Goal: Task Accomplishment & Management: Manage account settings

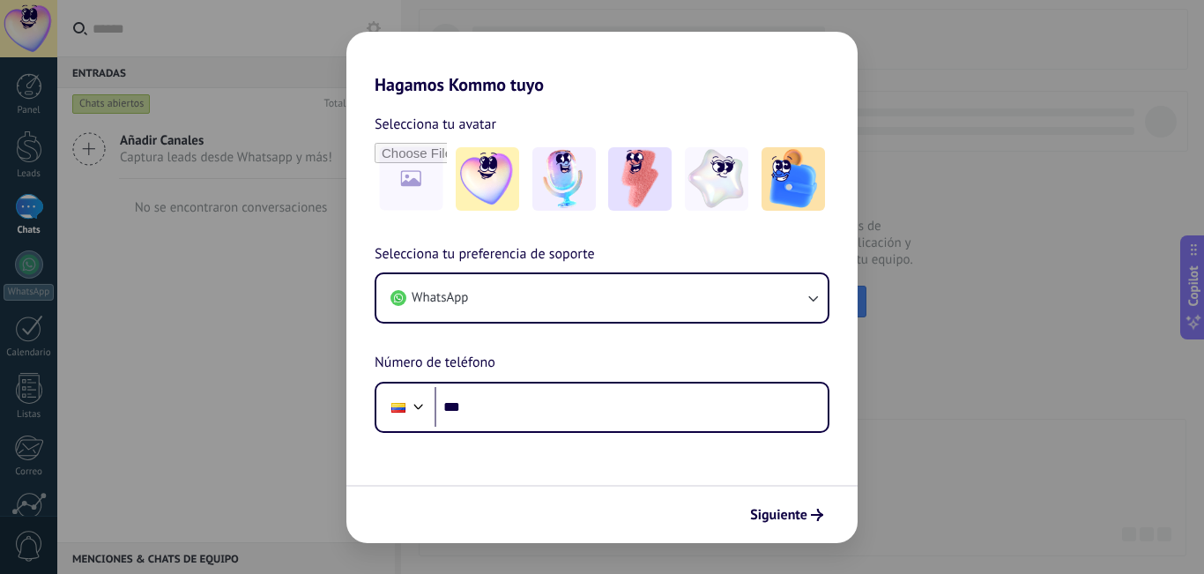
click at [581, 67] on h2 "Hagamos Kommo tuyo" at bounding box center [601, 63] width 511 height 63
click at [418, 175] on input "file" at bounding box center [410, 179] width 69 height 69
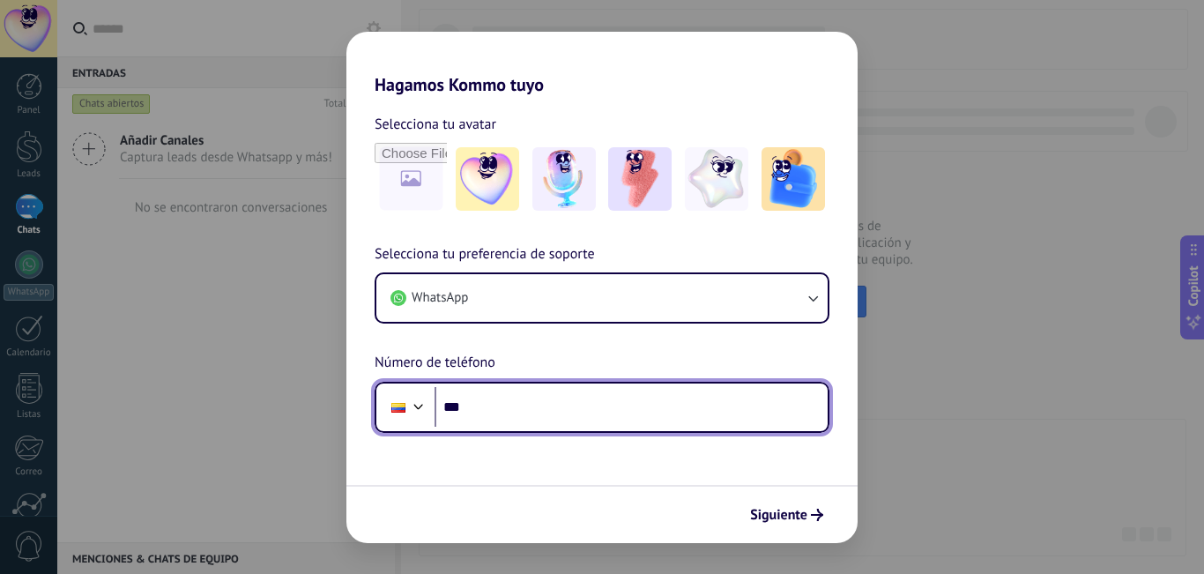
click at [519, 417] on input "***" at bounding box center [631, 407] width 393 height 41
click at [562, 407] on input "***" at bounding box center [631, 407] width 393 height 41
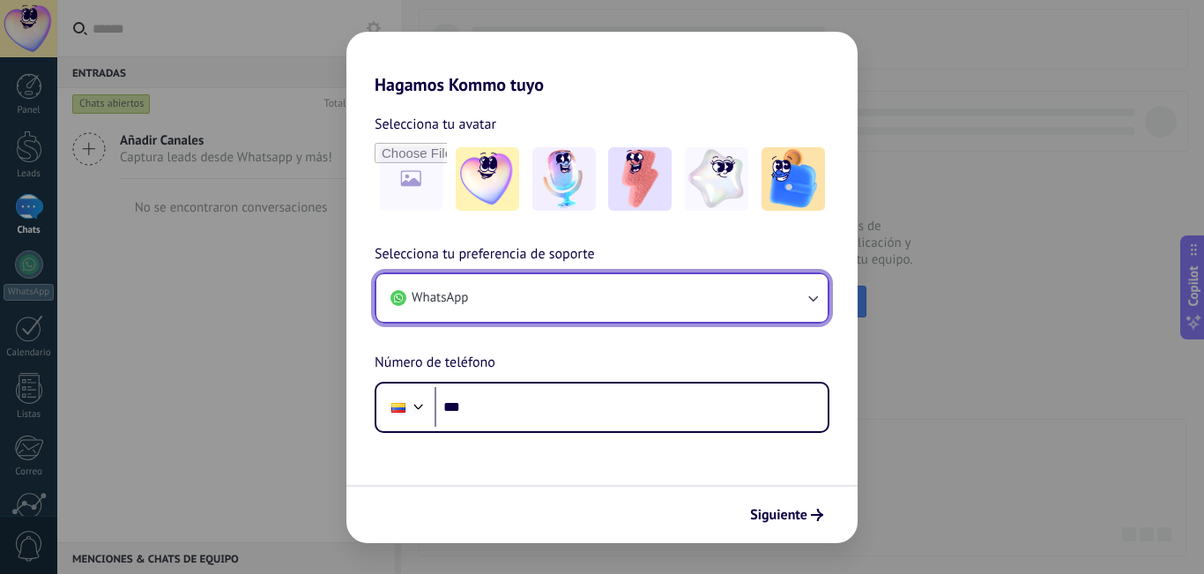
click at [539, 293] on button "WhatsApp" at bounding box center [601, 298] width 451 height 48
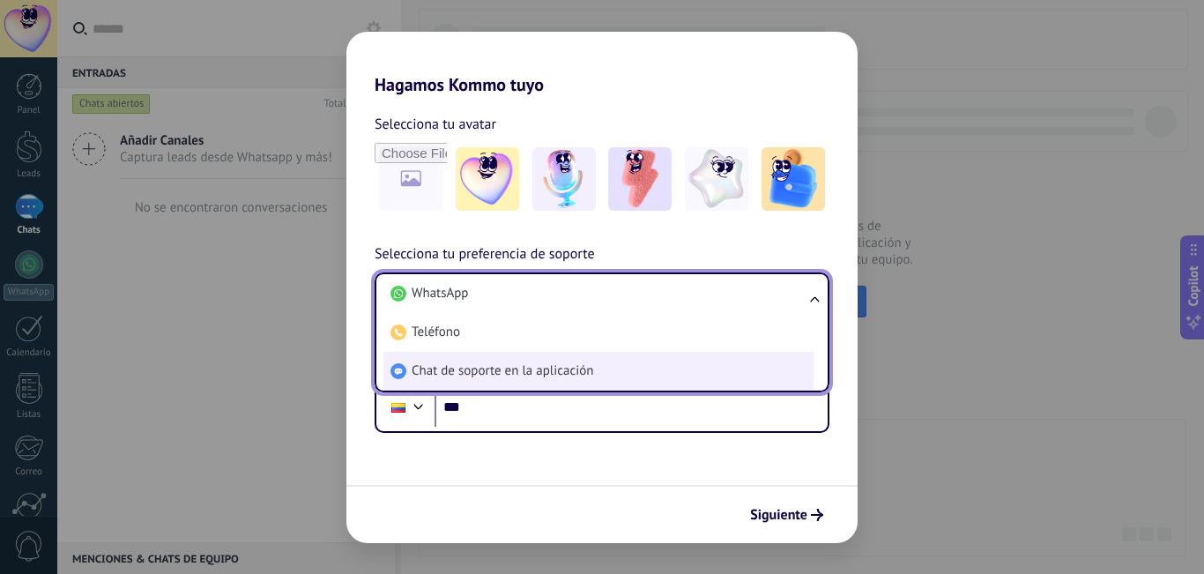
click at [533, 374] on span "Chat de soporte en la aplicación" at bounding box center [503, 371] width 182 height 18
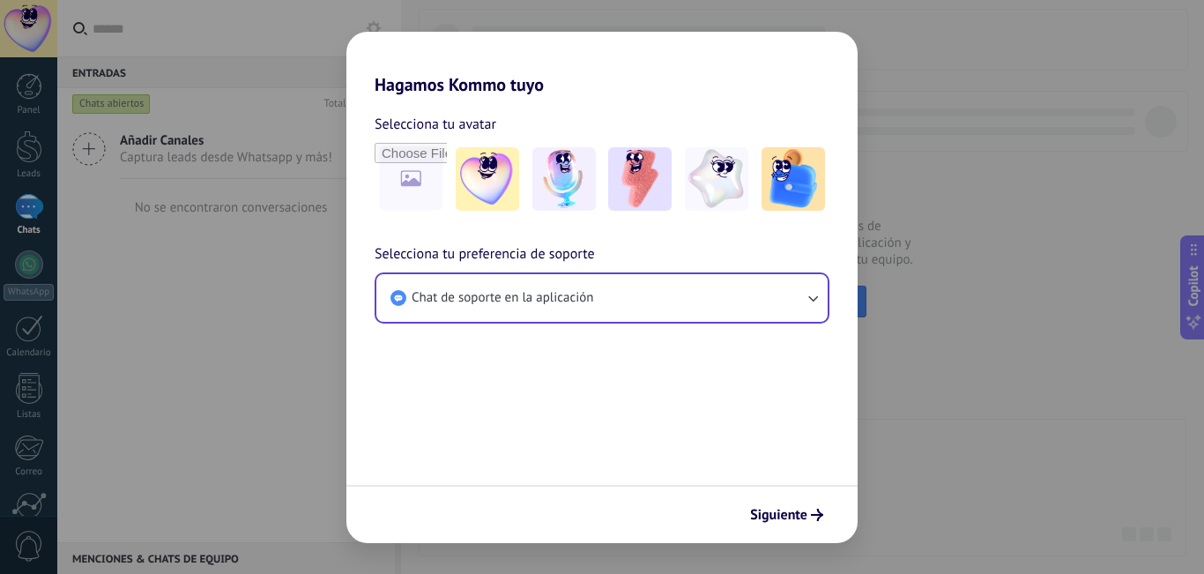
click at [481, 392] on form "Selecciona tu avatar Selecciona tu preferencia de soporte Chat de soporte en la…" at bounding box center [601, 319] width 511 height 448
click at [438, 183] on input "file" at bounding box center [410, 179] width 69 height 69
type input "**********"
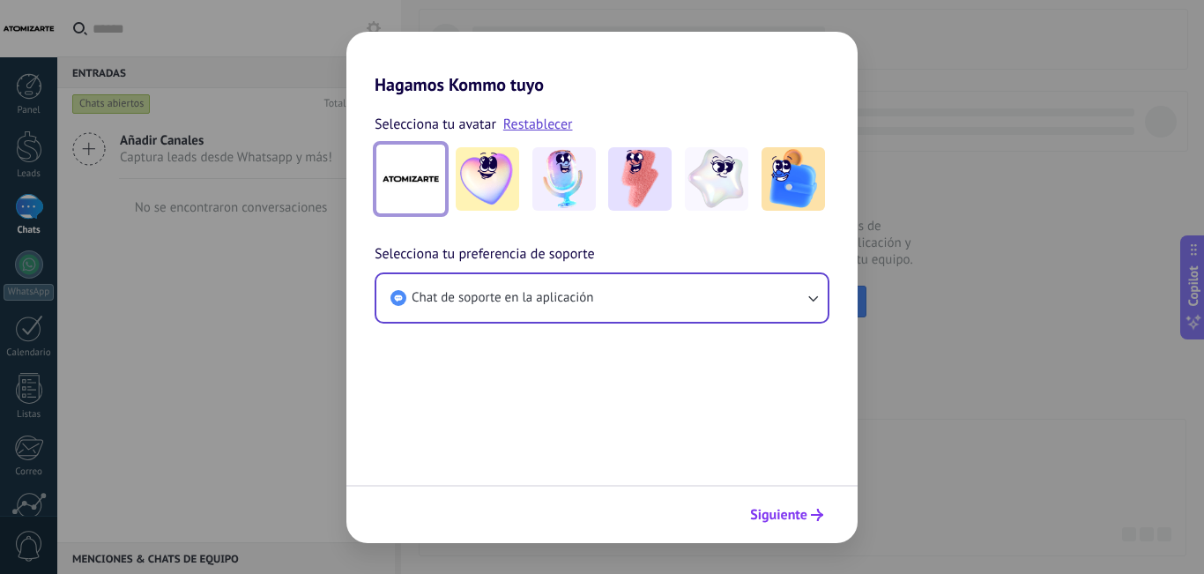
click at [776, 511] on span "Siguiente" at bounding box center [778, 515] width 57 height 12
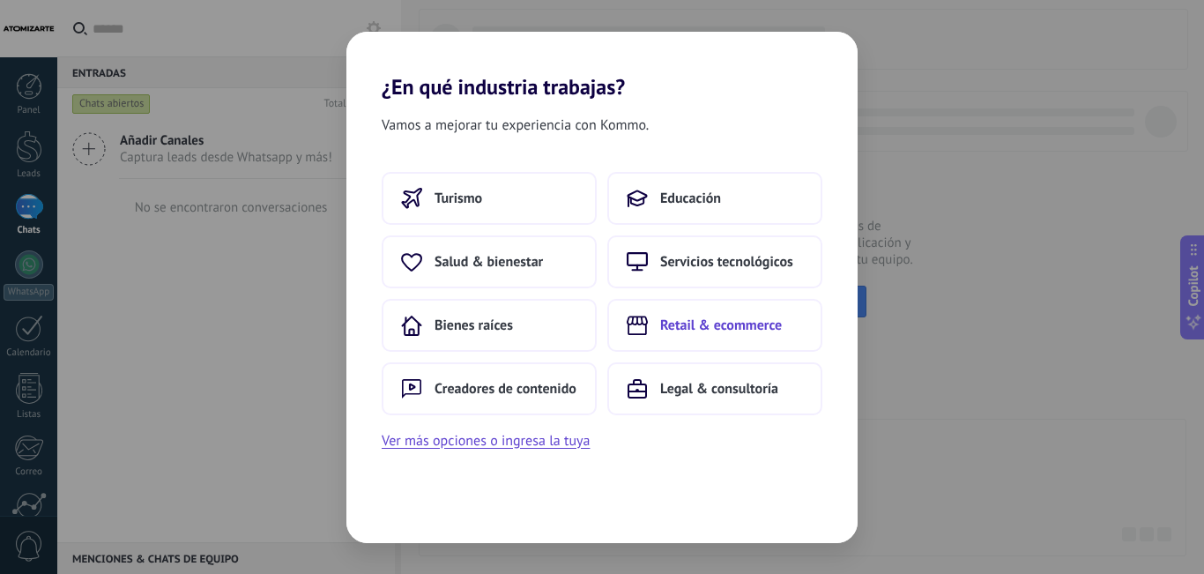
click at [728, 325] on span "Retail & ecommerce" at bounding box center [721, 326] width 122 height 18
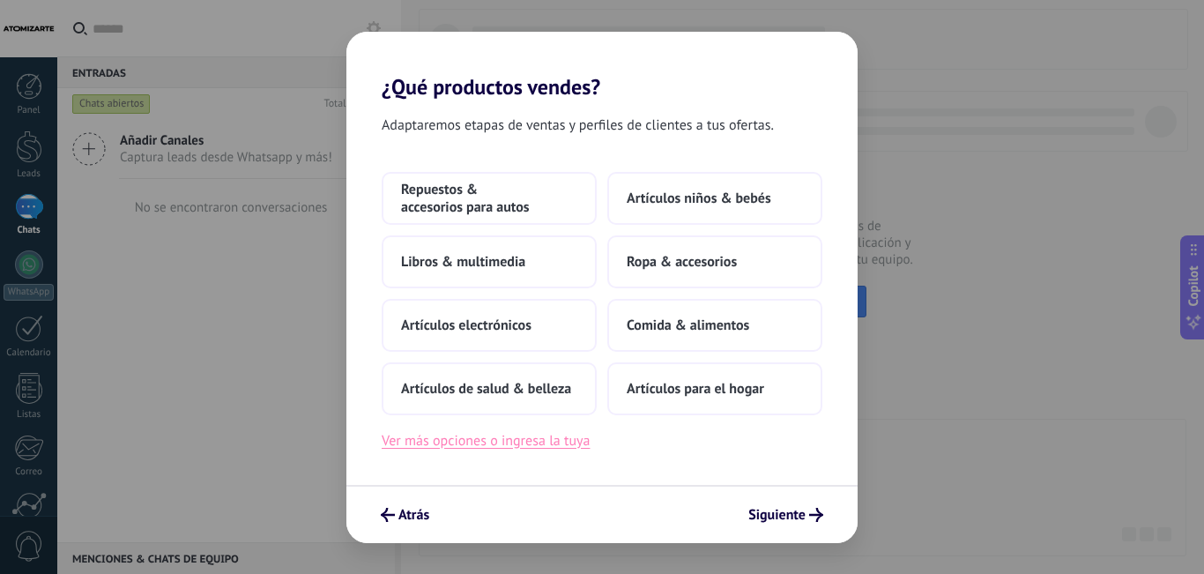
click at [509, 444] on button "Ver más opciones o ingresa la tuya" at bounding box center [486, 440] width 208 height 23
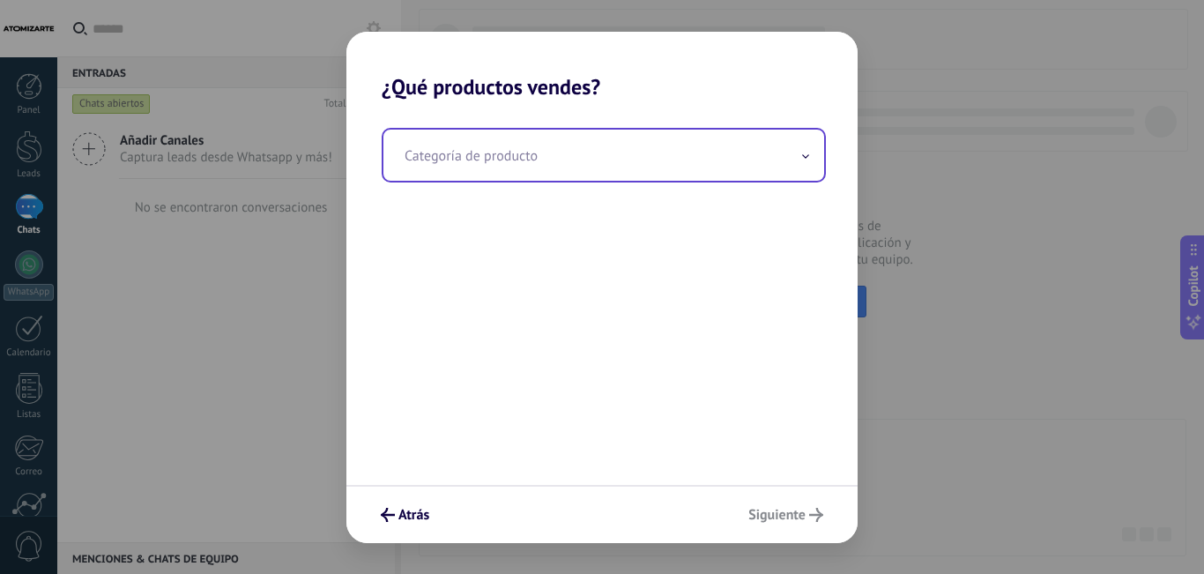
click at [488, 166] on input "text" at bounding box center [604, 155] width 441 height 51
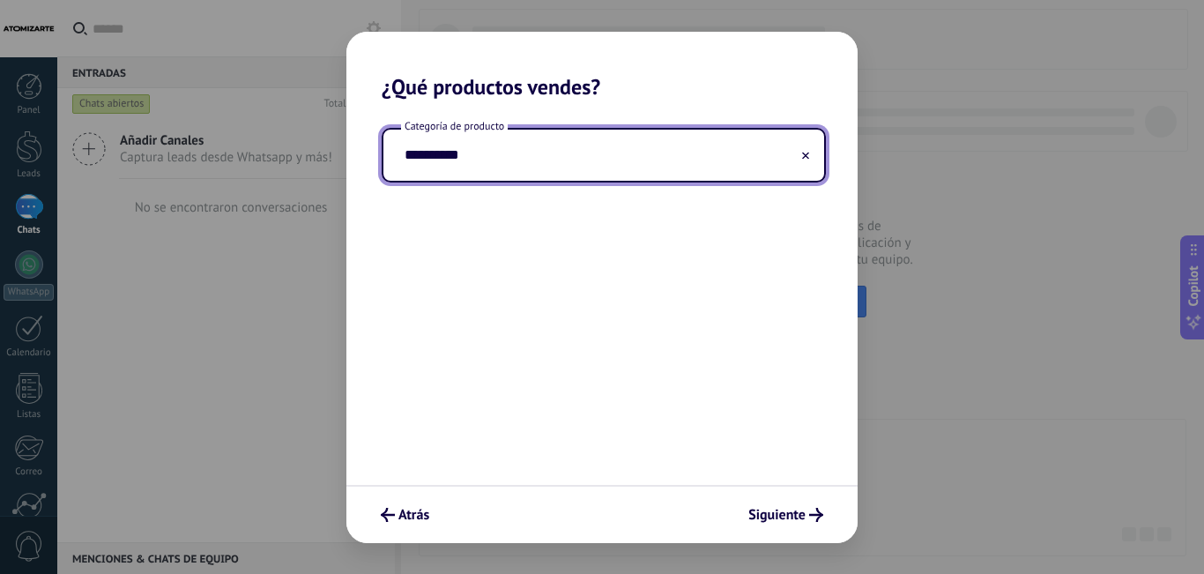
drag, startPoint x: 488, startPoint y: 166, endPoint x: 359, endPoint y: 169, distance: 129.6
click at [359, 169] on div "**********" at bounding box center [601, 292] width 511 height 385
drag, startPoint x: 410, startPoint y: 157, endPoint x: 391, endPoint y: 157, distance: 18.5
click at [391, 157] on input "**********" at bounding box center [604, 155] width 441 height 51
type input "**********"
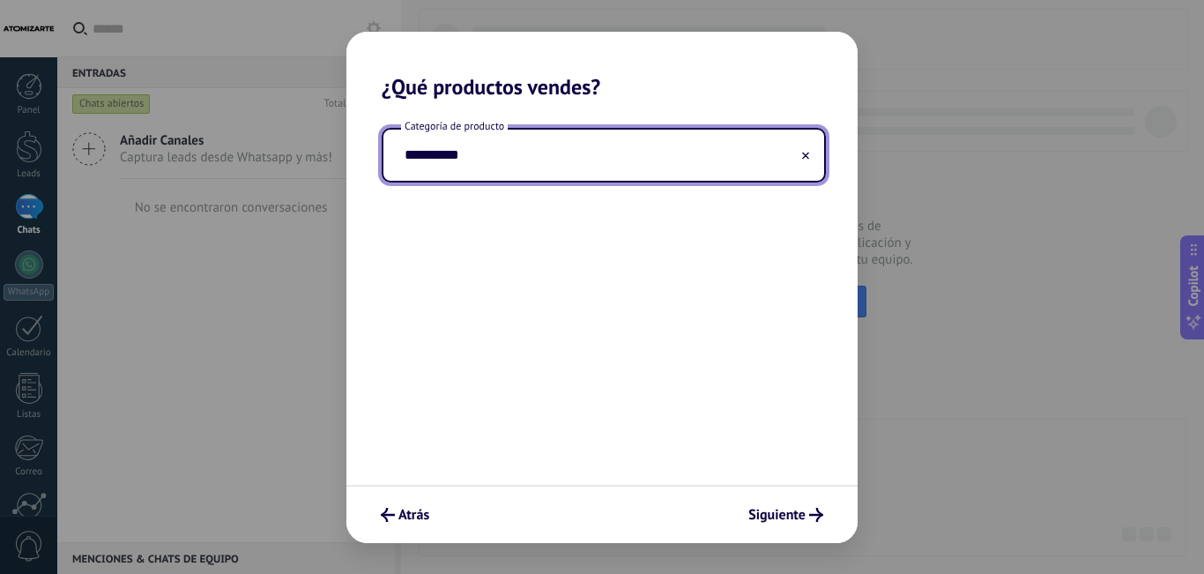
click at [582, 241] on div "**********" at bounding box center [601, 292] width 511 height 385
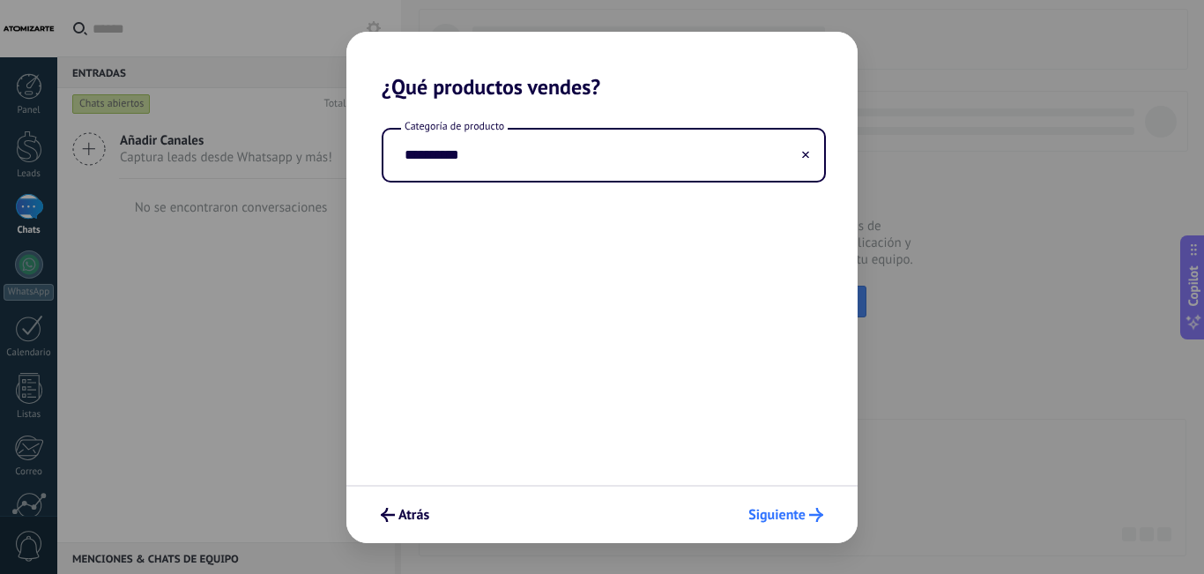
click at [784, 509] on span "Siguiente" at bounding box center [776, 515] width 57 height 12
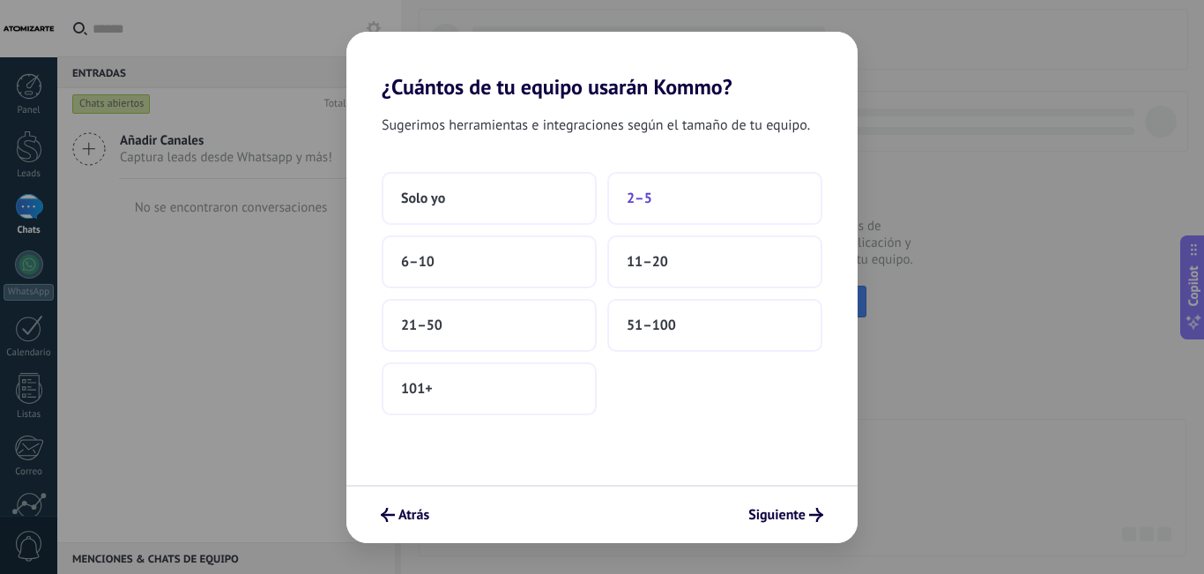
click at [656, 197] on button "2–5" at bounding box center [714, 198] width 215 height 53
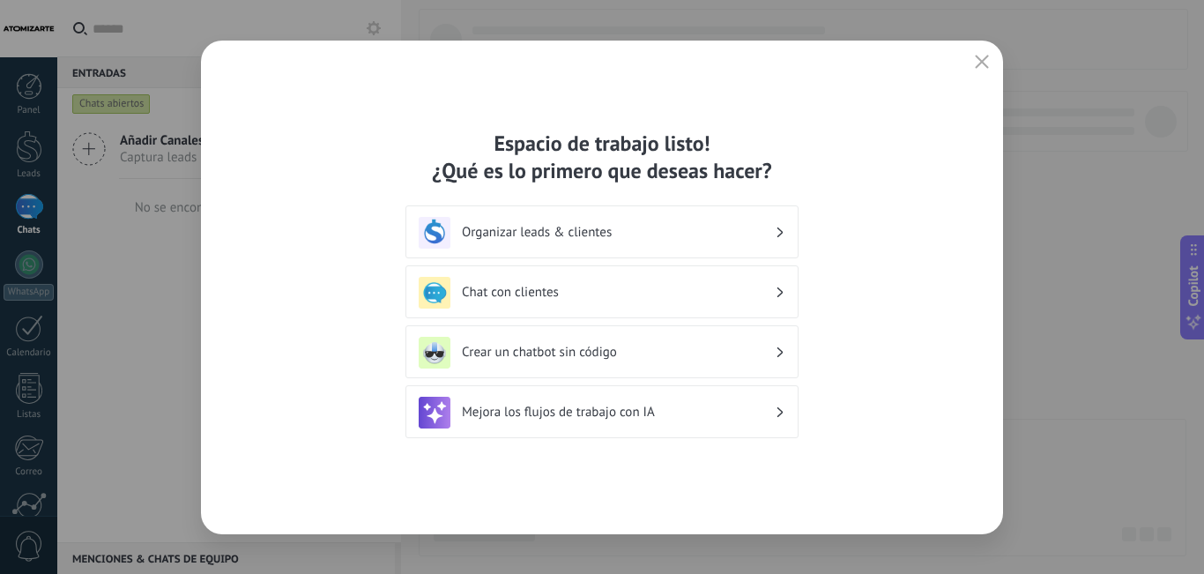
click at [649, 345] on h3 "Crear un chatbot sin código" at bounding box center [618, 352] width 313 height 17
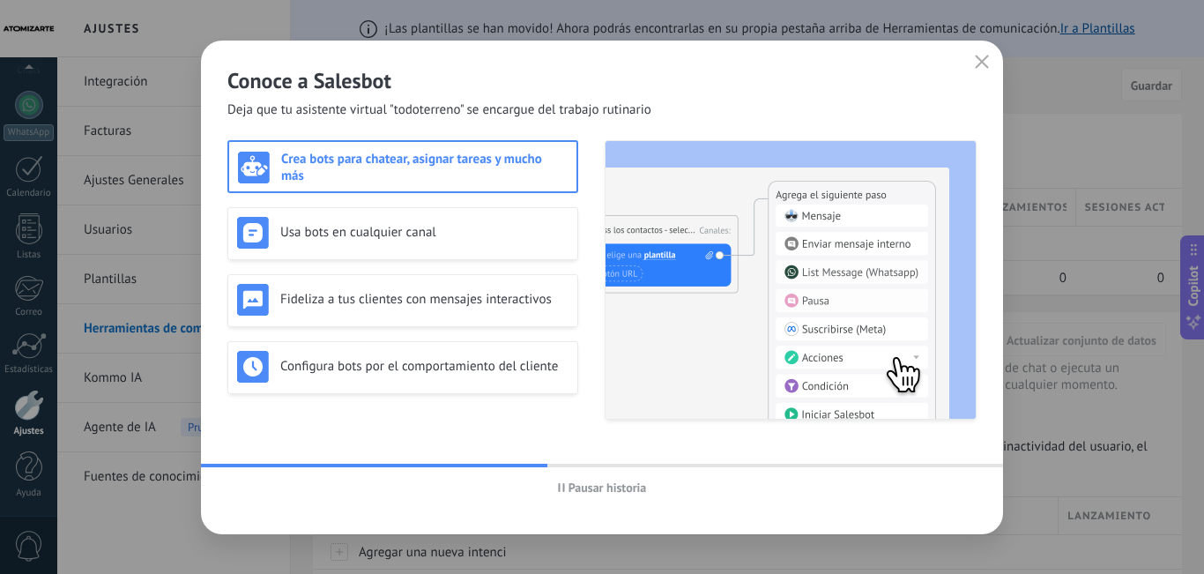
click at [562, 489] on icon "button" at bounding box center [561, 487] width 7 height 9
click at [487, 236] on h3 "Usa bots en cualquier canal" at bounding box center [424, 232] width 288 height 17
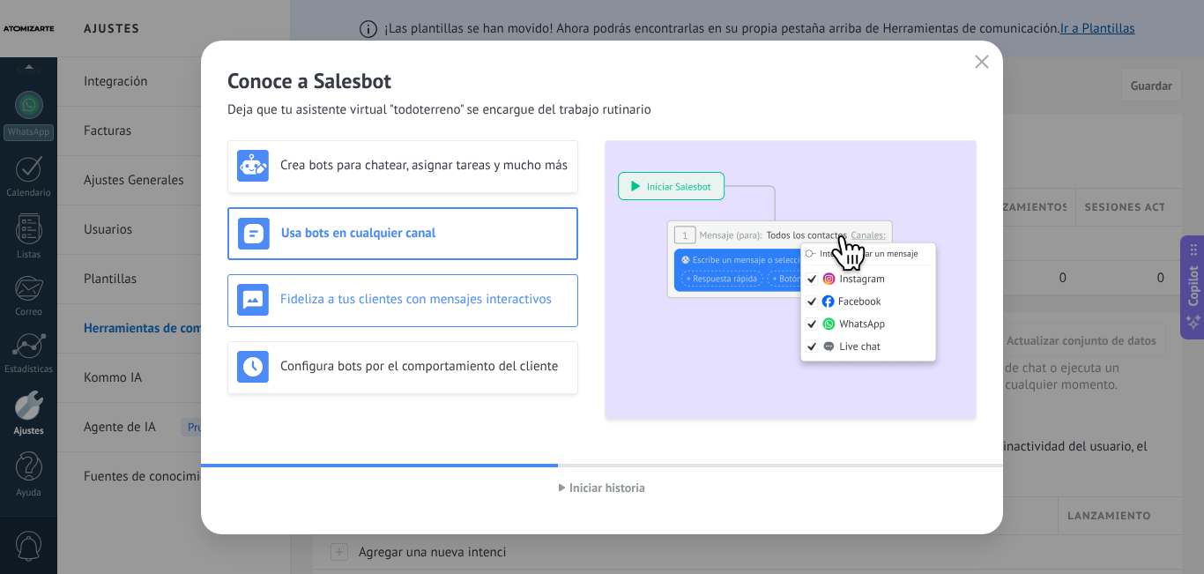
click at [485, 299] on h3 "Fideliza a tus clientes con mensajes interactivos" at bounding box center [424, 299] width 288 height 17
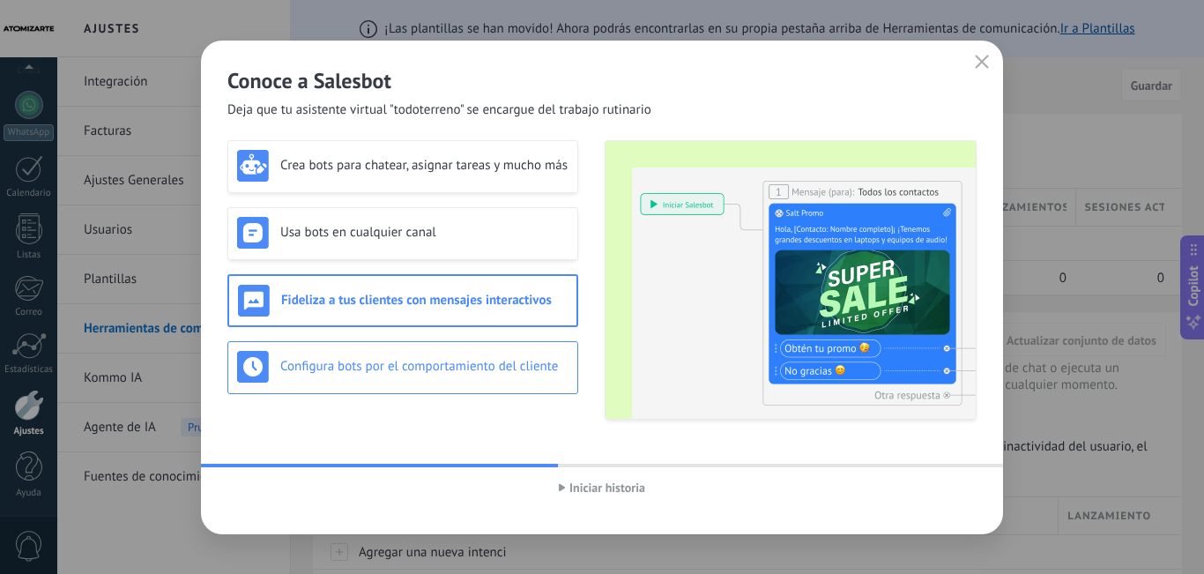
click at [462, 376] on div "Configura bots por el comportamiento del cliente" at bounding box center [402, 367] width 331 height 32
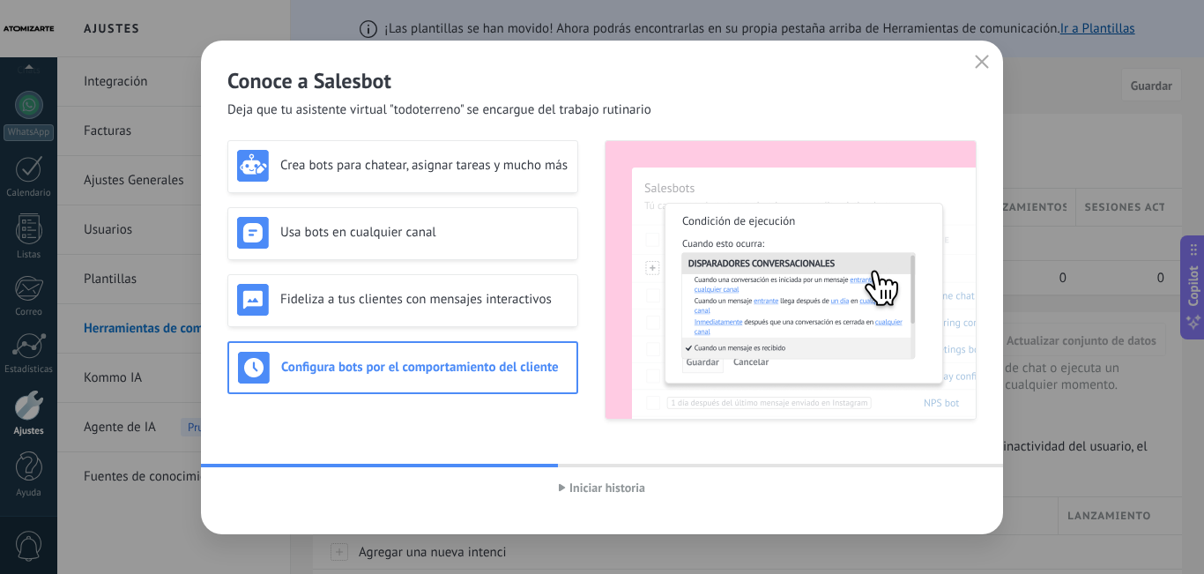
click at [577, 494] on span "Iniciar historia" at bounding box center [608, 487] width 76 height 12
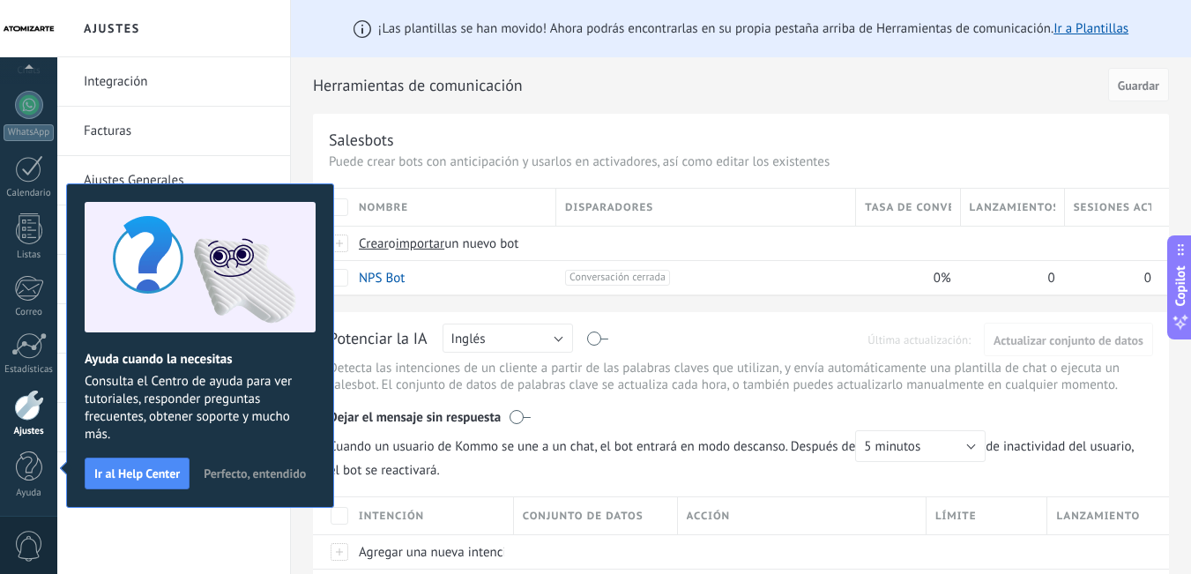
click at [241, 531] on div "Integración Facturas Ajustes Generales Usuarios Plantillas Herramientas de comu…" at bounding box center [173, 315] width 233 height 517
click at [303, 33] on div "¡Las plantillas se han movido! Ahora podrás encontrarlas en su propia pestaña a…" at bounding box center [741, 28] width 900 height 57
click at [235, 470] on span "Perfecto, entendido" at bounding box center [255, 473] width 102 height 12
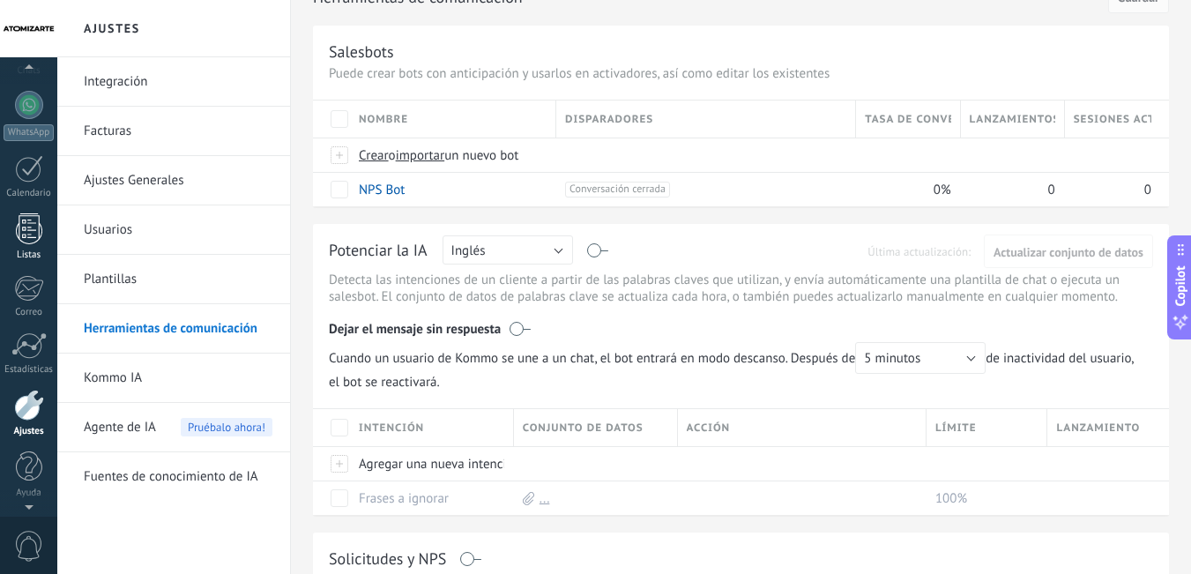
scroll to position [0, 0]
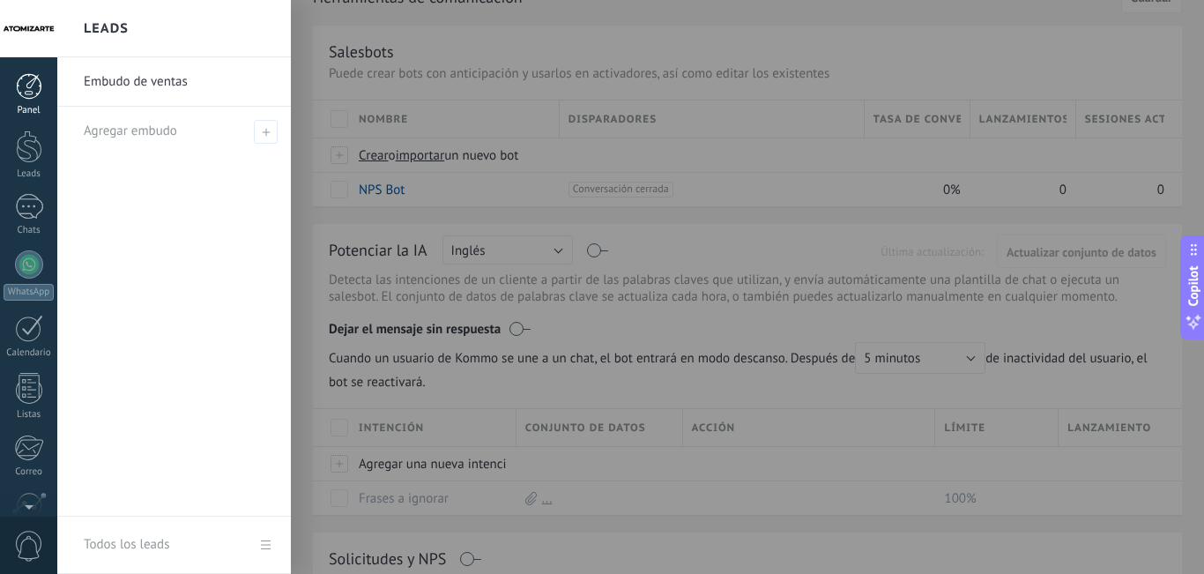
click at [25, 84] on div at bounding box center [29, 86] width 26 height 26
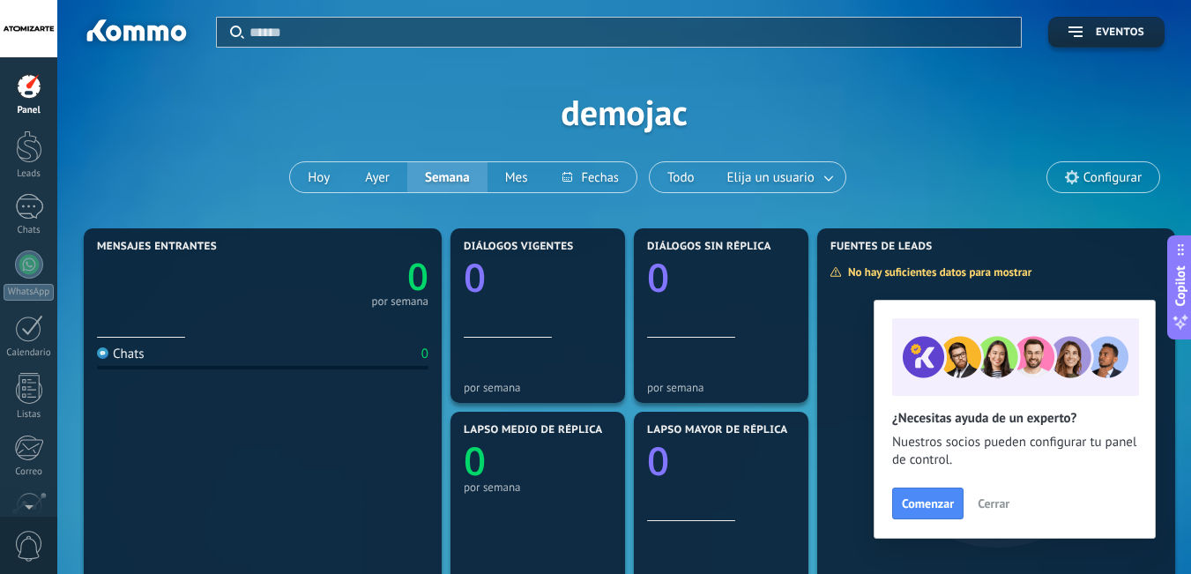
click at [996, 499] on span "Cerrar" at bounding box center [994, 503] width 32 height 12
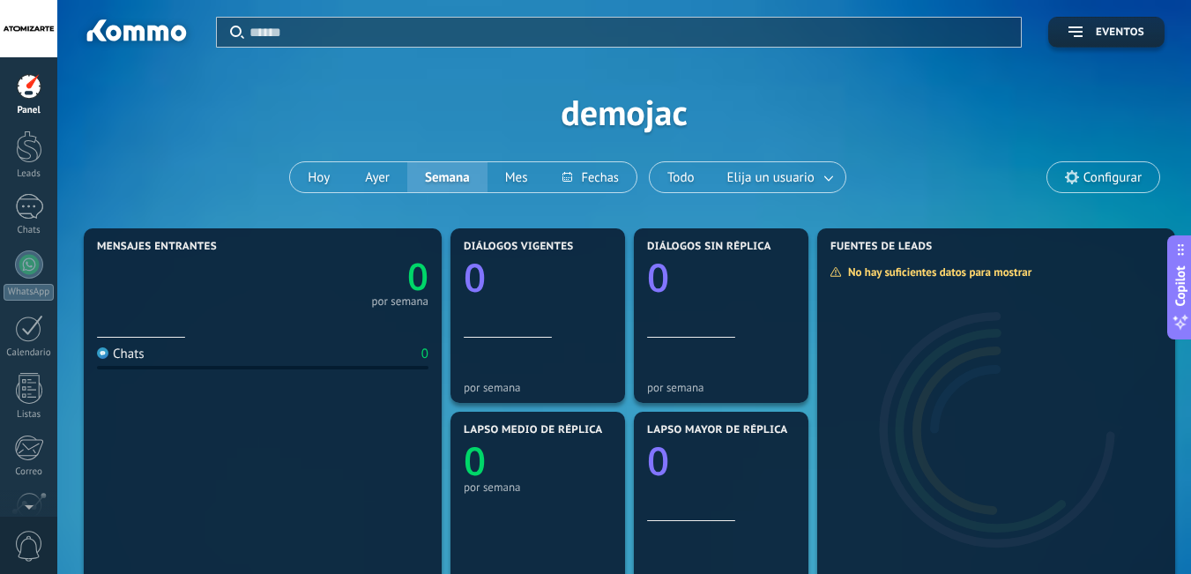
click at [1088, 170] on span "Configurar" at bounding box center [1113, 177] width 58 height 15
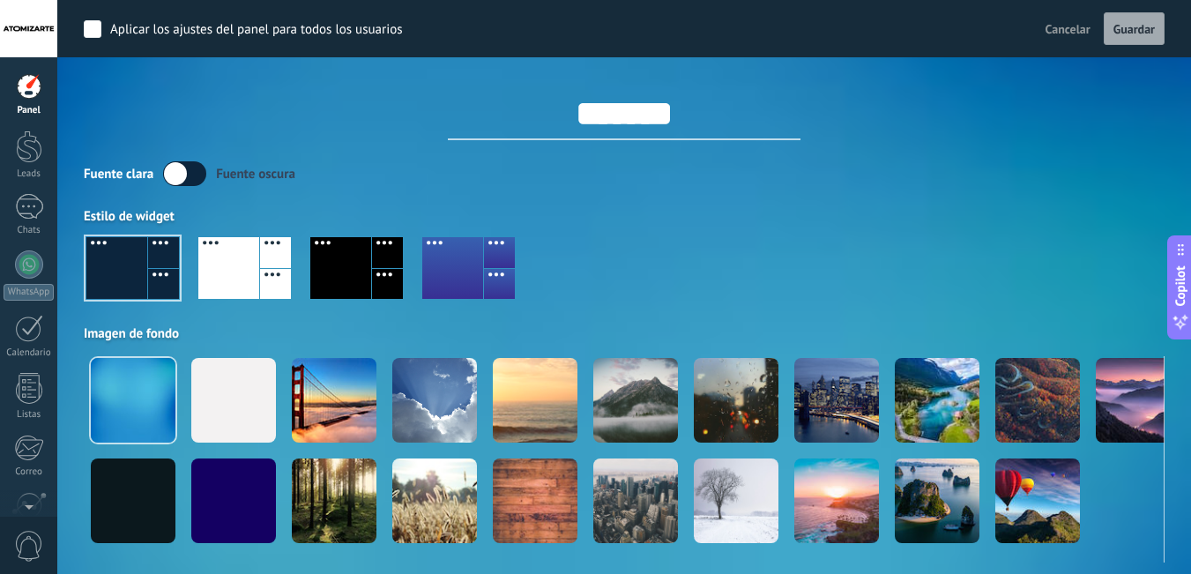
click at [351, 271] on div at bounding box center [340, 268] width 61 height 62
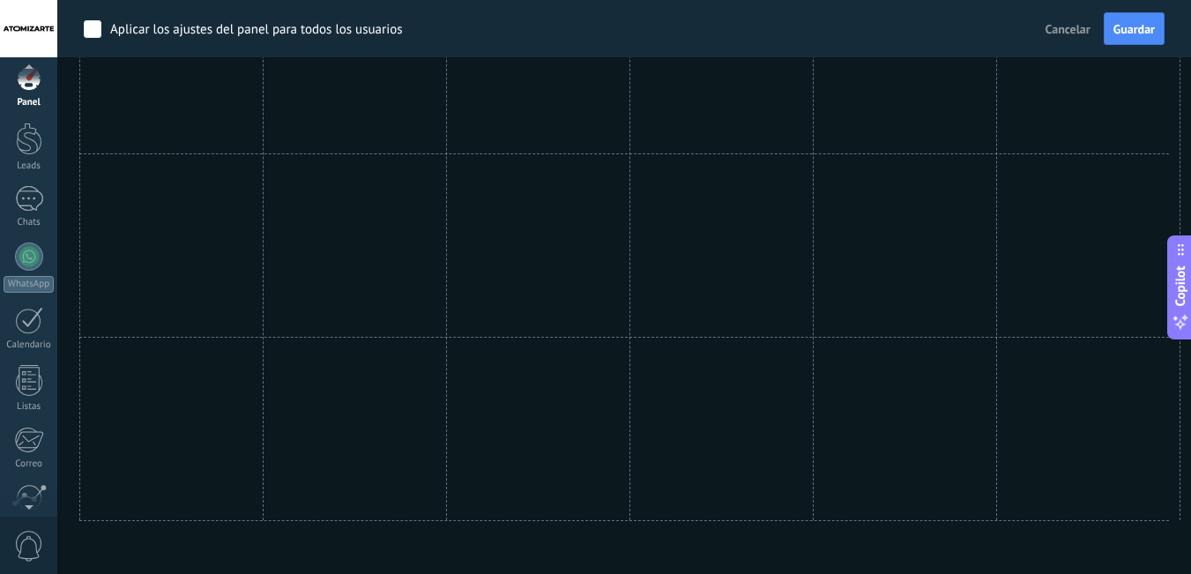
scroll to position [160, 0]
click at [34, 410] on div at bounding box center [29, 405] width 30 height 31
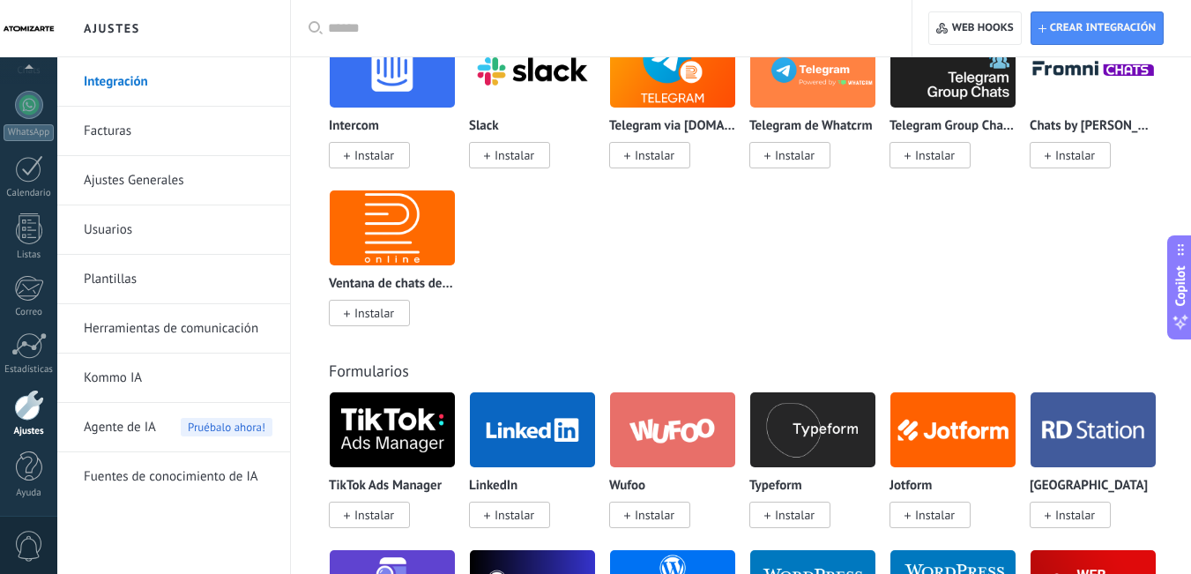
scroll to position [1940, 0]
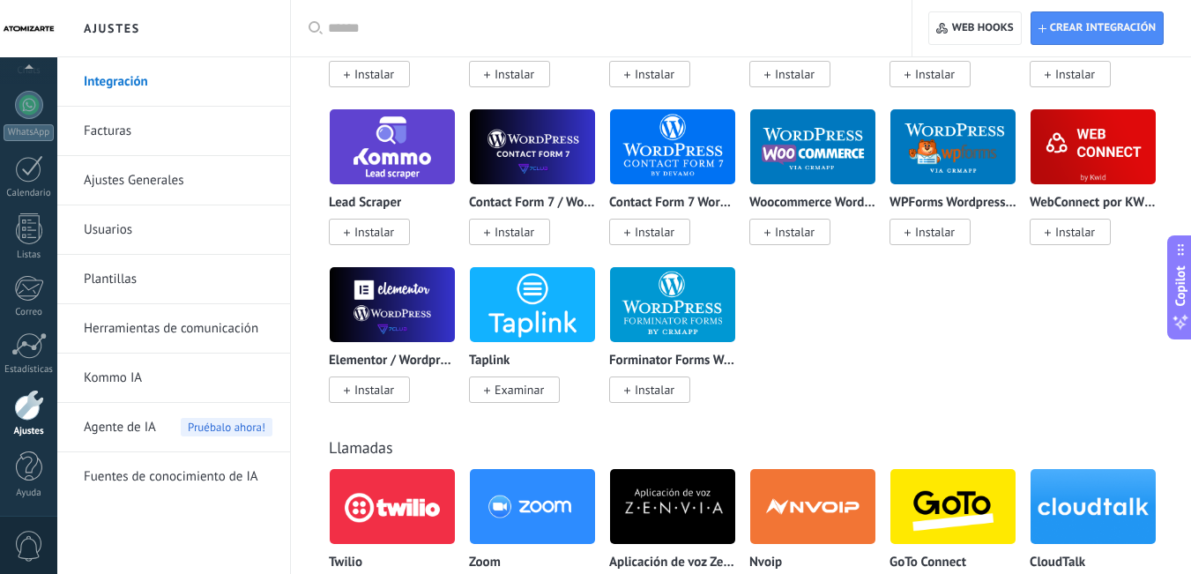
click at [173, 117] on link "Facturas" at bounding box center [178, 131] width 189 height 49
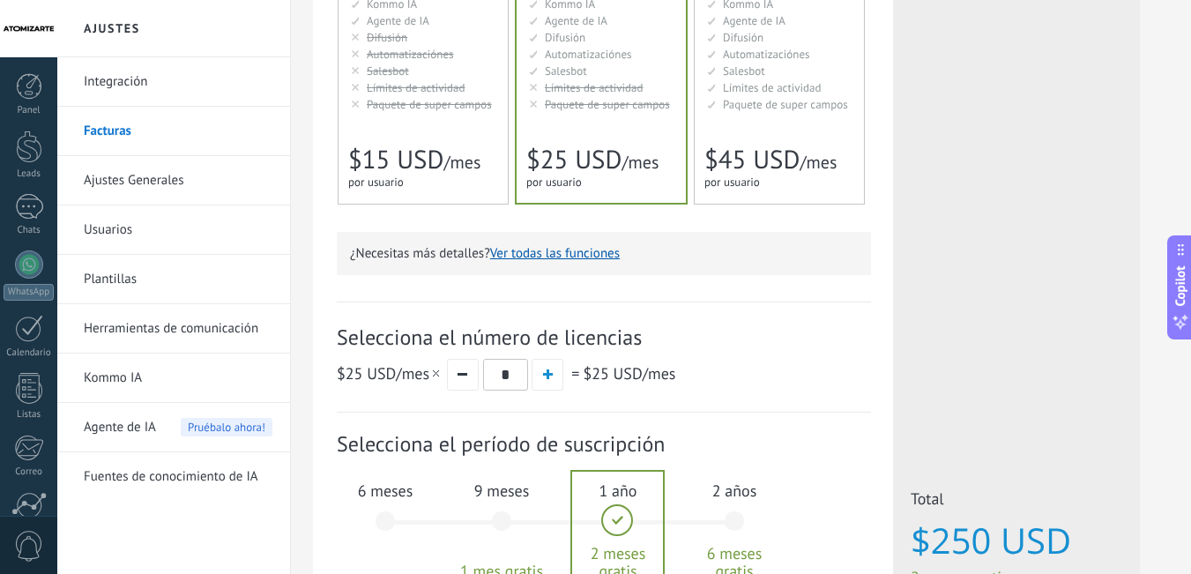
scroll to position [441, 0]
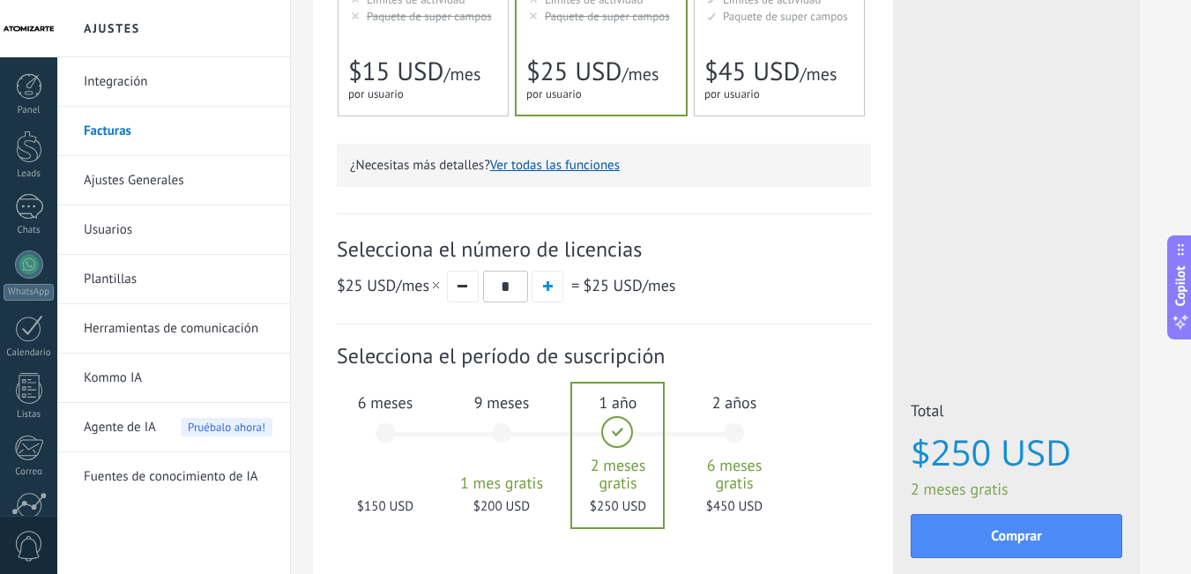
click at [387, 434] on div "6 meses $150 USD" at bounding box center [385, 441] width 95 height 124
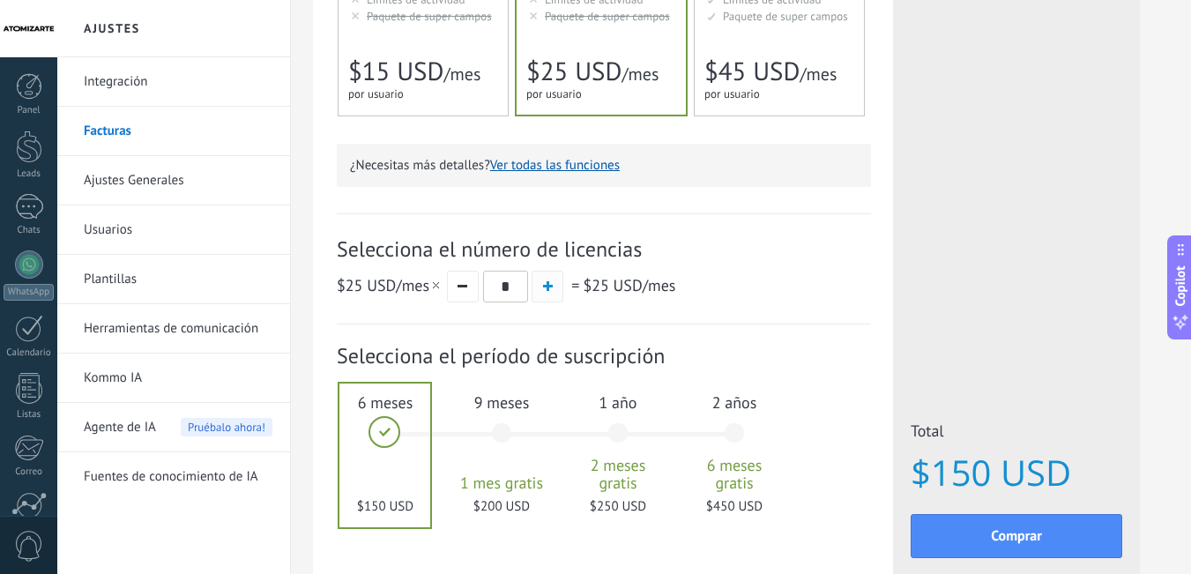
click at [547, 287] on span "button" at bounding box center [548, 286] width 10 height 10
click at [461, 294] on button "button" at bounding box center [463, 287] width 32 height 32
type input "*"
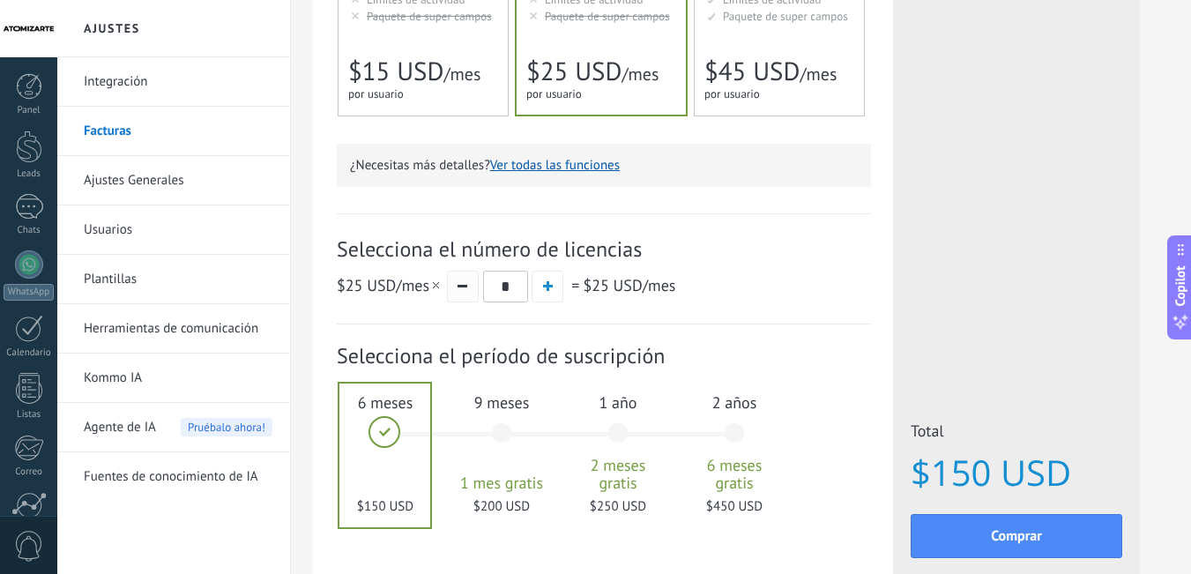
click at [461, 294] on button "button" at bounding box center [463, 287] width 32 height 32
click at [505, 428] on div "9 meses 1 mes gratis $200 USD" at bounding box center [501, 441] width 95 height 124
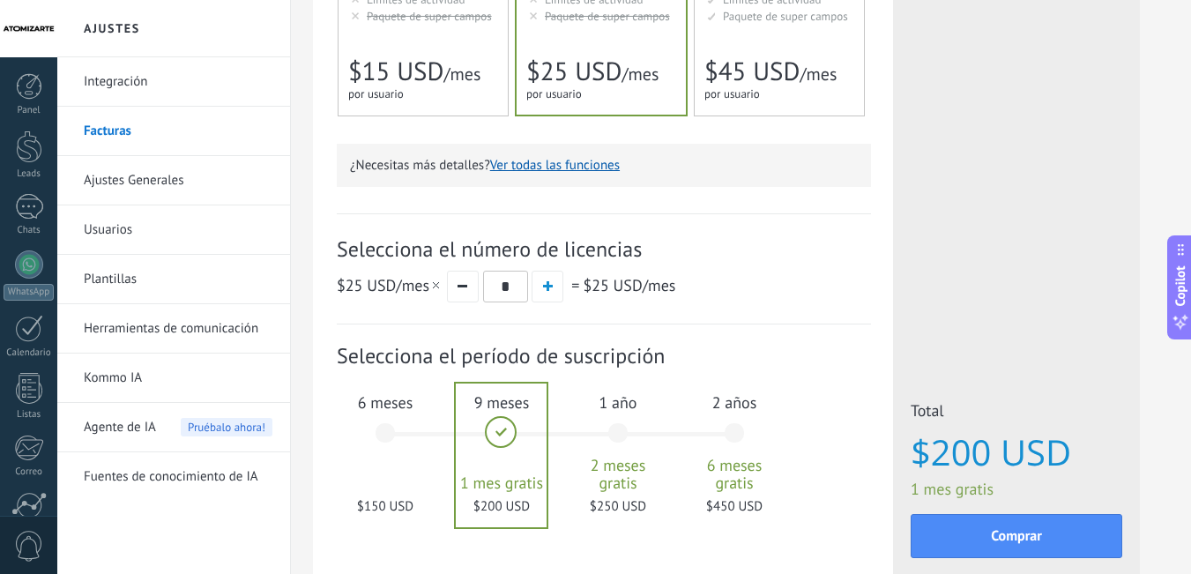
click at [397, 439] on div "6 meses $150 USD" at bounding box center [385, 441] width 95 height 124
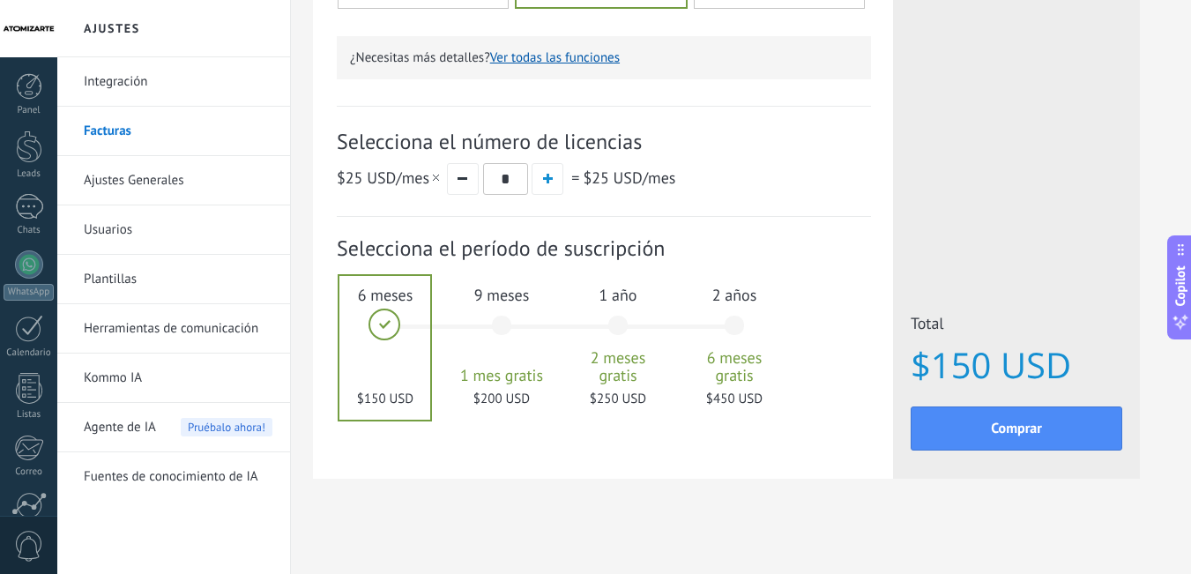
scroll to position [555, 0]
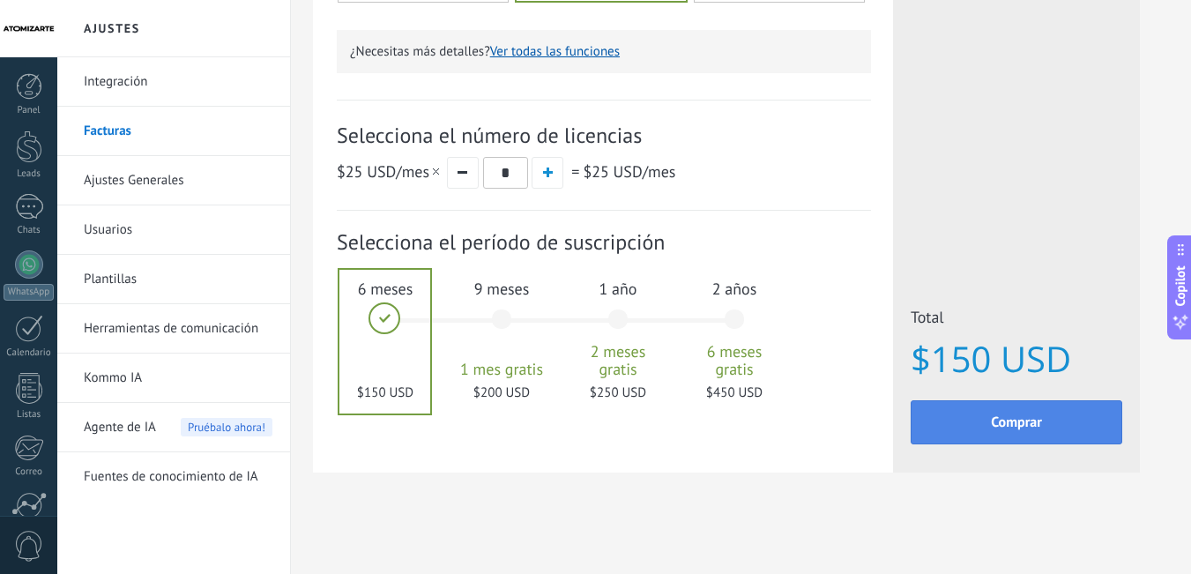
click at [987, 438] on button "Comprar" at bounding box center [1017, 422] width 212 height 44
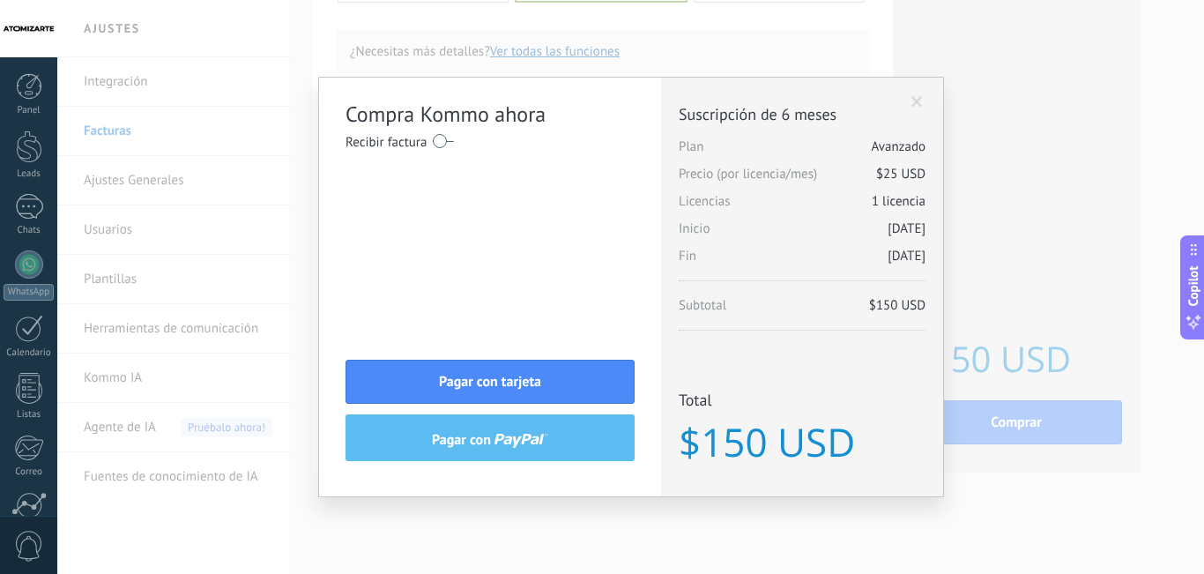
click at [1004, 233] on div "Compra Kommo ahora Recibir factura Nombre completo / Nombre de la empresa [GEOG…" at bounding box center [630, 287] width 1147 height 574
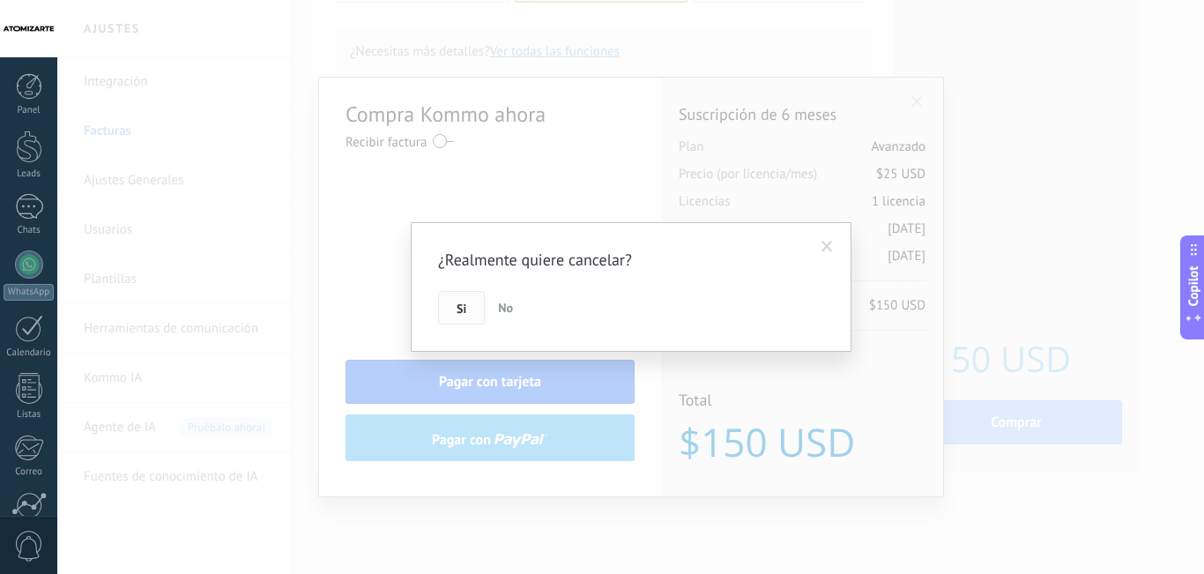
click at [448, 310] on button "Si" at bounding box center [461, 308] width 47 height 34
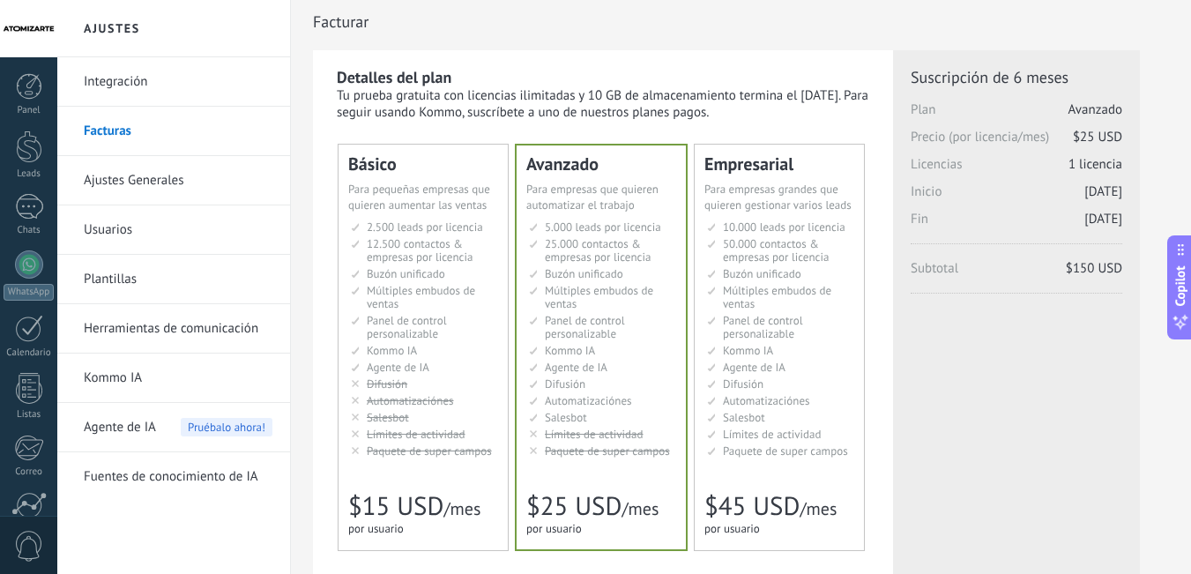
scroll to position [0, 0]
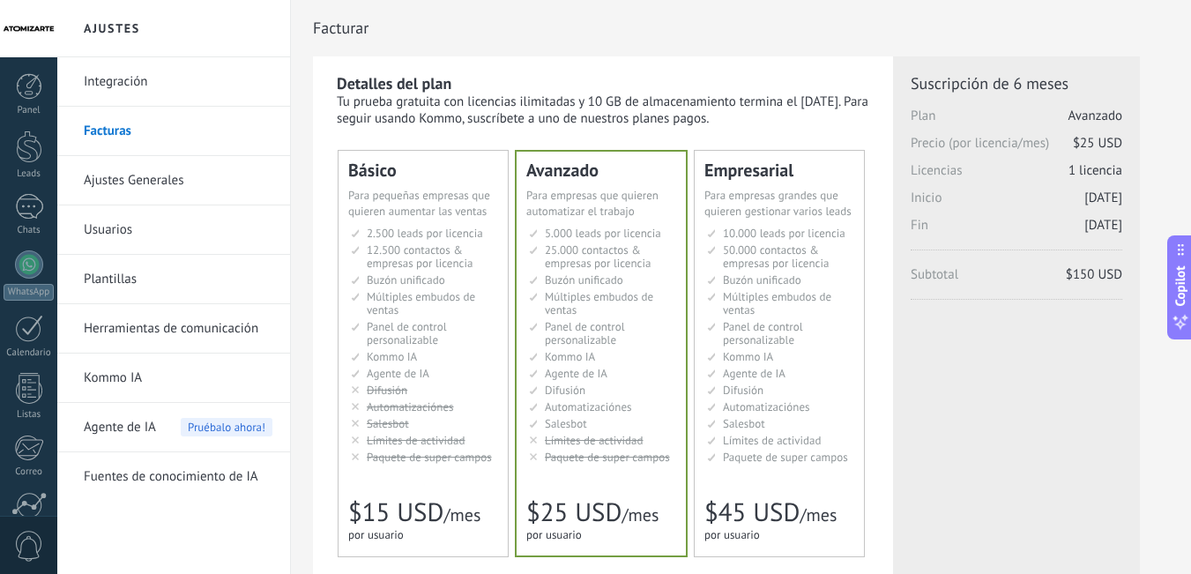
click at [811, 102] on div "Tu prueba gratuita con licencias ilimitadas y 10 GB de almacenamiento termina e…" at bounding box center [604, 110] width 534 height 34
drag, startPoint x: 748, startPoint y: 121, endPoint x: 331, endPoint y: 84, distance: 418.6
click at [331, 84] on div "Detalles del plan Tu prueba gratuita con licencias ilimitadas y 10 GB de almace…" at bounding box center [603, 541] width 580 height 971
drag, startPoint x: 334, startPoint y: 78, endPoint x: 744, endPoint y: 115, distance: 411.6
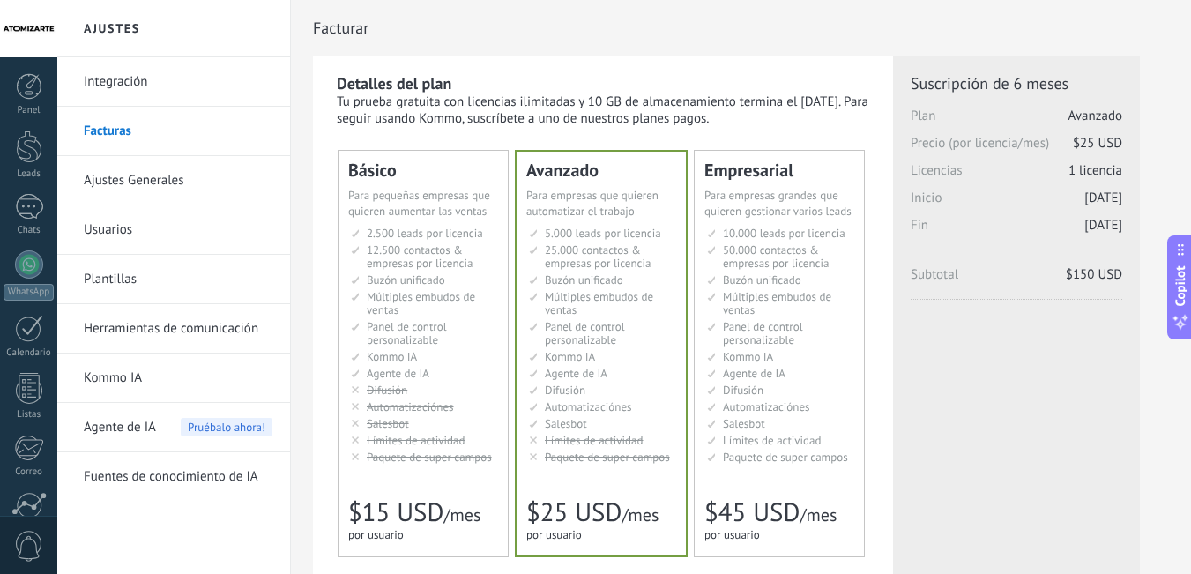
click at [744, 115] on div "Detalles del plan Tu prueba gratuita con licencias ilimitadas y 10 GB de almace…" at bounding box center [603, 541] width 580 height 971
click at [745, 120] on div "Tu prueba gratuita con licencias ilimitadas y 10 GB de almacenamiento termina e…" at bounding box center [604, 110] width 534 height 34
drag, startPoint x: 761, startPoint y: 123, endPoint x: 325, endPoint y: 81, distance: 437.6
click at [325, 81] on div "Detalles del plan Tu prueba gratuita con licencias ilimitadas y 10 GB de almace…" at bounding box center [603, 541] width 580 height 971
click at [327, 78] on div "Detalles del plan Tu prueba gratuita con licencias ilimitadas y 10 GB de almace…" at bounding box center [603, 541] width 580 height 971
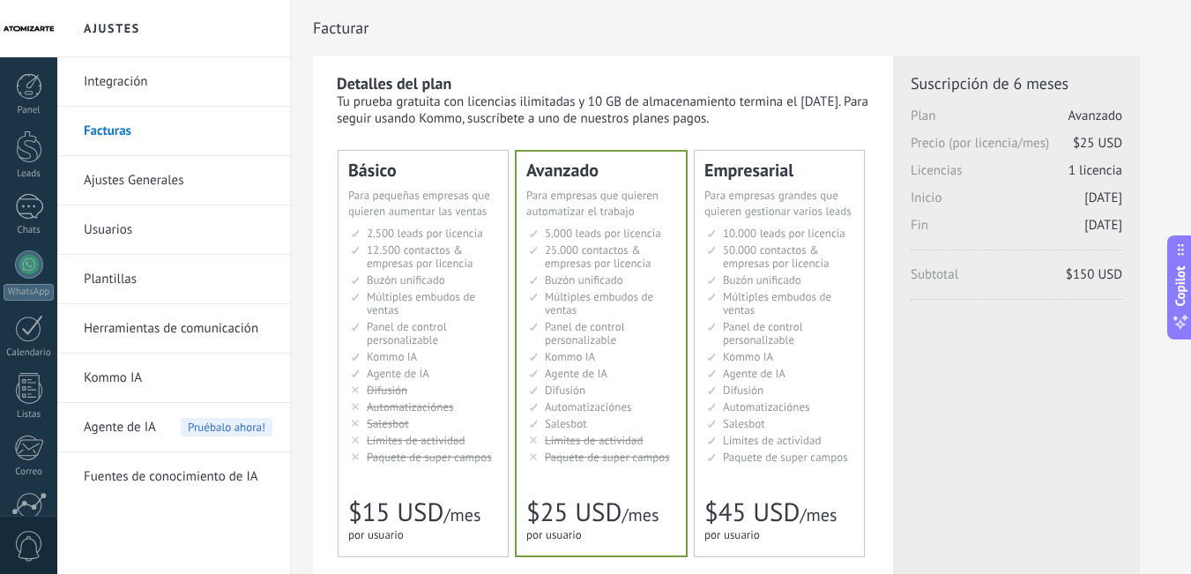
drag, startPoint x: 389, startPoint y: 80, endPoint x: 747, endPoint y: 116, distance: 359.8
click at [747, 116] on div "Detalles del plan Tu prueba gratuita con licencias ilimitadas y 10 GB de almace…" at bounding box center [603, 541] width 580 height 971
click at [748, 118] on div "Tu prueba gratuita con licencias ilimitadas y 10 GB de almacenamiento termina e…" at bounding box center [604, 110] width 534 height 34
drag, startPoint x: 771, startPoint y: 123, endPoint x: 333, endPoint y: 78, distance: 440.6
click at [333, 78] on div "Detalles del plan Tu prueba gratuita con licencias ilimitadas y 10 GB de almace…" at bounding box center [603, 541] width 580 height 971
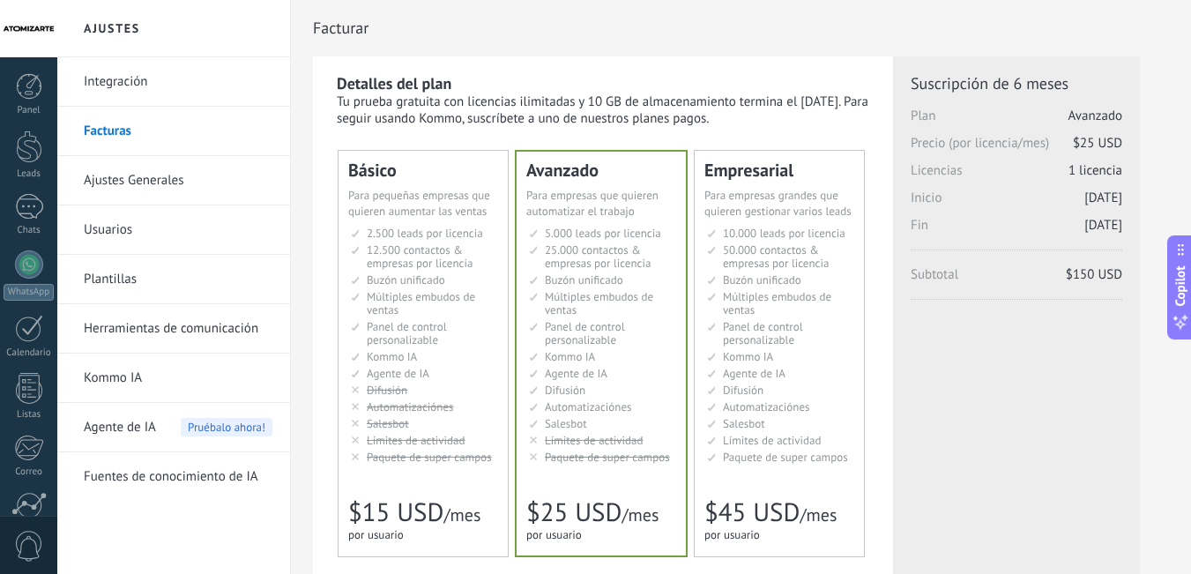
click at [331, 81] on div "Detalles del plan Tu prueba gratuita con licencias ilimitadas y 10 GB de almace…" at bounding box center [603, 541] width 580 height 971
drag, startPoint x: 331, startPoint y: 81, endPoint x: 788, endPoint y: 112, distance: 457.7
click at [788, 112] on div "Detalles del plan Tu prueba gratuita con licencias ilimitadas y 10 GB de almace…" at bounding box center [603, 541] width 580 height 971
click at [766, 117] on div "Tu prueba gratuita con licencias ilimitadas y 10 GB de almacenamiento termina e…" at bounding box center [604, 110] width 534 height 34
drag, startPoint x: 762, startPoint y: 121, endPoint x: 328, endPoint y: 86, distance: 435.2
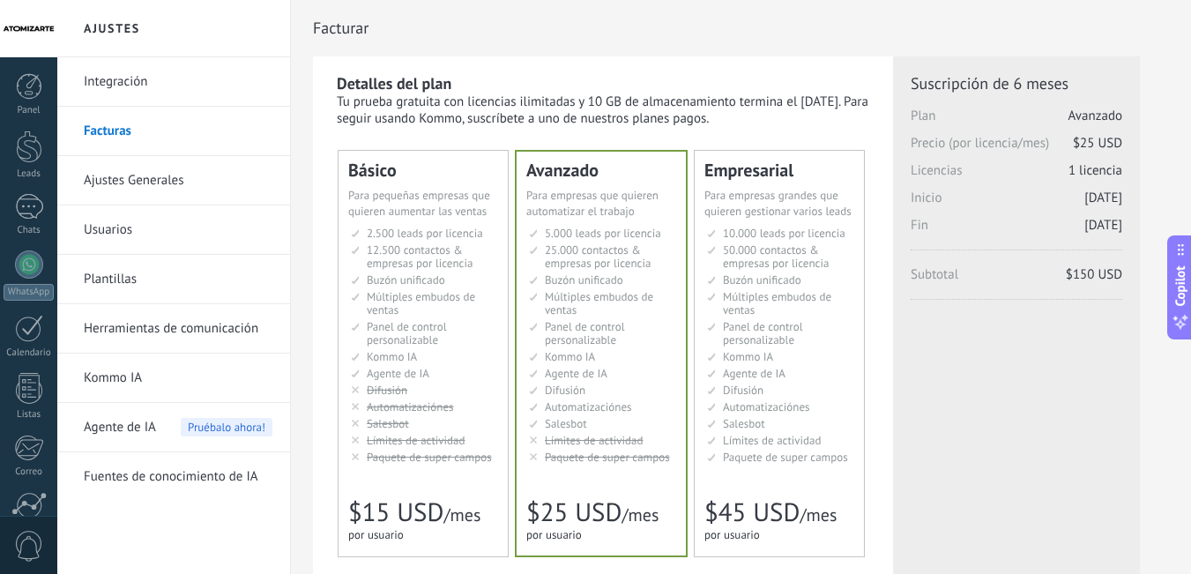
click at [328, 86] on div "Detalles del plan Tu prueba gratuita con licencias ilimitadas y 10 GB de almace…" at bounding box center [603, 541] width 580 height 971
click at [330, 84] on div "Detalles del plan Tu prueba gratuita con licencias ilimitadas y 10 GB de almace…" at bounding box center [603, 541] width 580 height 971
drag, startPoint x: 332, startPoint y: 80, endPoint x: 748, endPoint y: 124, distance: 417.6
click at [741, 124] on div "Detalles del plan Tu prueba gratuita con licencias ilimitadas y 10 GB de almace…" at bounding box center [603, 541] width 580 height 971
click at [751, 123] on div "Tu prueba gratuita con licencias ilimitadas y 10 GB de almacenamiento termina e…" at bounding box center [604, 110] width 534 height 34
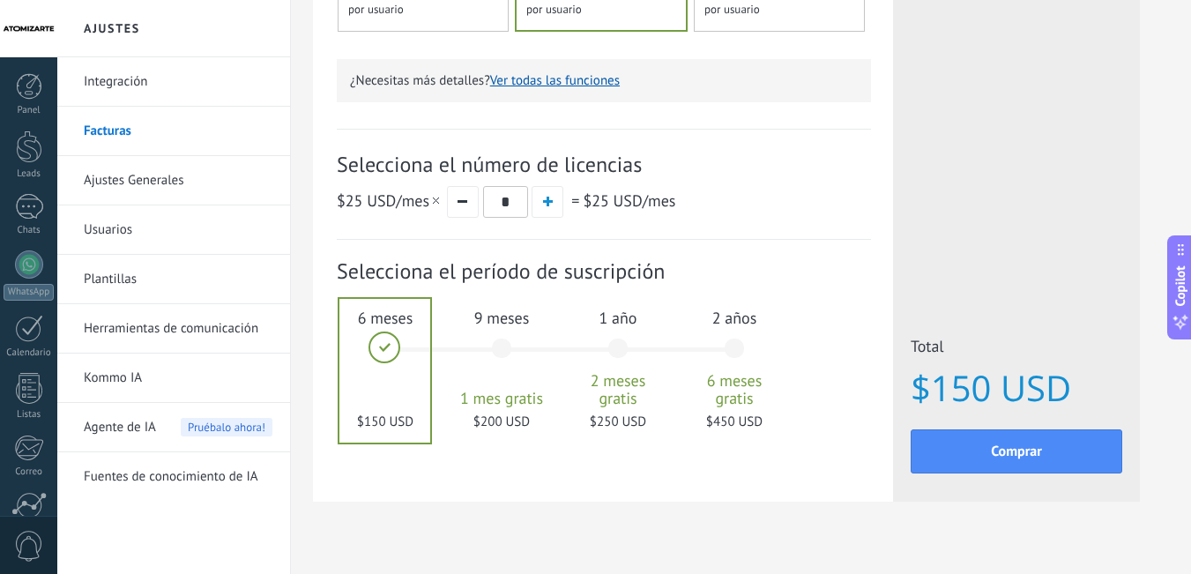
scroll to position [529, 0]
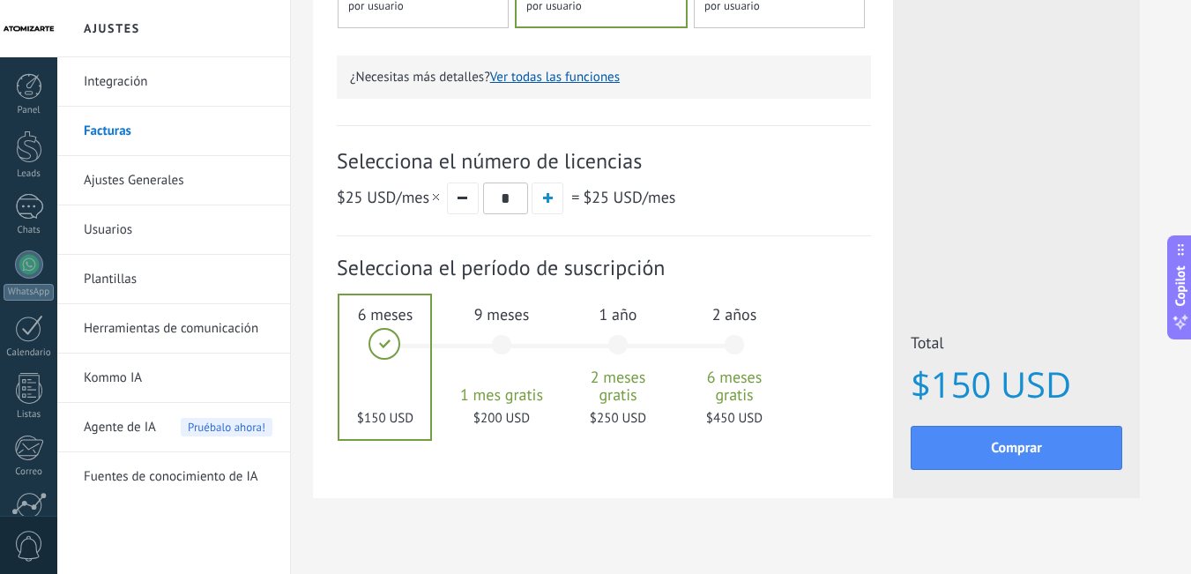
click at [381, 264] on span "Selecciona el período de suscripción" at bounding box center [604, 267] width 534 height 27
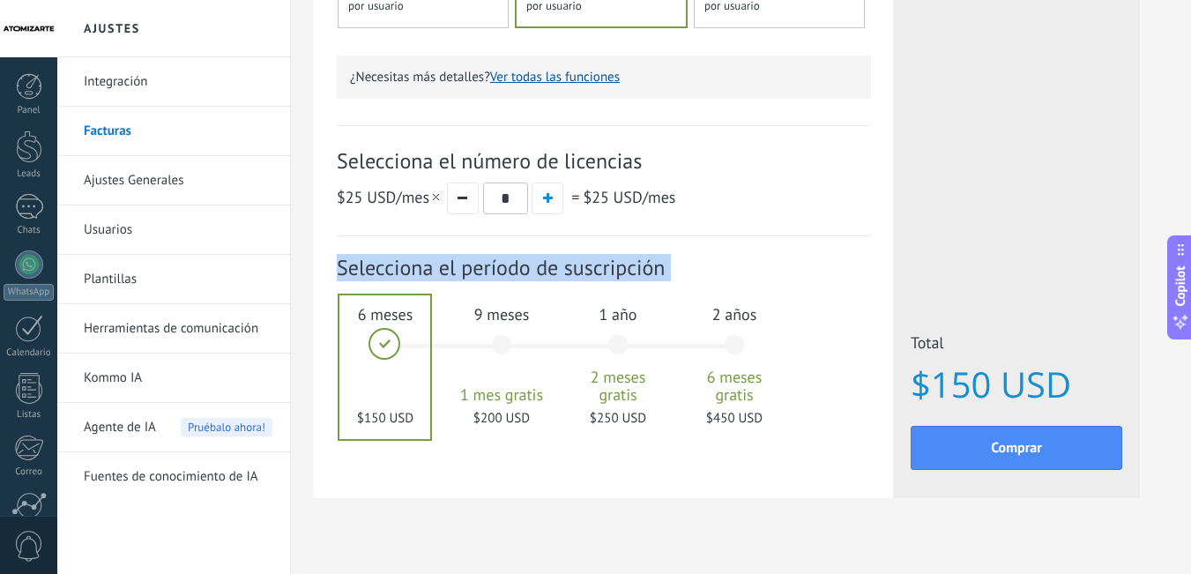
click at [381, 264] on span "Selecciona el período de suscripción" at bounding box center [604, 267] width 534 height 27
click at [502, 276] on span "Selecciona el período de suscripción" at bounding box center [604, 267] width 534 height 27
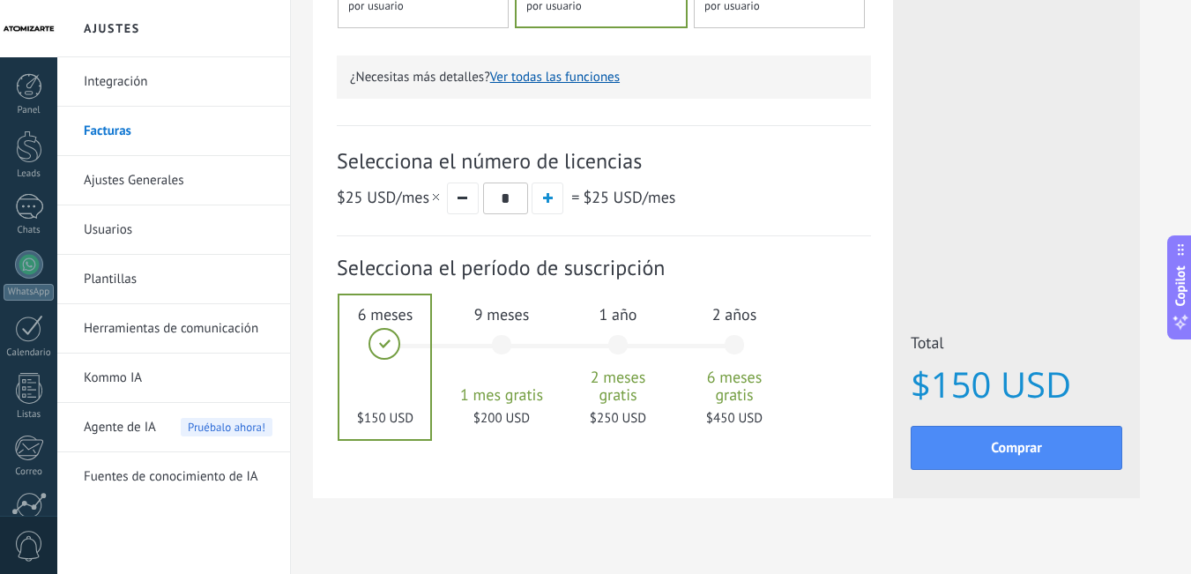
click at [450, 270] on span "Selecciona el período de suscripción" at bounding box center [604, 267] width 534 height 27
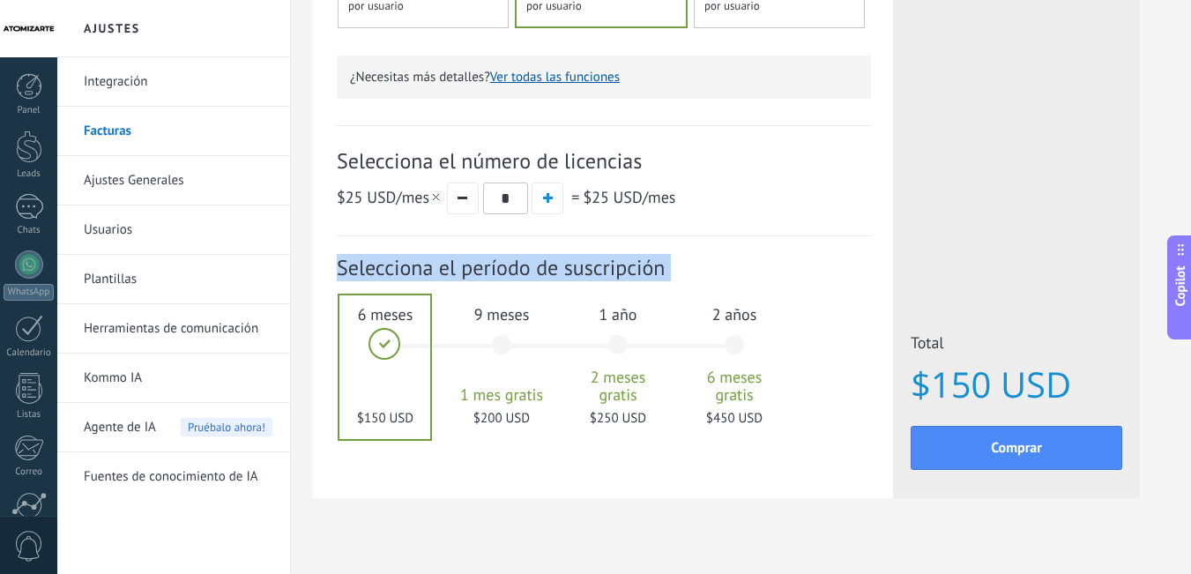
click at [450, 270] on span "Selecciona el período de suscripción" at bounding box center [604, 267] width 534 height 27
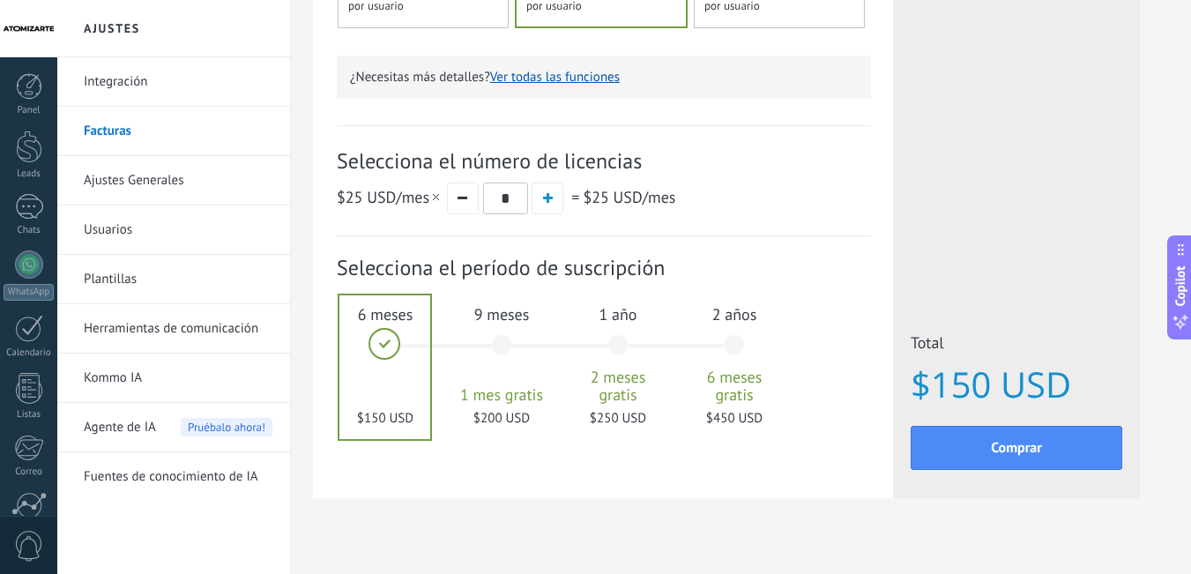
click at [370, 348] on div at bounding box center [384, 367] width 91 height 144
click at [408, 261] on span "Selecciona el período de suscripción" at bounding box center [604, 267] width 534 height 27
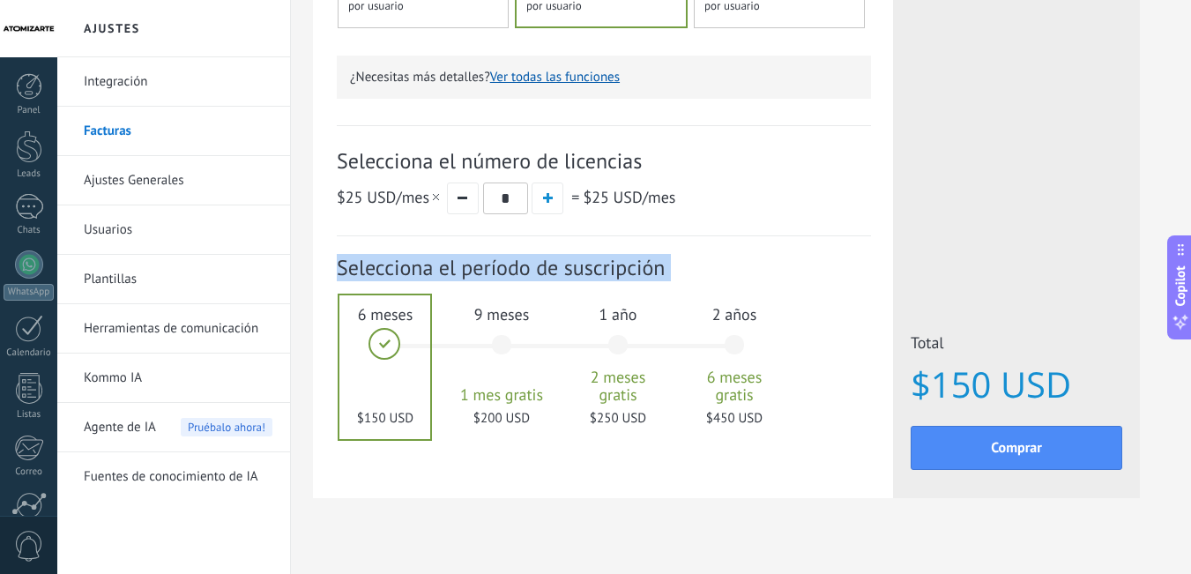
click at [408, 261] on span "Selecciona el período de suscripción" at bounding box center [604, 267] width 534 height 27
click at [396, 261] on span "Selecciona el período de suscripción" at bounding box center [604, 267] width 534 height 27
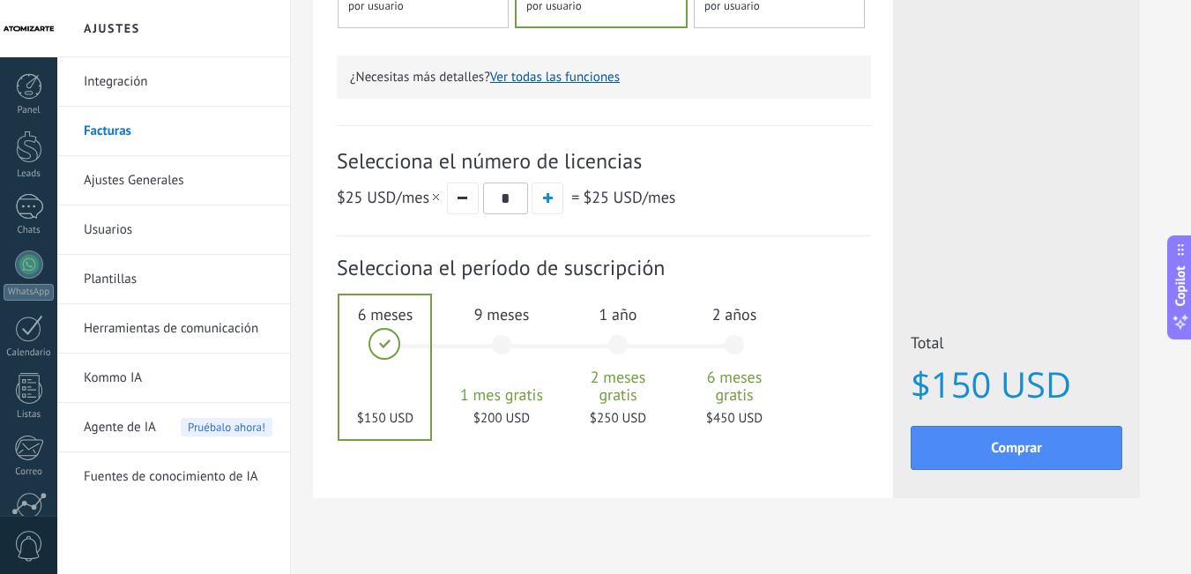
drag, startPoint x: 402, startPoint y: 410, endPoint x: 403, endPoint y: 289, distance: 120.8
click at [402, 406] on div at bounding box center [384, 367] width 91 height 144
click at [401, 272] on span "Selecciona el período de suscripción" at bounding box center [604, 267] width 534 height 27
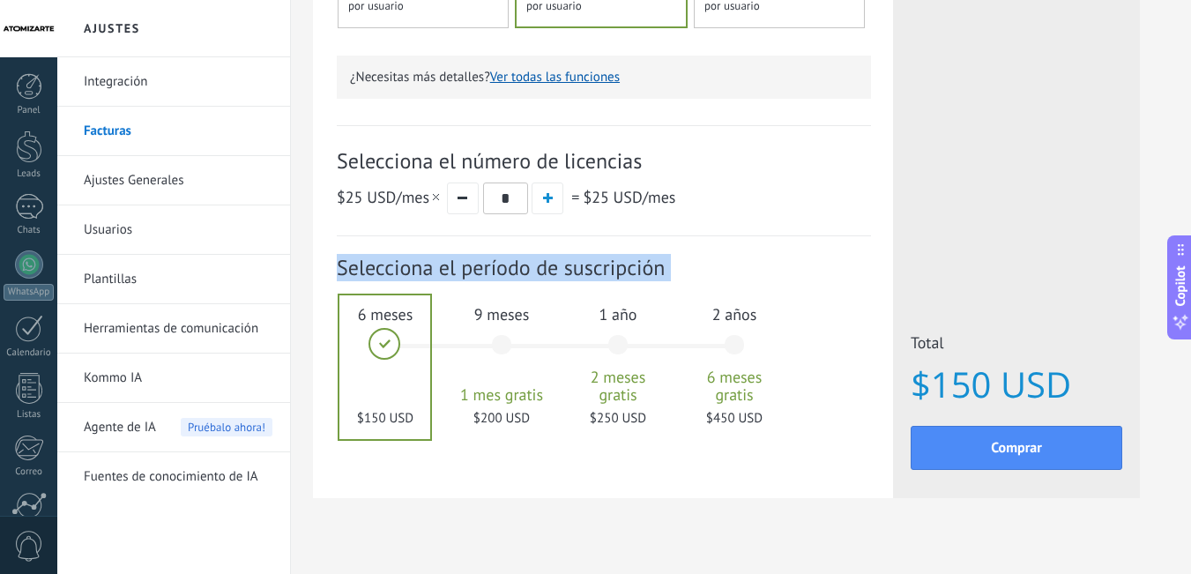
click at [401, 272] on span "Selecciona el período de suscripción" at bounding box center [604, 267] width 534 height 27
drag, startPoint x: 401, startPoint y: 272, endPoint x: 423, endPoint y: 272, distance: 22.1
click at [403, 272] on span "Selecciona el período de suscripción" at bounding box center [604, 267] width 534 height 27
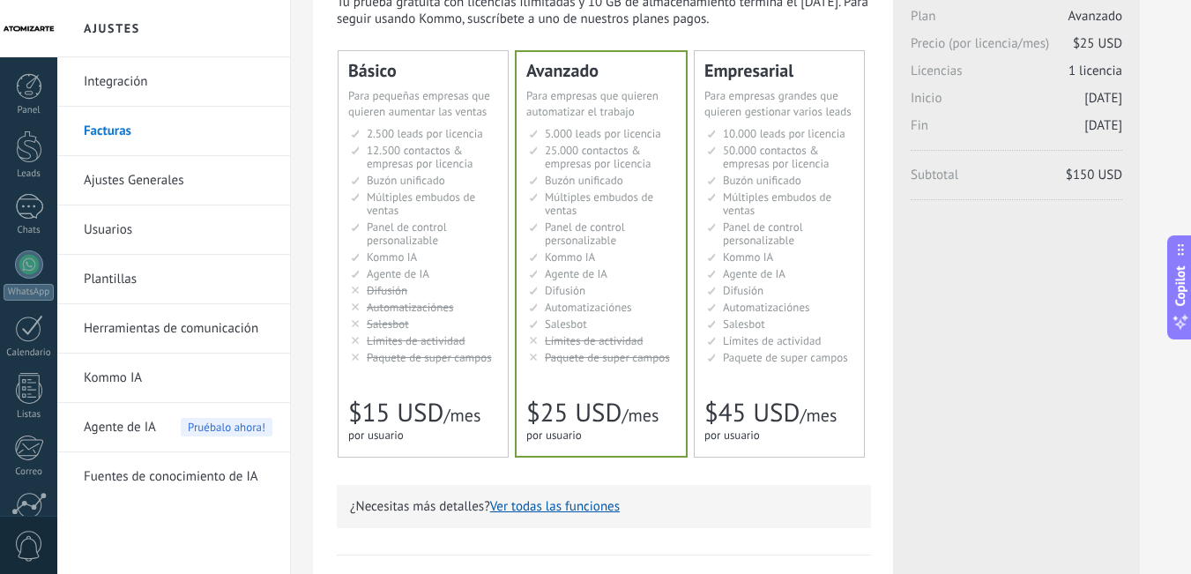
scroll to position [0, 0]
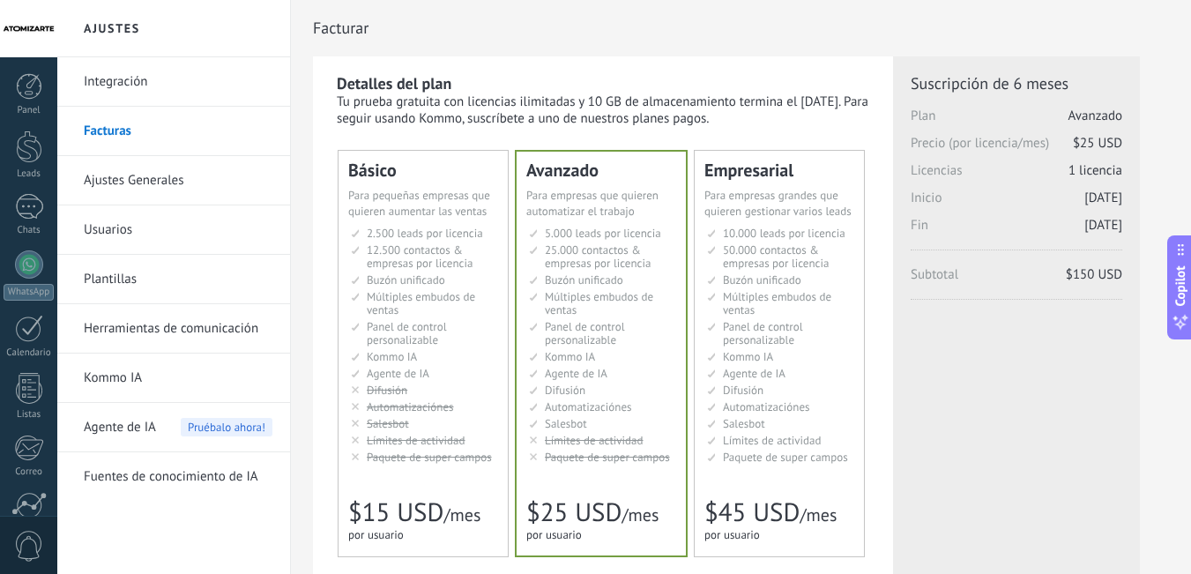
click at [670, 105] on div "Tu prueba gratuita con licencias ilimitadas y 10 GB de almacenamiento termina e…" at bounding box center [604, 110] width 534 height 34
drag, startPoint x: 805, startPoint y: 98, endPoint x: 816, endPoint y: 98, distance: 10.6
click at [816, 98] on div "Tu prueba gratuita con licencias ilimitadas y 10 GB de almacenamiento termina e…" at bounding box center [604, 110] width 534 height 34
click at [778, 95] on div "Tu prueba gratuita con licencias ilimitadas y 10 GB de almacenamiento termina e…" at bounding box center [604, 110] width 534 height 34
drag, startPoint x: 802, startPoint y: 100, endPoint x: 817, endPoint y: 98, distance: 15.1
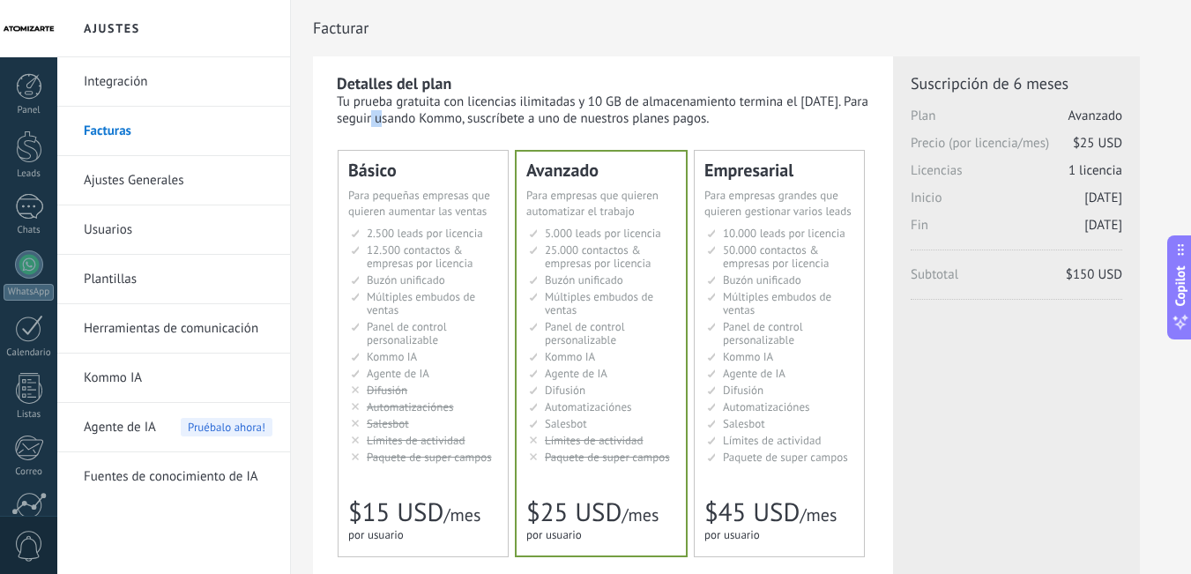
click at [817, 98] on div "Tu prueba gratuita con licencias ilimitadas y 10 GB de almacenamiento termina e…" at bounding box center [604, 110] width 534 height 34
click at [684, 104] on div "Tu prueba gratuita con licencias ilimitadas y 10 GB de almacenamiento termina e…" at bounding box center [604, 110] width 534 height 34
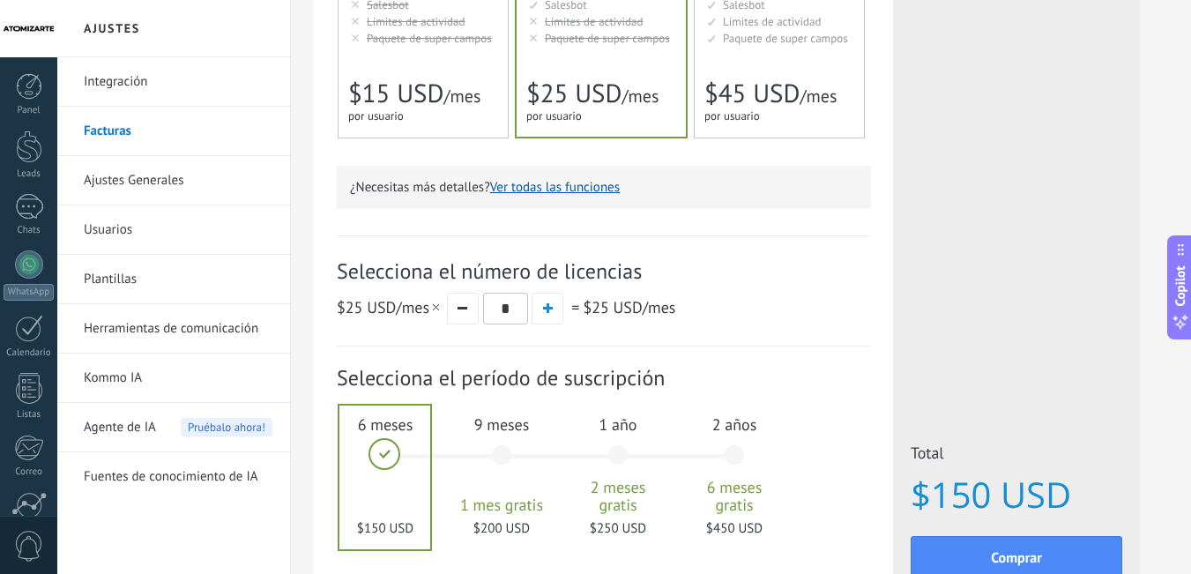
scroll to position [529, 0]
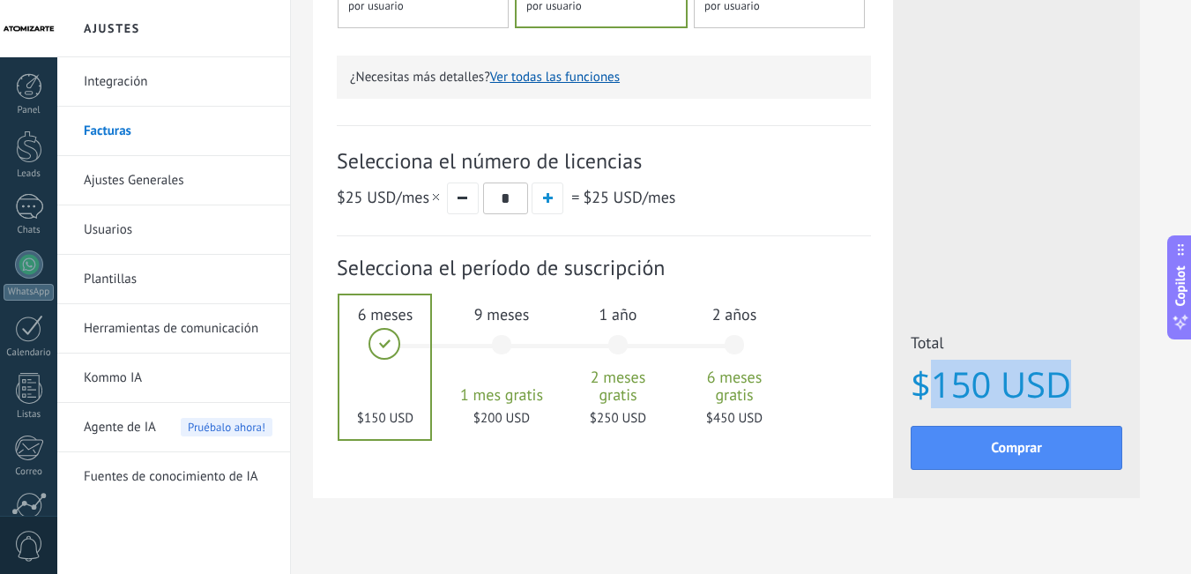
drag, startPoint x: 932, startPoint y: 379, endPoint x: 1075, endPoint y: 378, distance: 142.8
click at [1075, 378] on span "$150 USD" at bounding box center [1017, 384] width 212 height 39
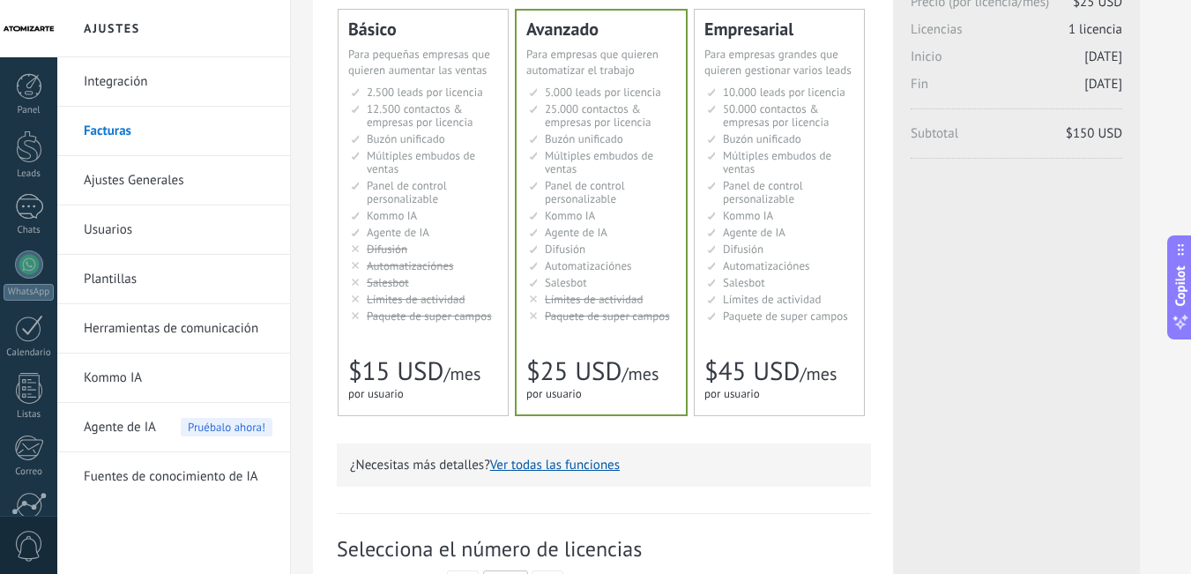
scroll to position [0, 0]
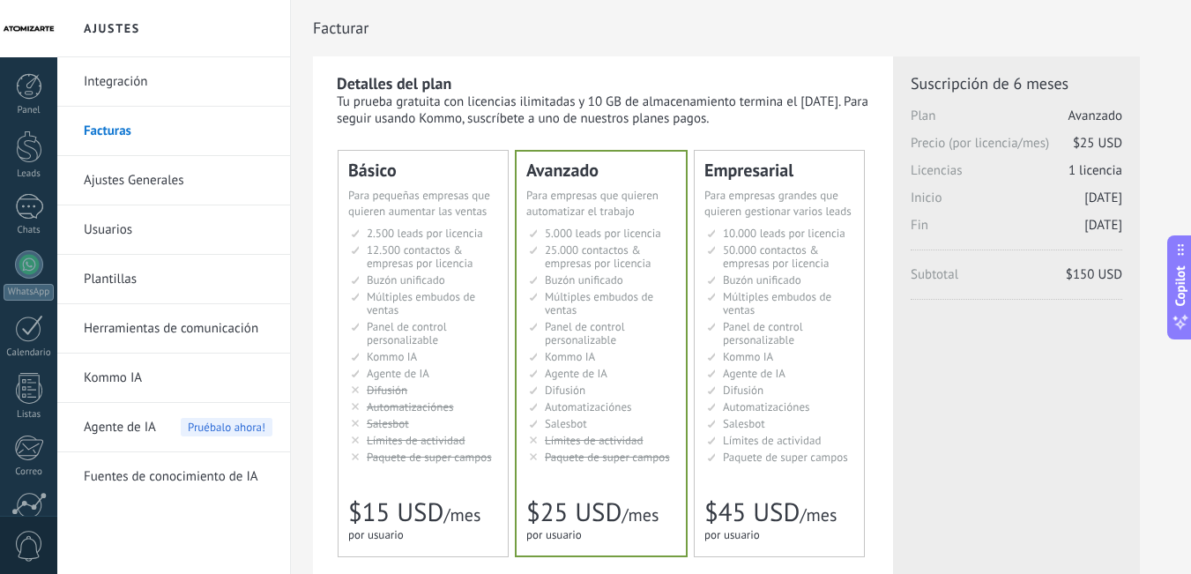
click at [522, 38] on div "Facturar" at bounding box center [741, 28] width 856 height 56
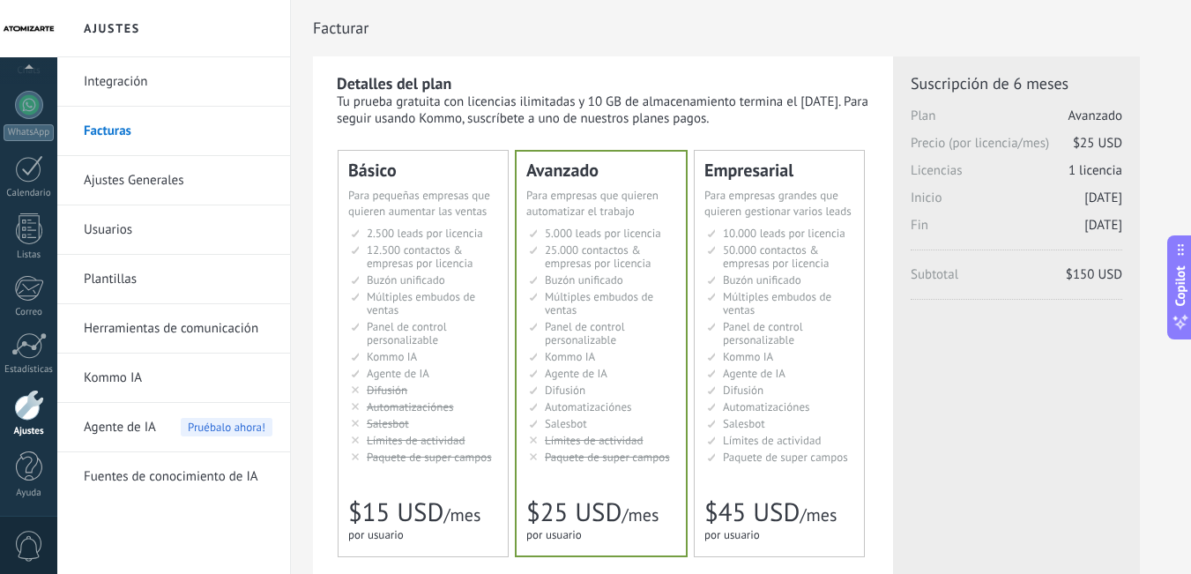
click at [21, 406] on div at bounding box center [29, 405] width 30 height 31
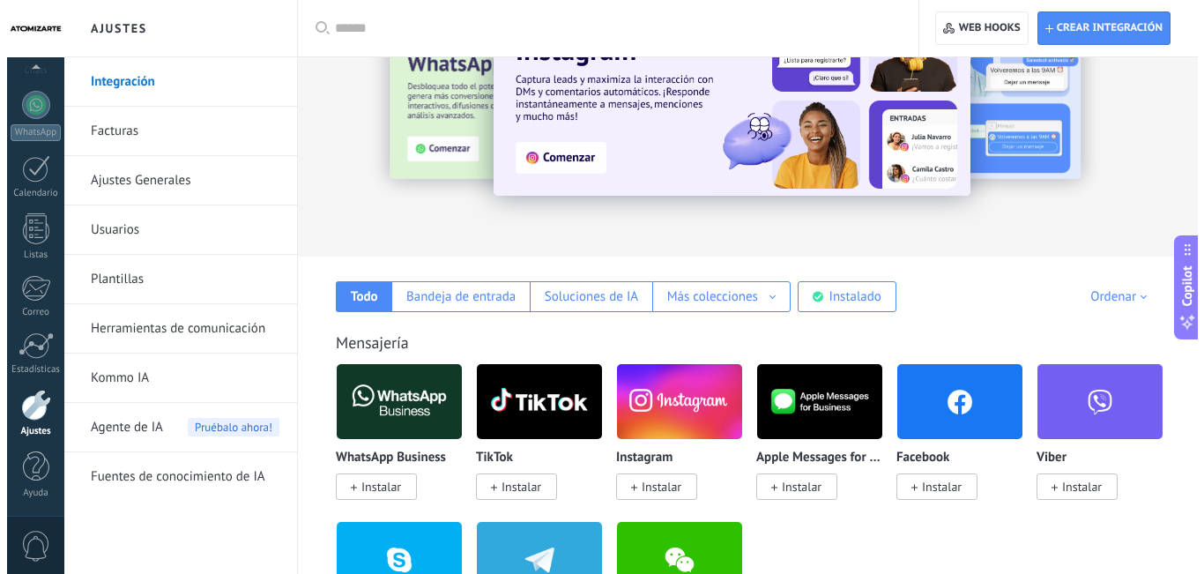
scroll to position [176, 0]
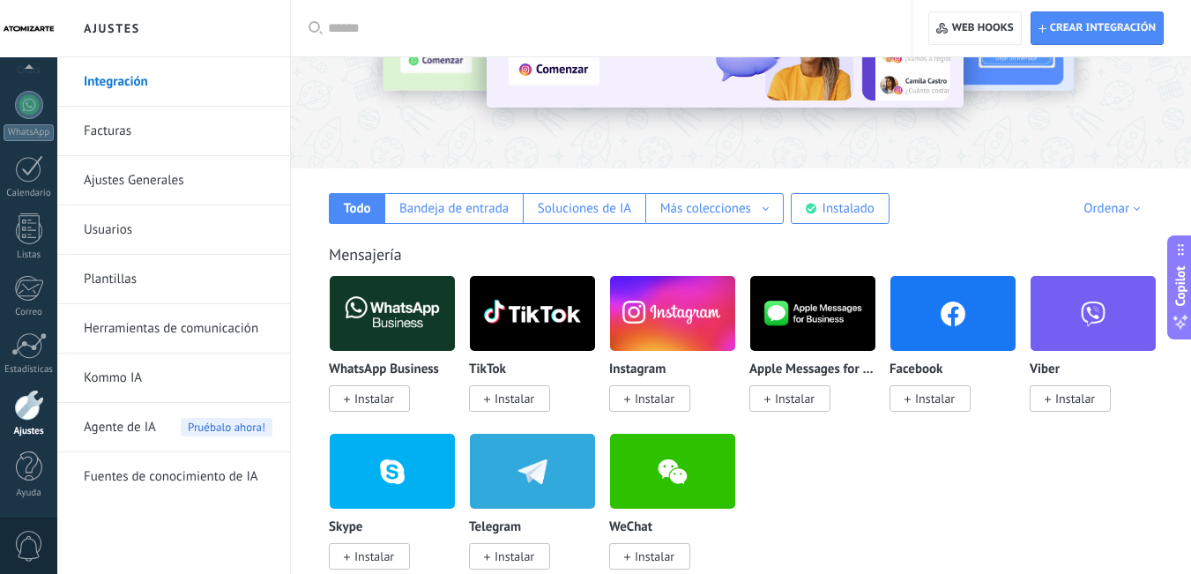
click at [411, 315] on img at bounding box center [392, 314] width 125 height 86
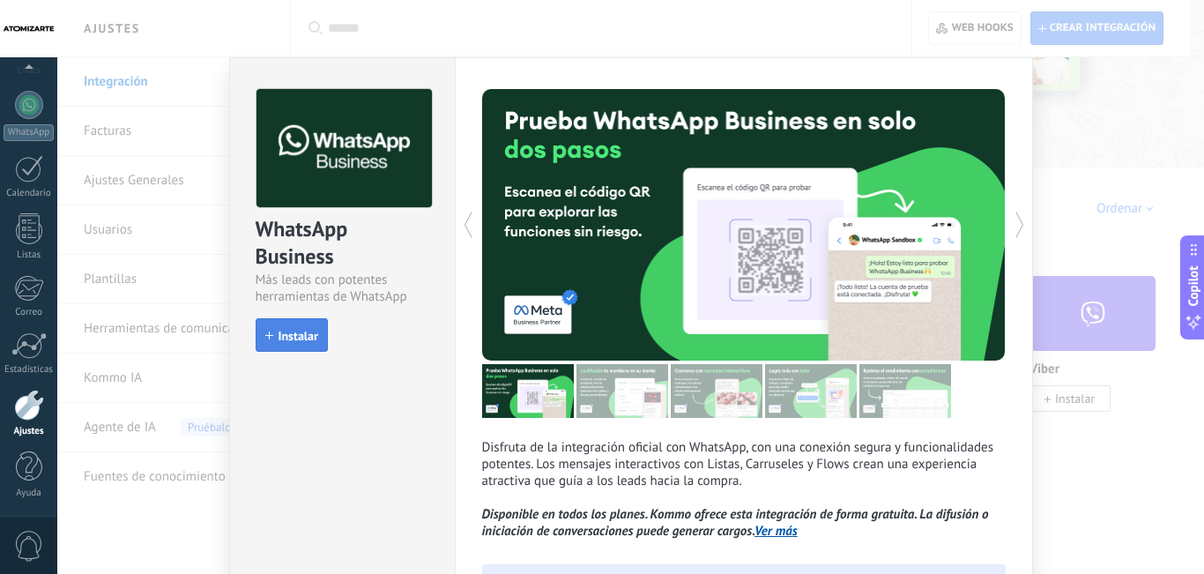
click at [315, 326] on button "Instalar" at bounding box center [292, 335] width 72 height 34
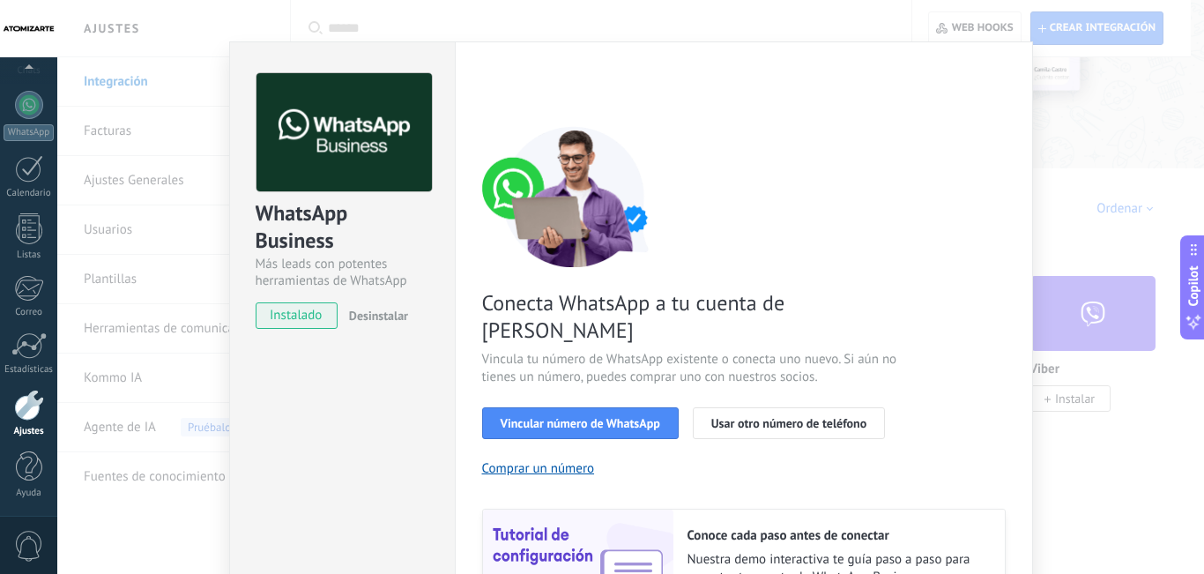
scroll to position [0, 0]
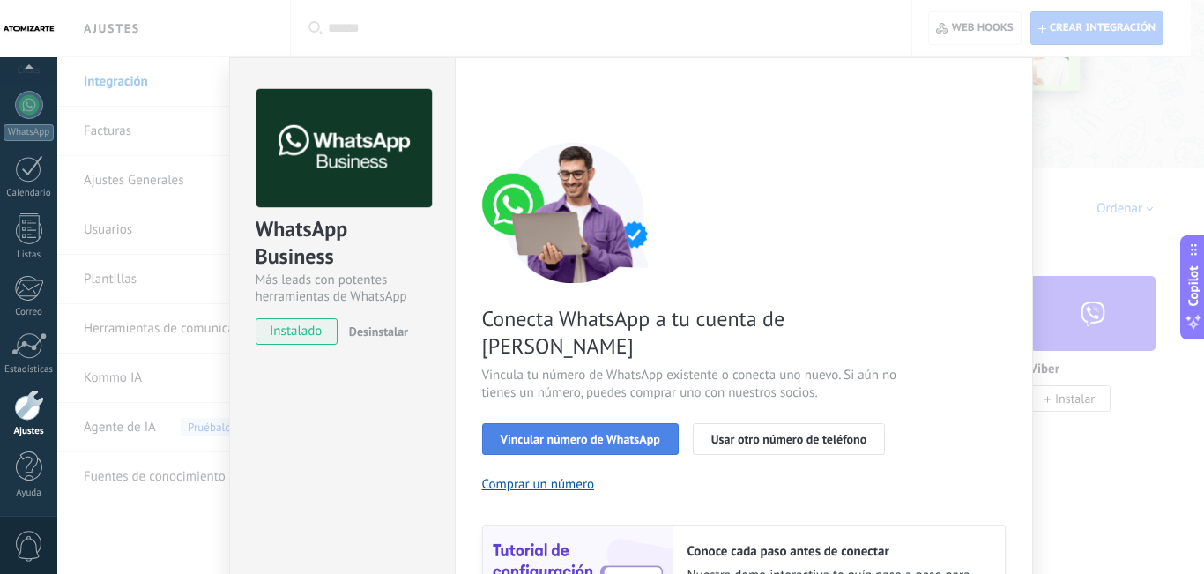
click at [596, 433] on span "Vincular número de WhatsApp" at bounding box center [581, 439] width 160 height 12
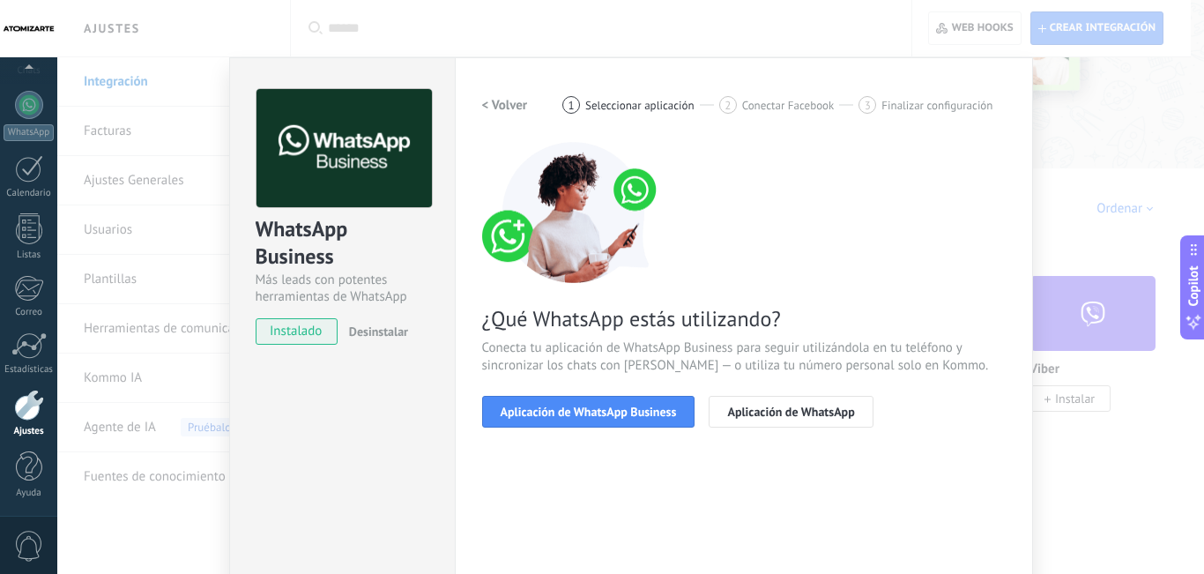
click at [596, 413] on span "Aplicación de WhatsApp Business" at bounding box center [589, 412] width 176 height 12
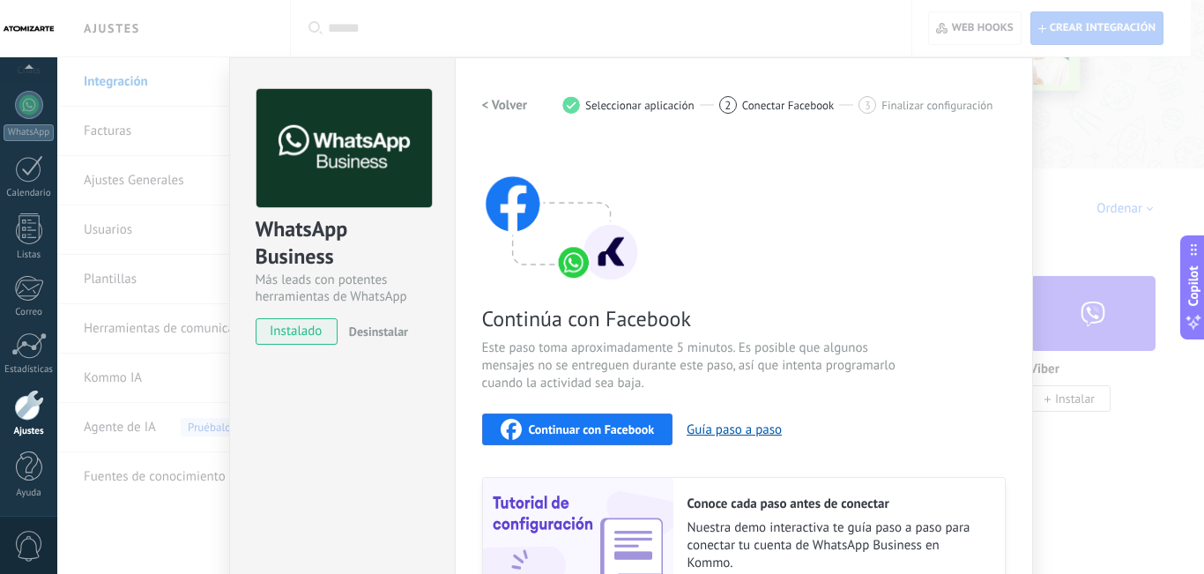
click at [589, 428] on span "Continuar con Facebook" at bounding box center [592, 429] width 126 height 12
click at [569, 101] on div "1" at bounding box center [571, 105] width 18 height 18
click at [499, 105] on h2 "< Volver" at bounding box center [505, 105] width 46 height 17
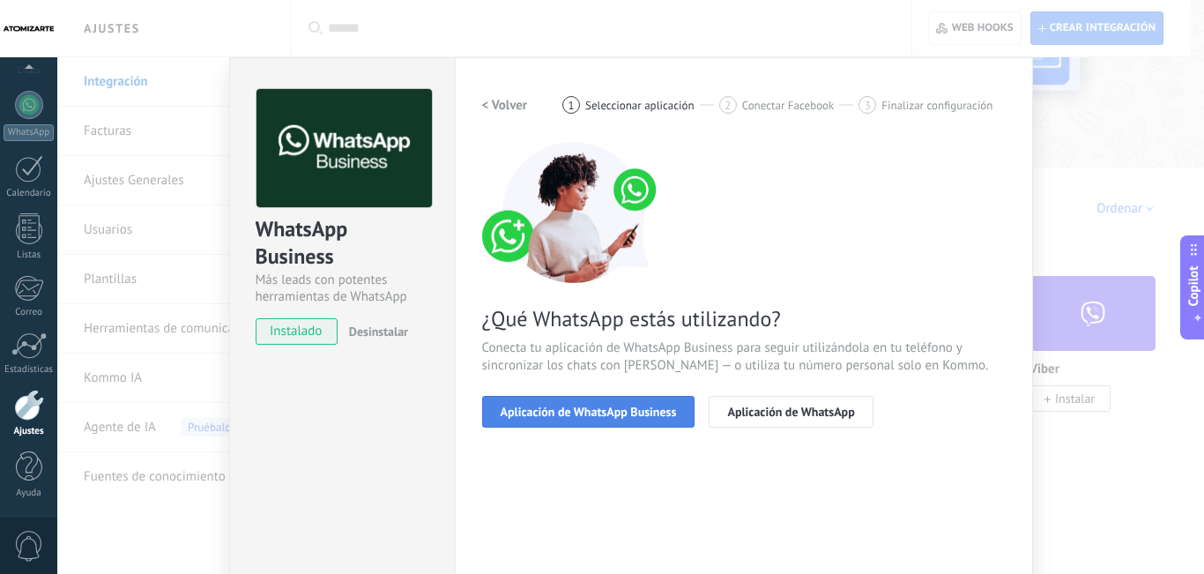
click at [602, 411] on span "Aplicación de WhatsApp Business" at bounding box center [589, 412] width 176 height 12
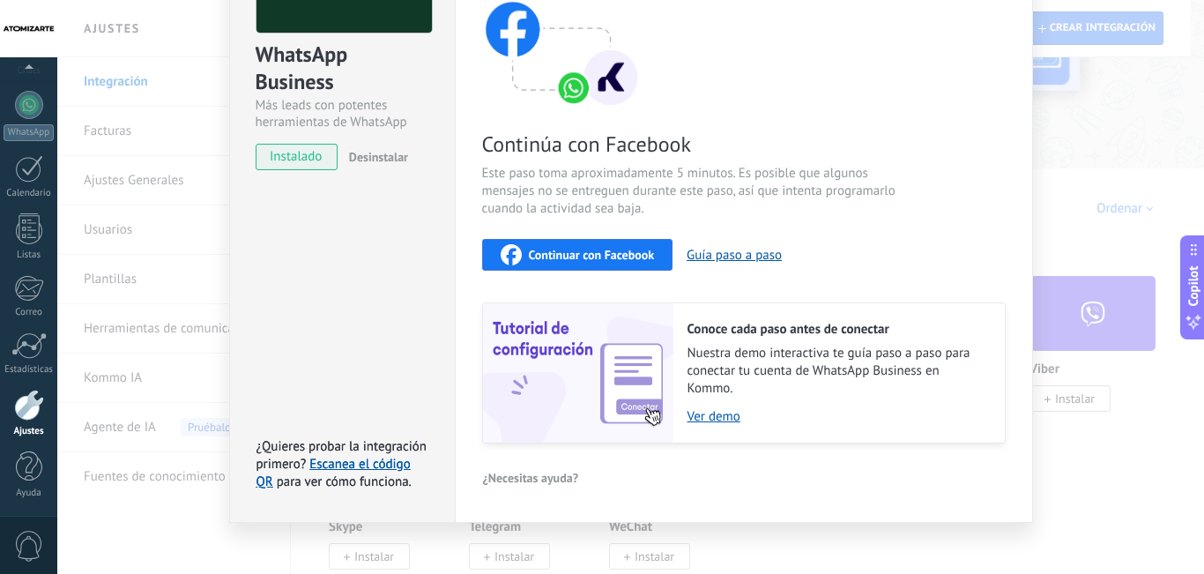
scroll to position [176, 0]
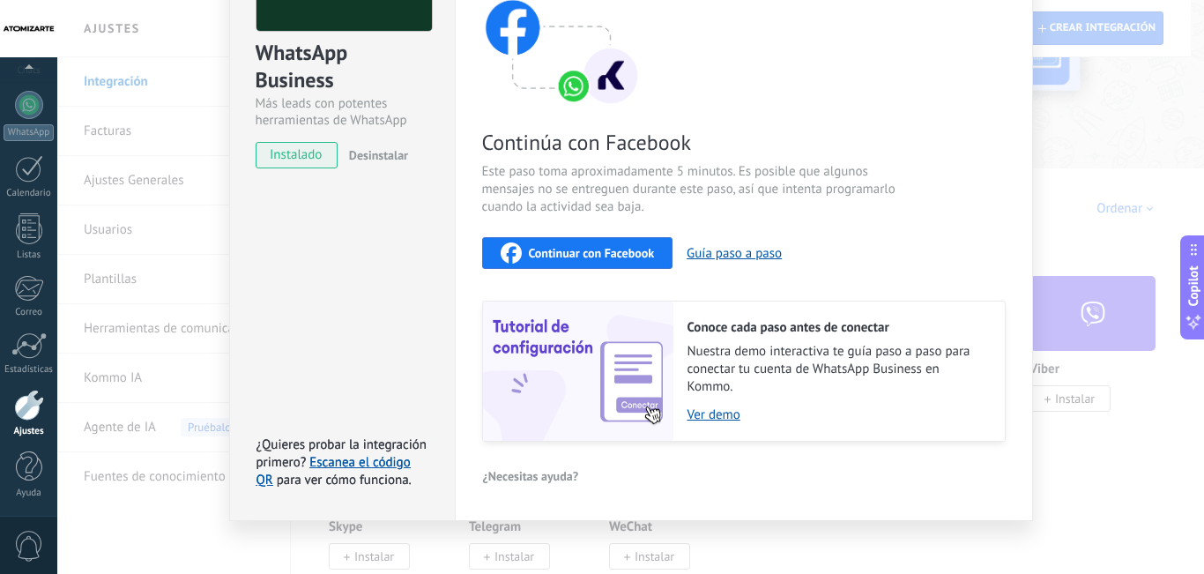
click at [600, 255] on span "Continuar con Facebook" at bounding box center [592, 253] width 126 height 12
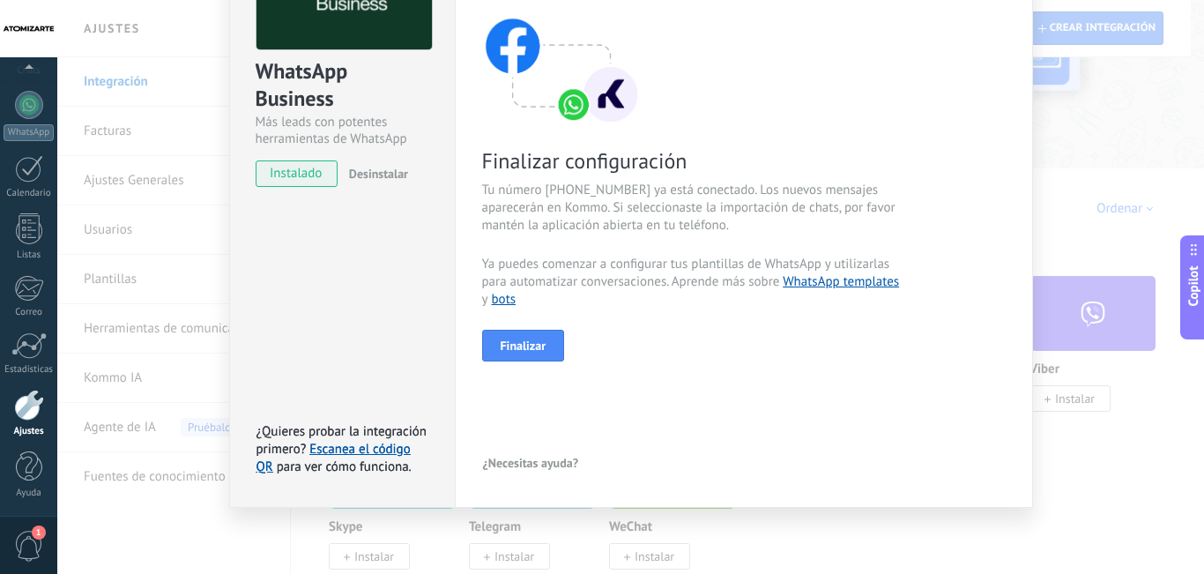
scroll to position [158, 0]
click at [538, 339] on span "Finalizar" at bounding box center [524, 345] width 46 height 12
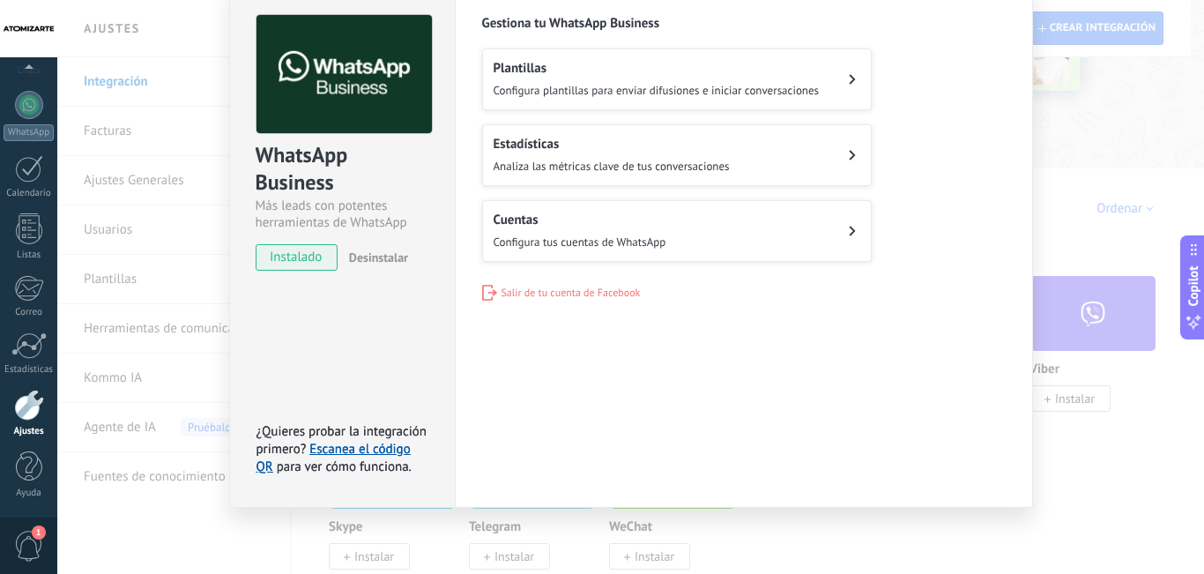
click at [761, 245] on button "Cuentas Configura tus cuentas de WhatsApp" at bounding box center [677, 231] width 390 height 62
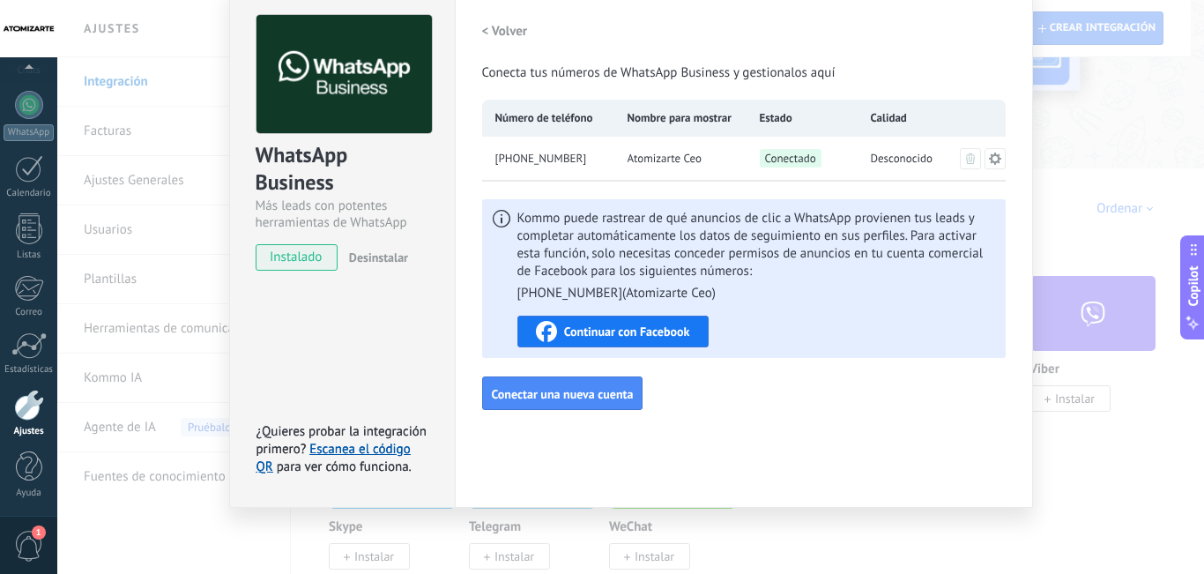
click at [612, 327] on span "Continuar con Facebook" at bounding box center [627, 331] width 126 height 12
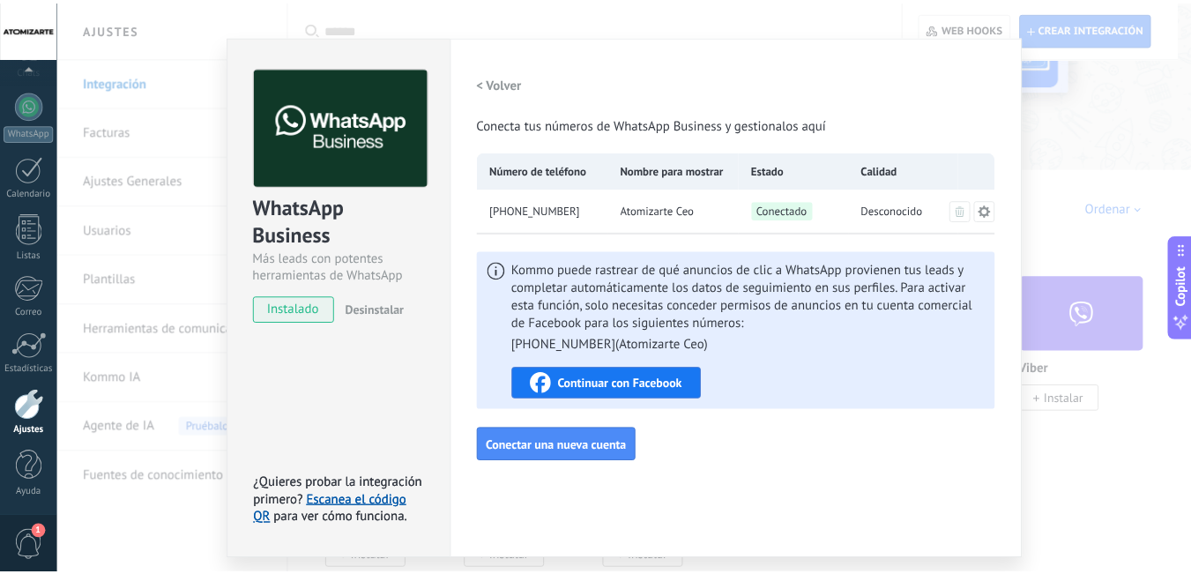
scroll to position [0, 0]
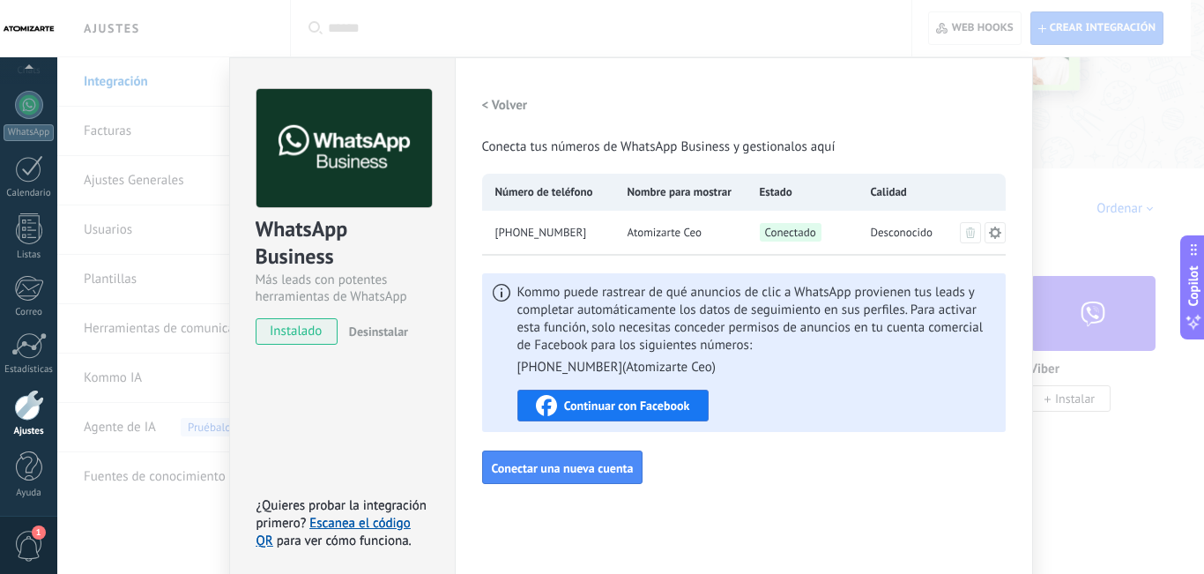
click at [483, 105] on h2 "< Volver" at bounding box center [505, 105] width 46 height 17
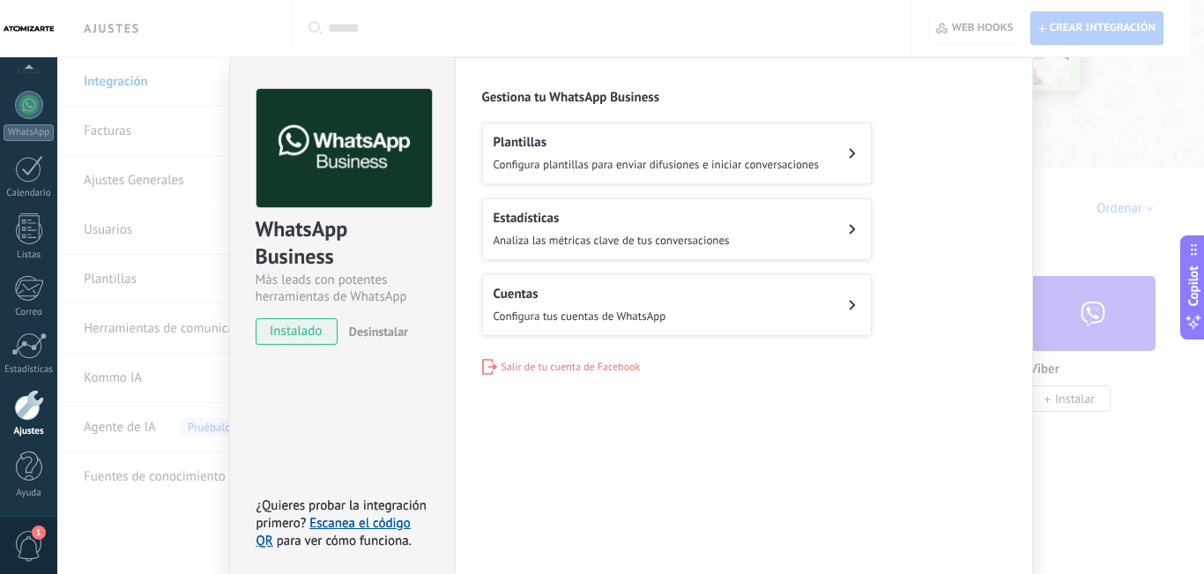
click at [1081, 219] on div "WhatsApp Business Más leads con potentes herramientas de WhatsApp instalado Des…" at bounding box center [630, 287] width 1147 height 574
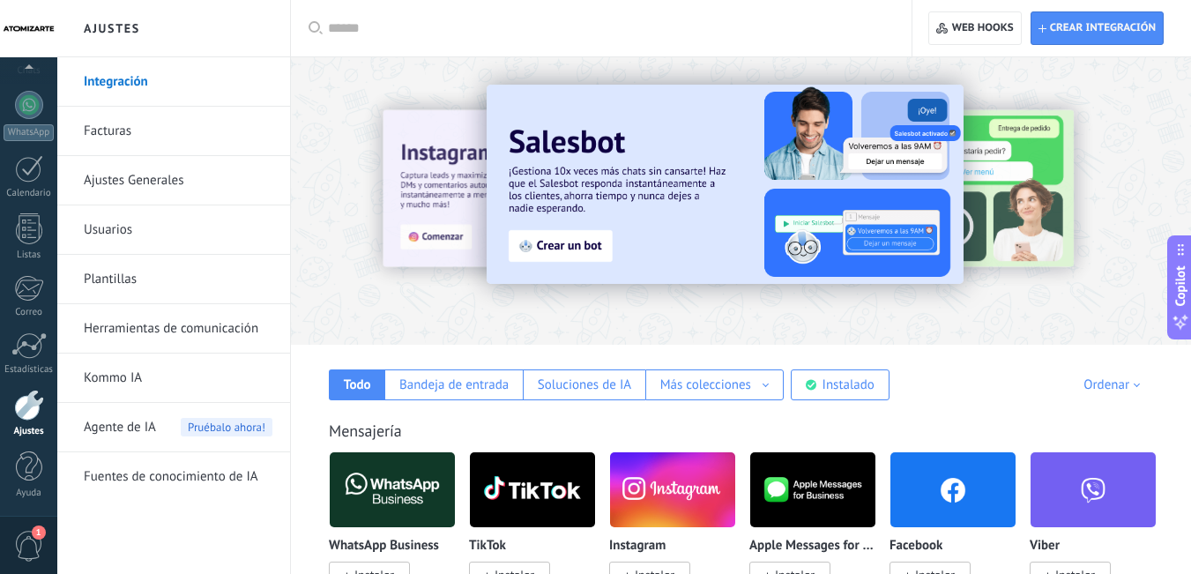
scroll to position [529, 0]
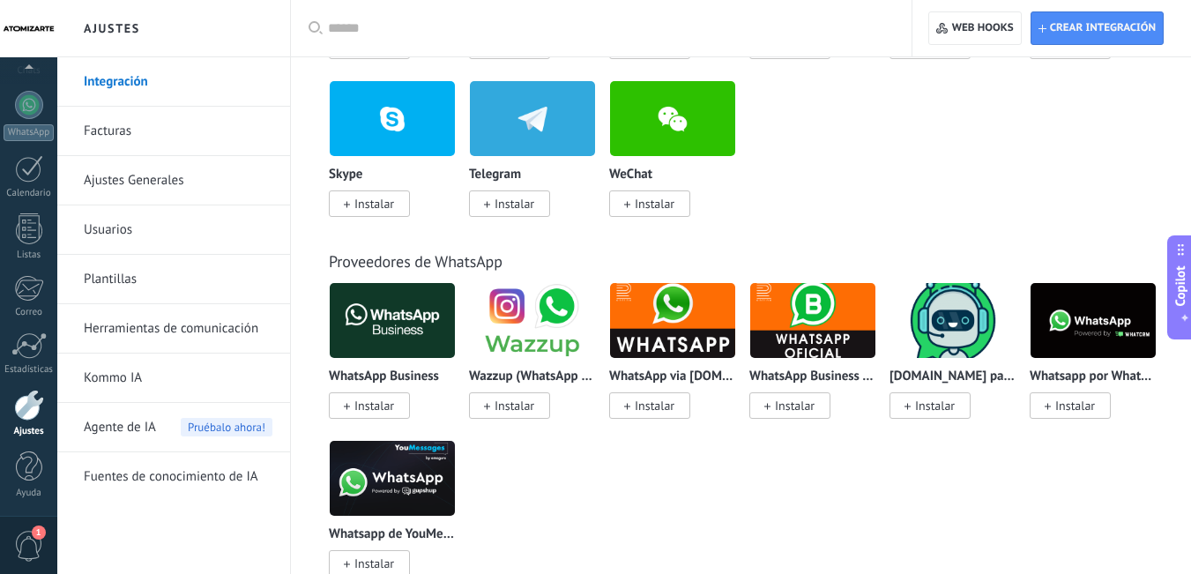
click at [26, 532] on span "1" at bounding box center [29, 546] width 30 height 31
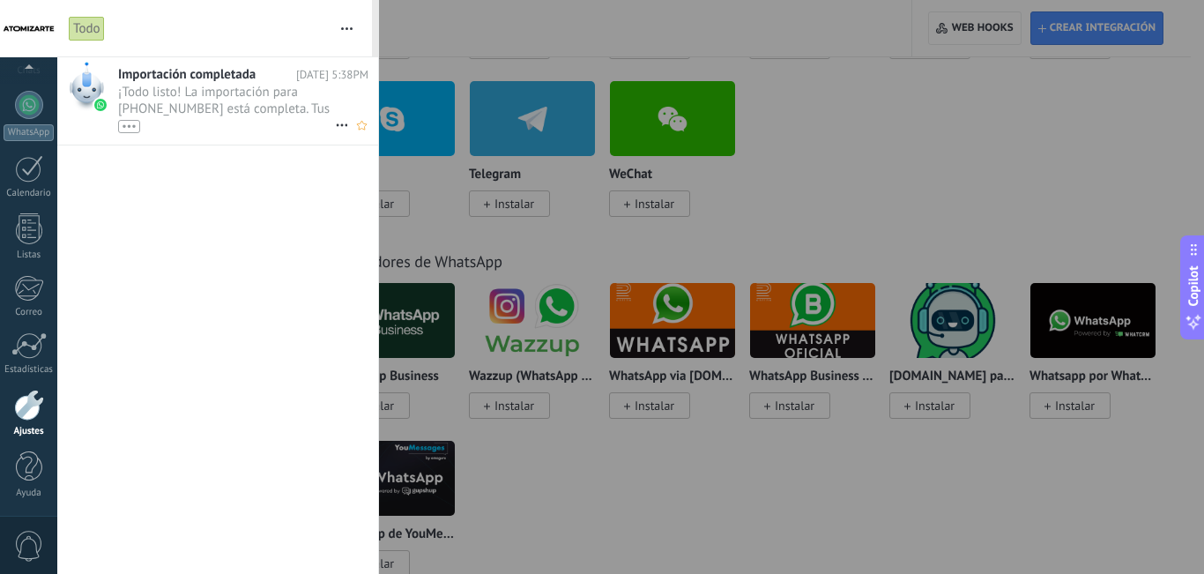
click at [217, 126] on div "•••" at bounding box center [226, 125] width 217 height 15
click at [243, 103] on span "¡Todo listo! La importación para [PHONE_NUMBER] está completa. Tus datos de Wha…" at bounding box center [226, 108] width 217 height 49
click at [123, 130] on div "•••" at bounding box center [129, 126] width 22 height 13
click at [28, 529] on div "0" at bounding box center [28, 545] width 57 height 58
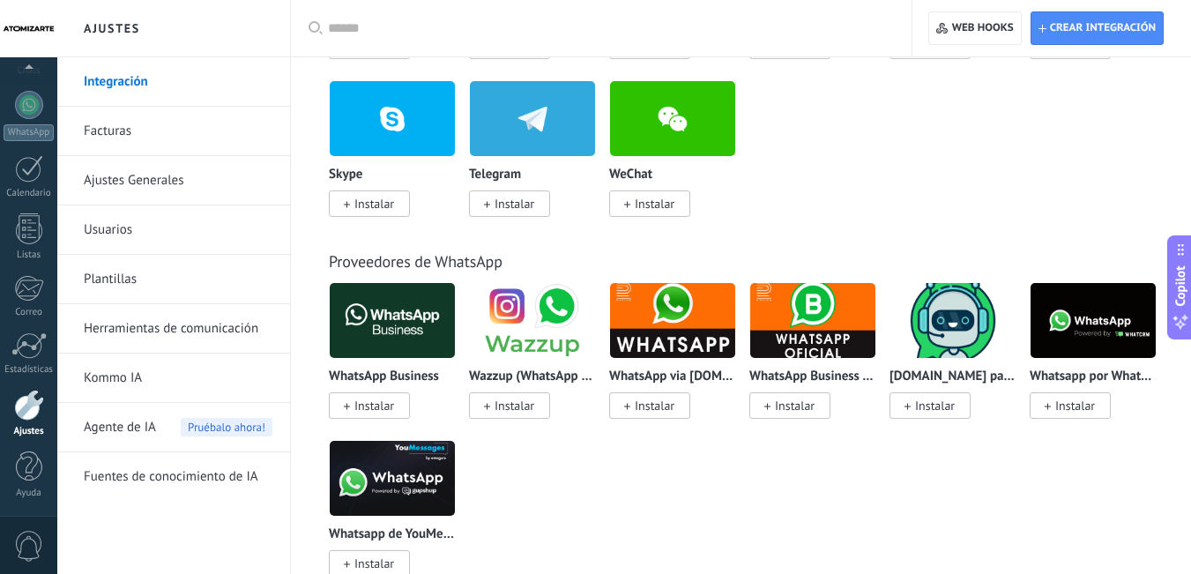
click at [41, 413] on div at bounding box center [29, 405] width 30 height 31
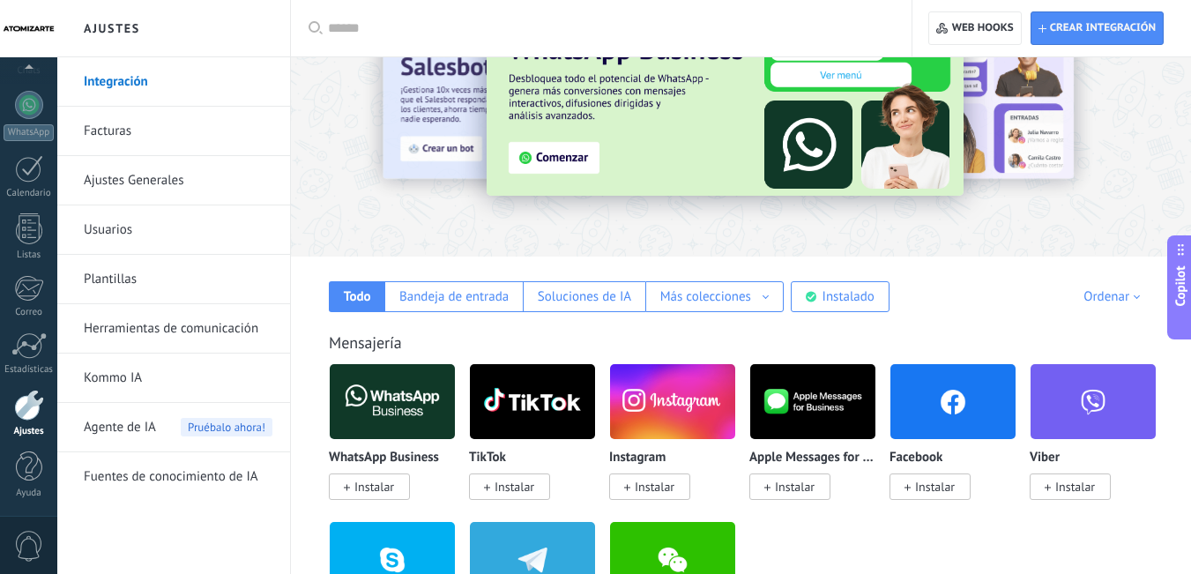
scroll to position [0, 0]
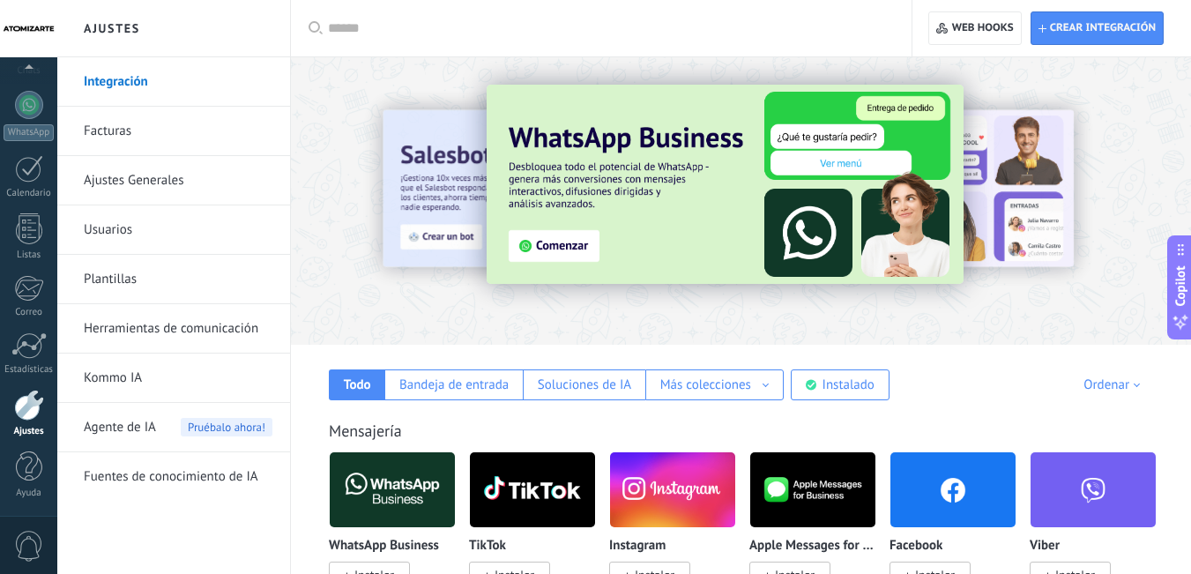
click at [144, 132] on link "Facturas" at bounding box center [178, 131] width 189 height 49
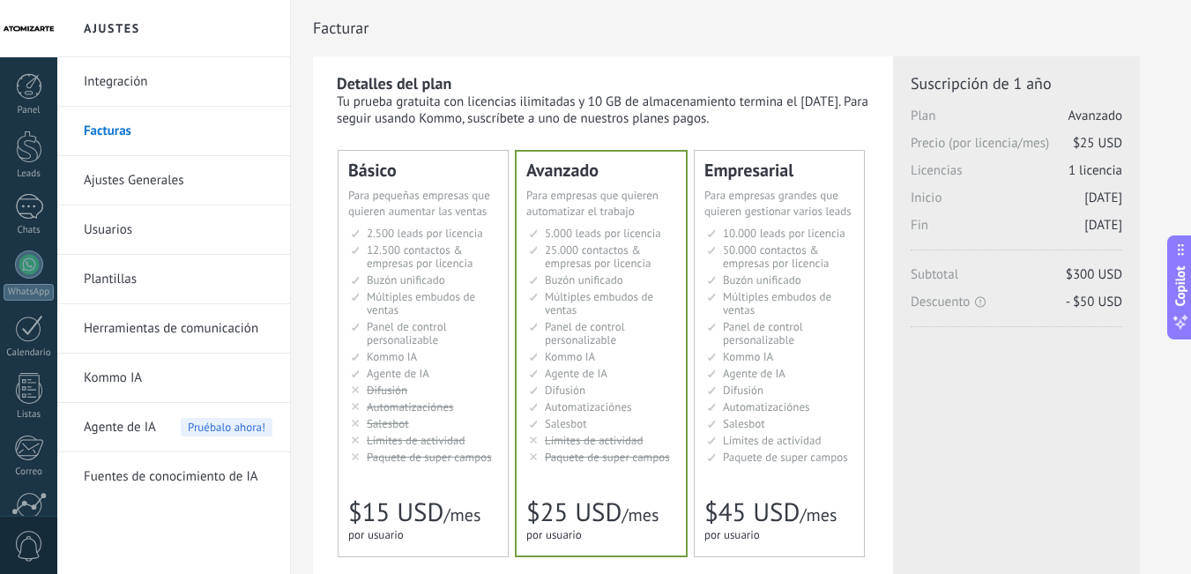
click at [117, 233] on link "Usuarios" at bounding box center [178, 229] width 189 height 49
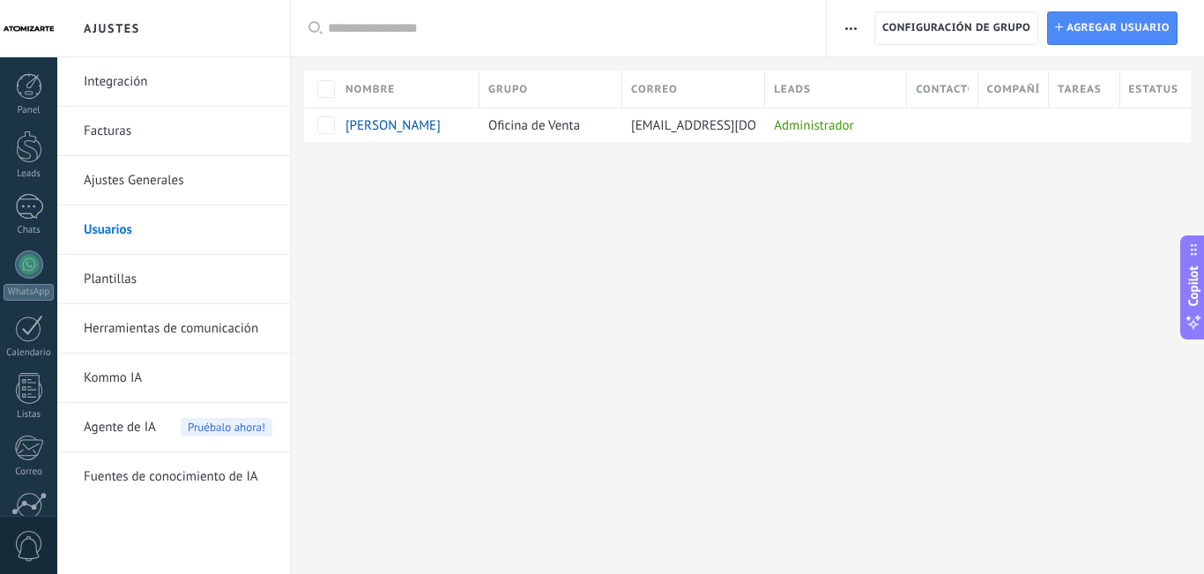
click at [139, 278] on link "Plantillas" at bounding box center [178, 279] width 189 height 49
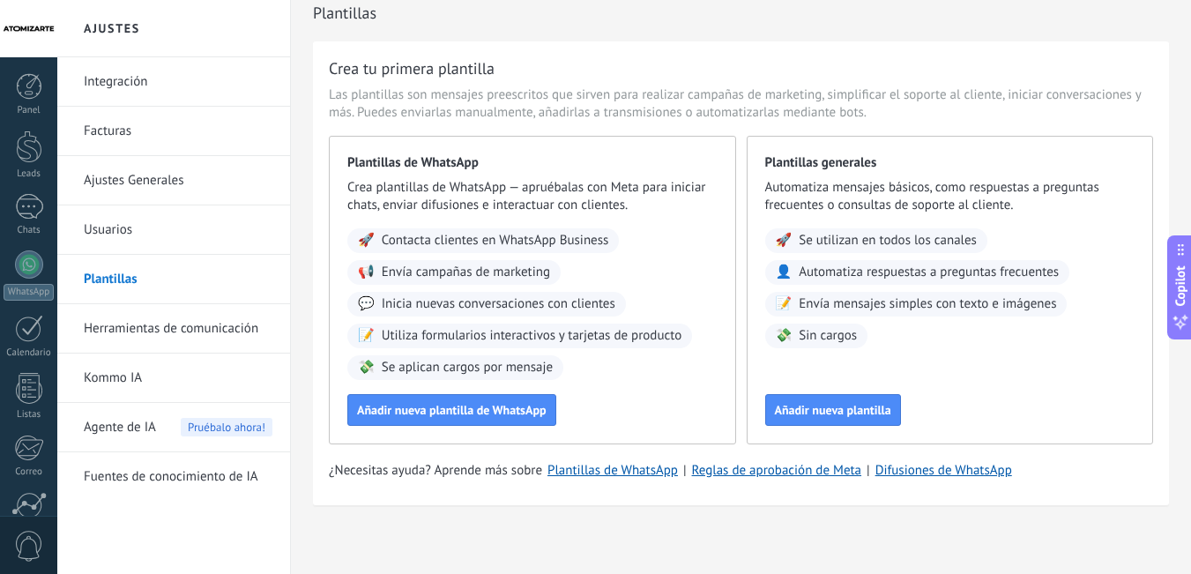
scroll to position [21, 0]
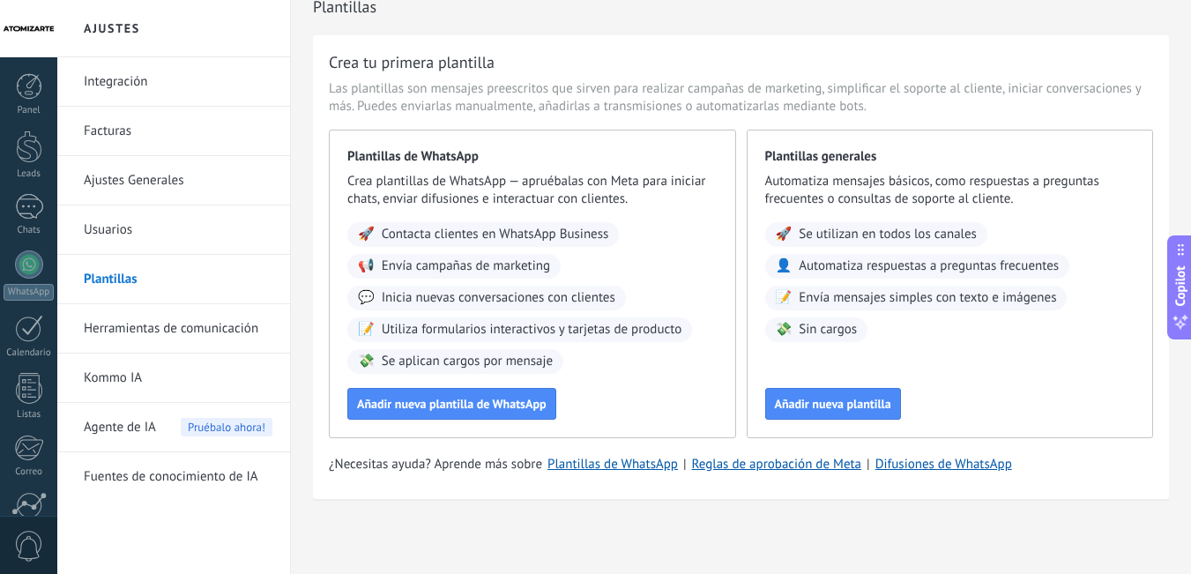
click at [168, 310] on link "Herramientas de comunicación" at bounding box center [178, 328] width 189 height 49
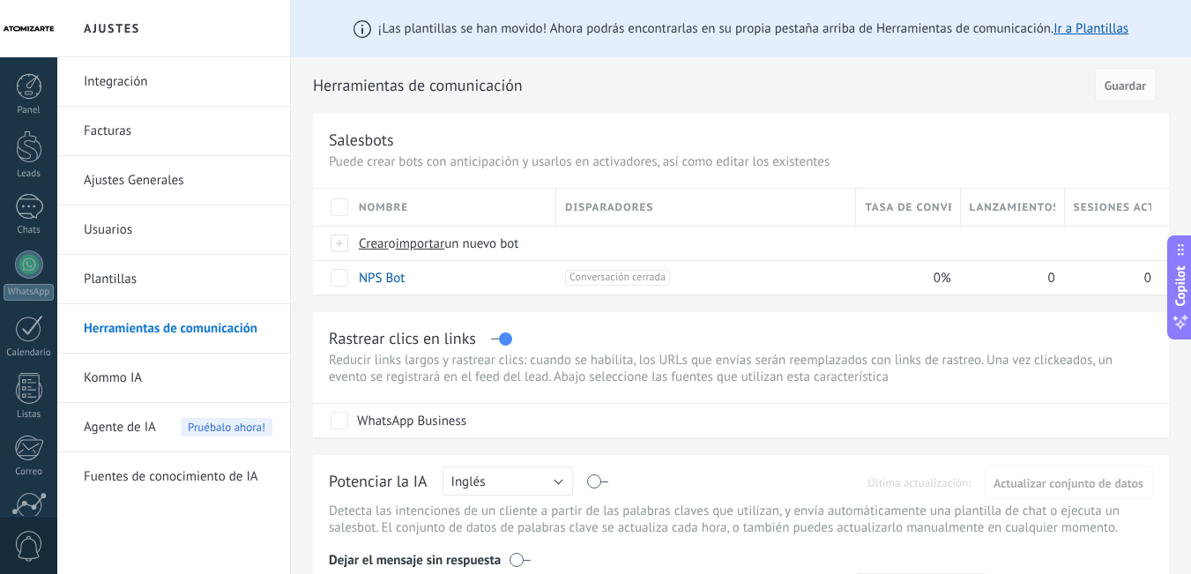
click at [146, 414] on span "Agente de IA" at bounding box center [120, 427] width 72 height 49
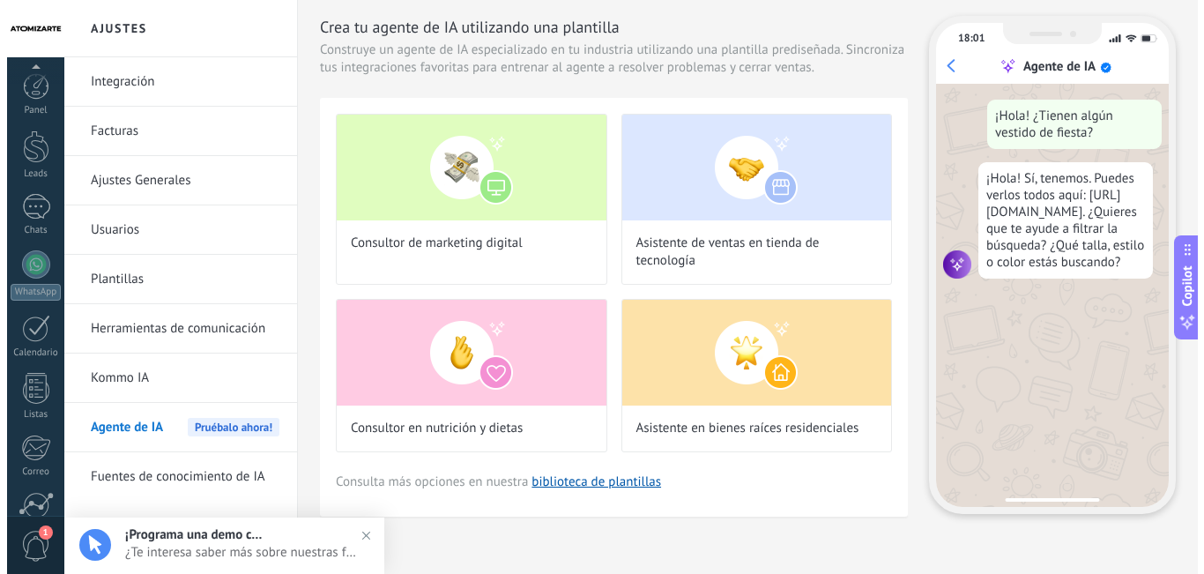
scroll to position [160, 0]
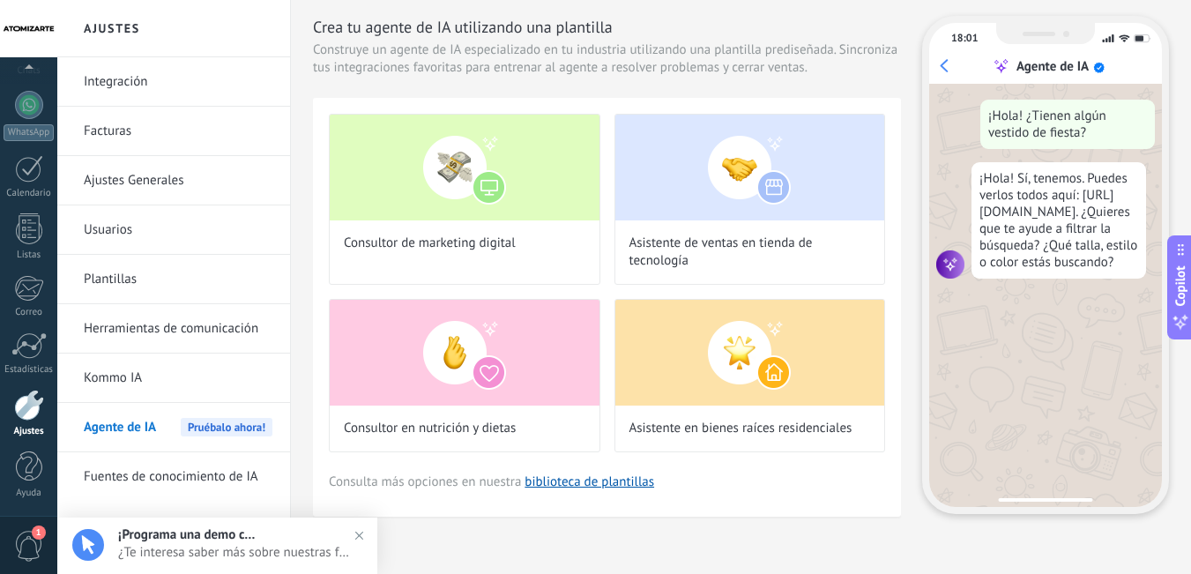
click at [34, 542] on span "1" at bounding box center [29, 546] width 30 height 31
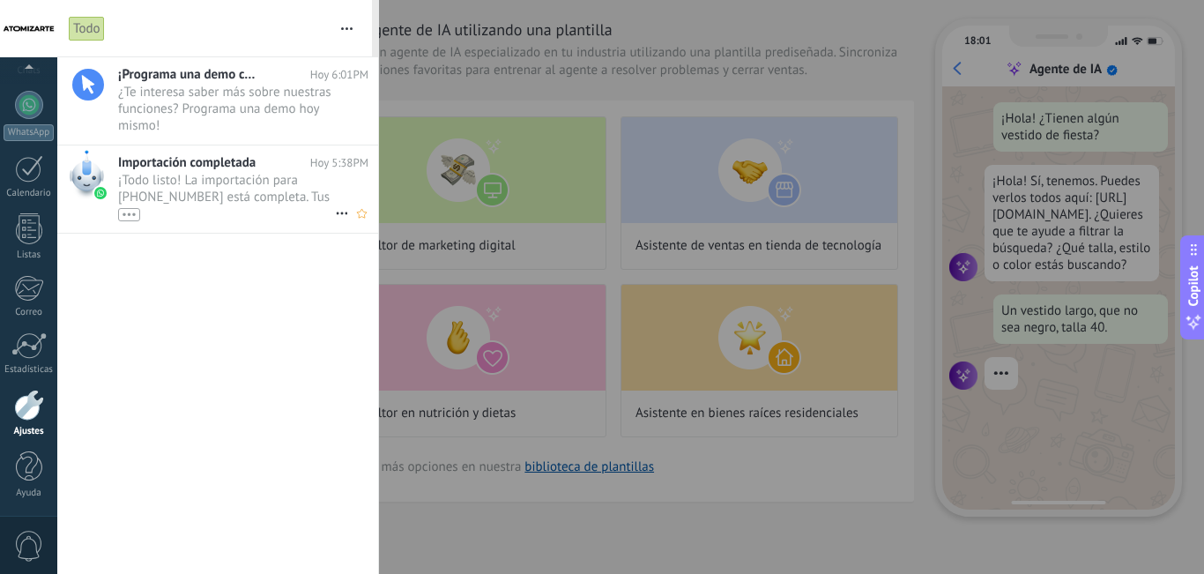
click at [136, 215] on div "•••" at bounding box center [129, 214] width 22 height 13
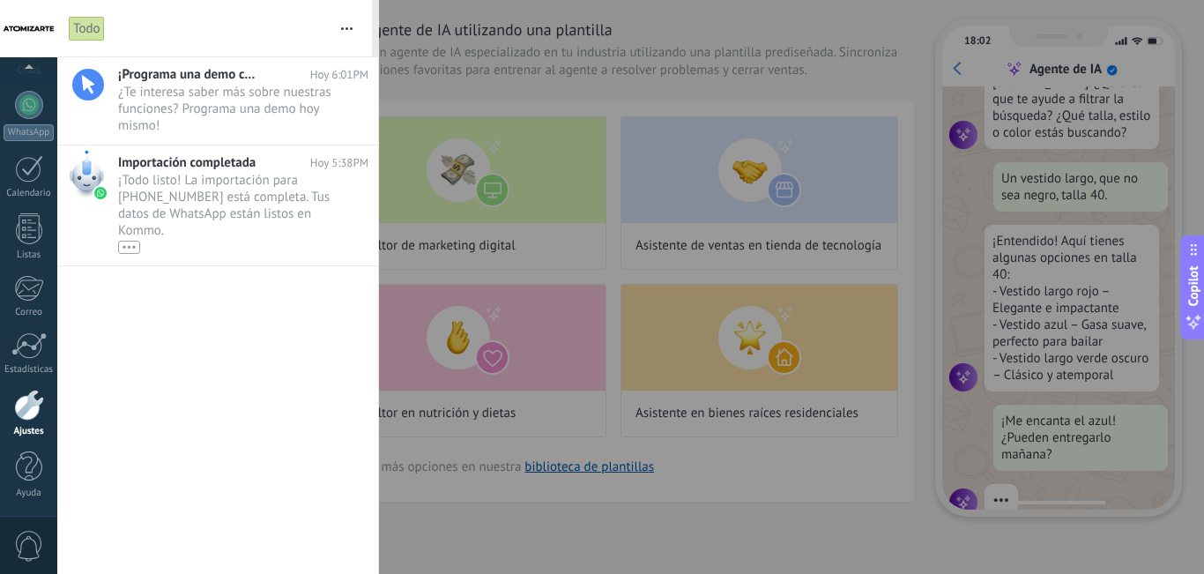
scroll to position [178, 0]
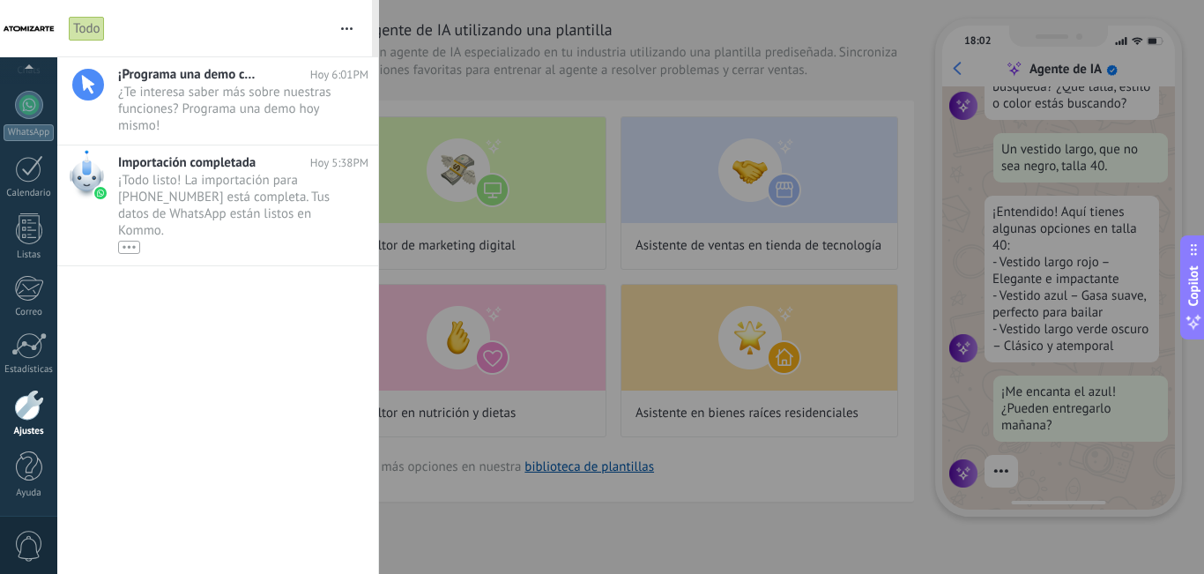
click at [21, 540] on span "0" at bounding box center [29, 546] width 30 height 31
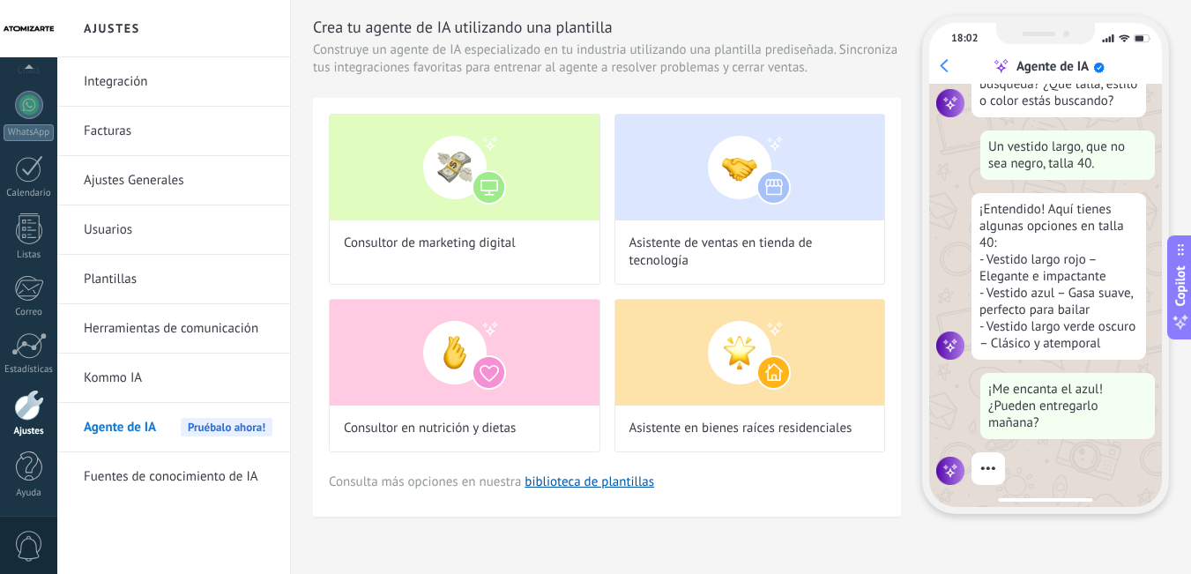
click at [34, 537] on span "0" at bounding box center [29, 546] width 30 height 31
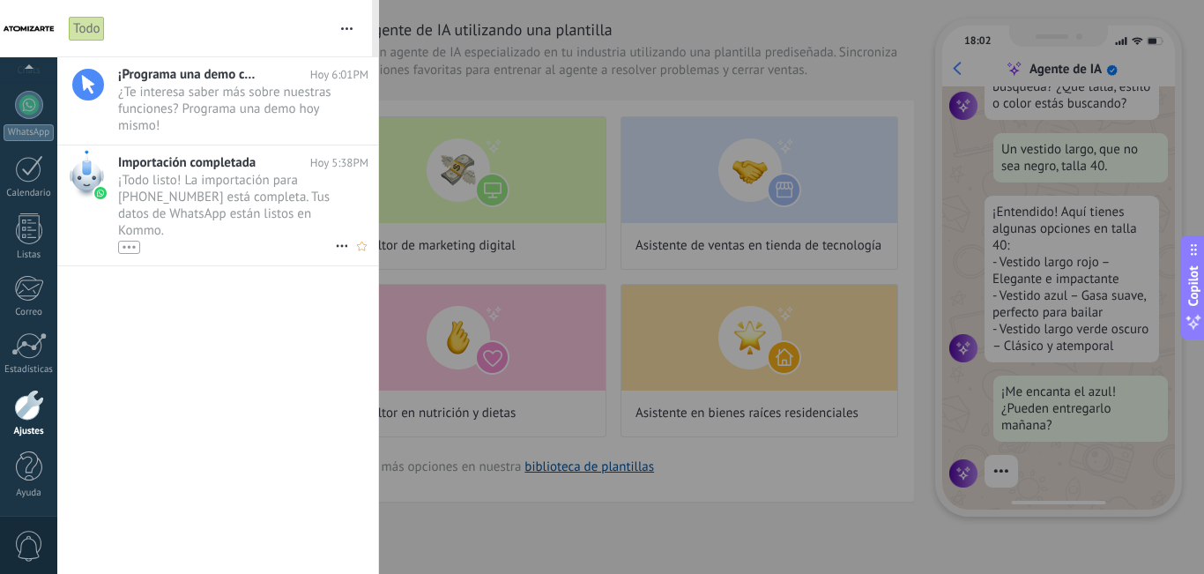
click at [186, 217] on span "¡Todo listo! La importación para [PHONE_NUMBER] está completa. Tus datos de Wha…" at bounding box center [226, 213] width 217 height 82
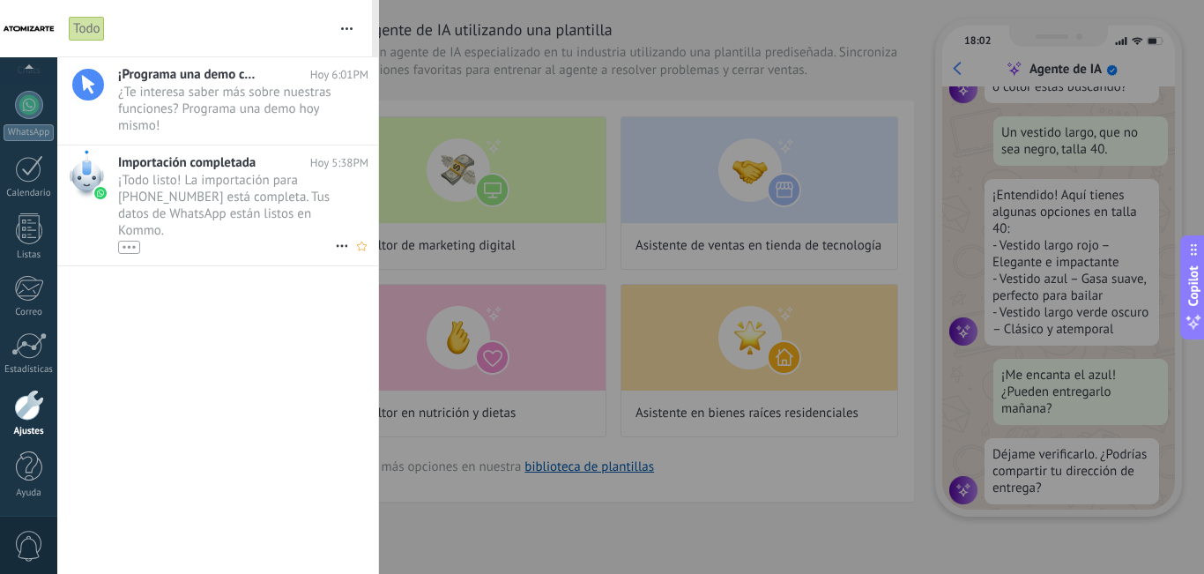
scroll to position [212, 0]
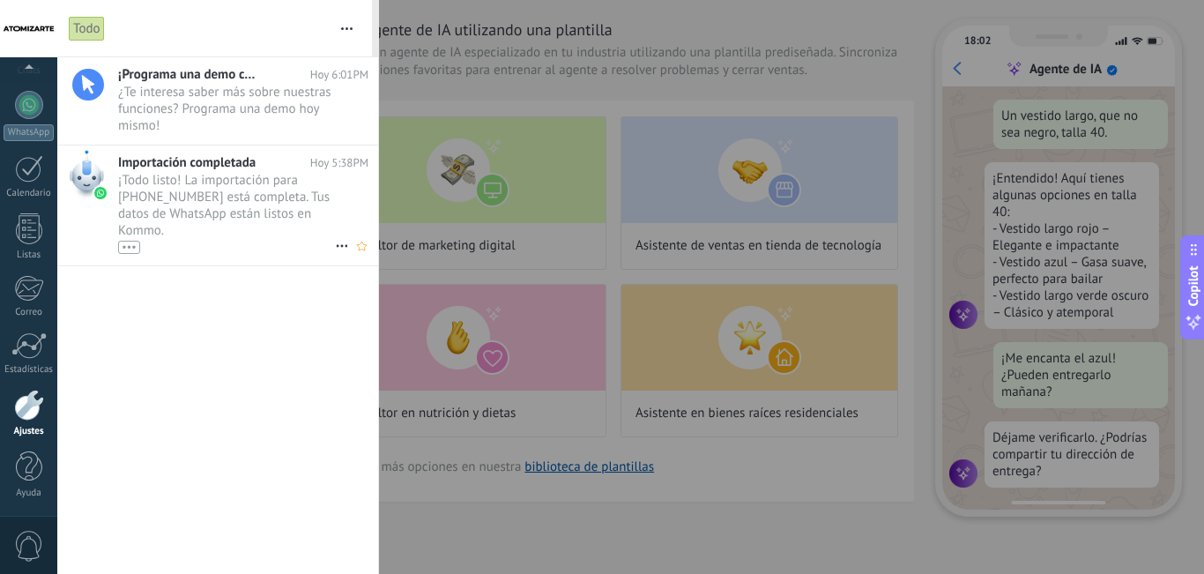
click at [134, 252] on div "•••" at bounding box center [129, 247] width 22 height 13
click at [136, 212] on div "•••" at bounding box center [129, 214] width 22 height 13
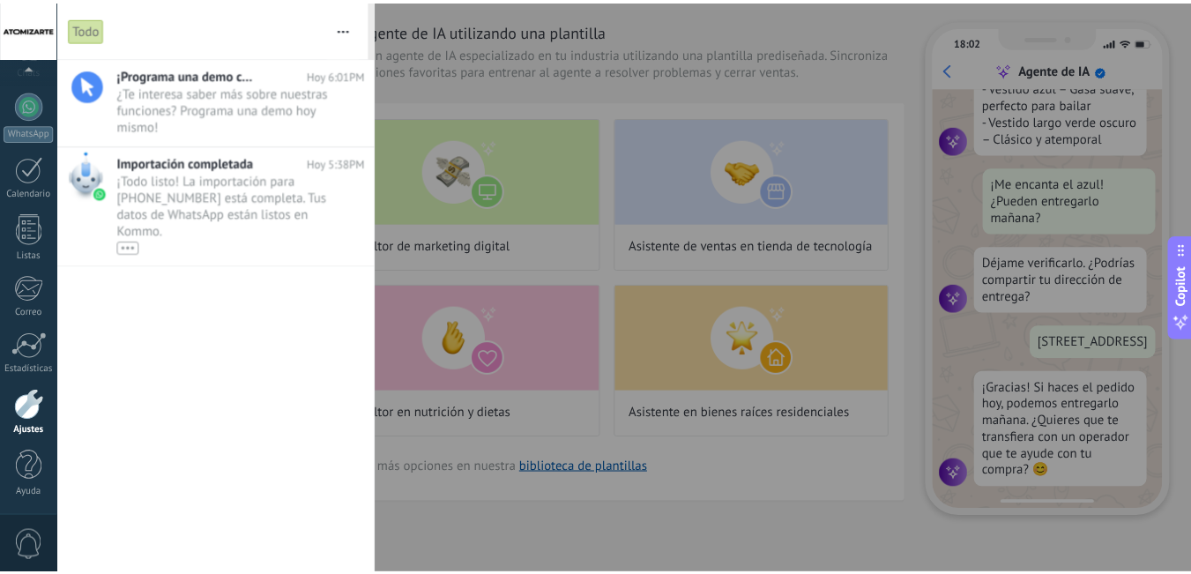
scroll to position [405, 0]
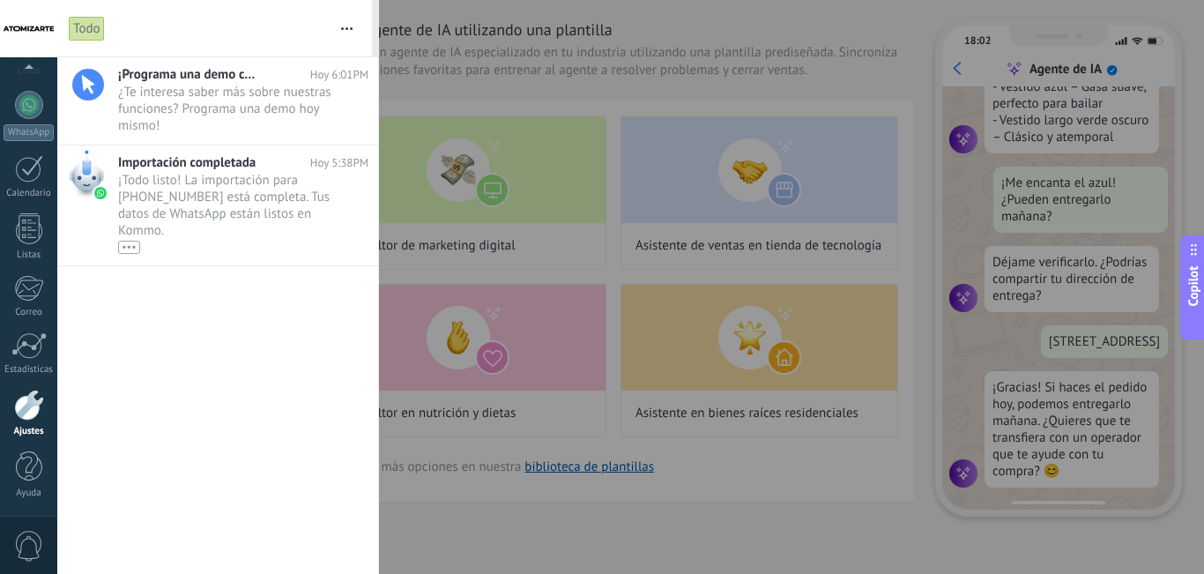
click at [37, 534] on span "0" at bounding box center [29, 546] width 30 height 31
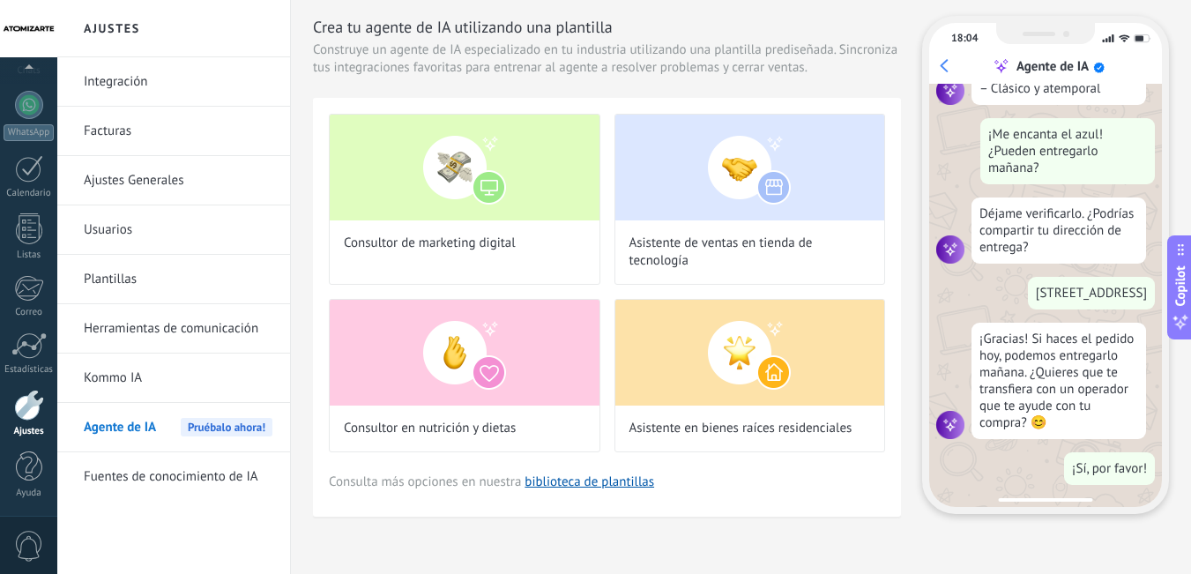
scroll to position [0, 0]
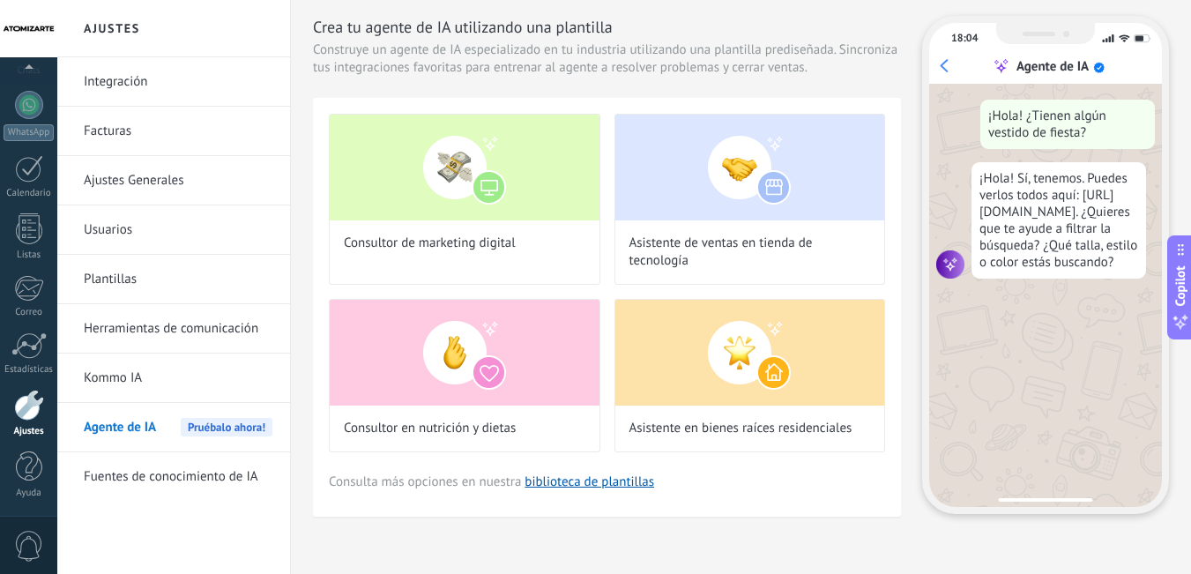
click at [179, 380] on link "Kommo IA" at bounding box center [178, 378] width 189 height 49
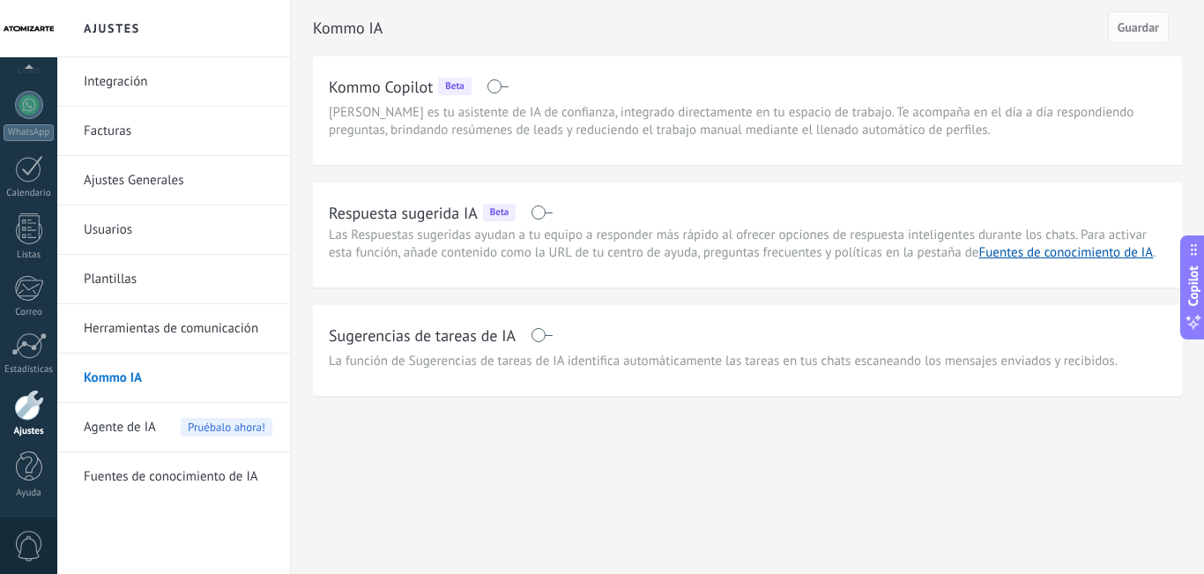
click at [540, 212] on span at bounding box center [542, 212] width 22 height 14
click at [537, 337] on span at bounding box center [542, 335] width 22 height 14
click at [107, 421] on span "Agente de IA" at bounding box center [120, 427] width 72 height 49
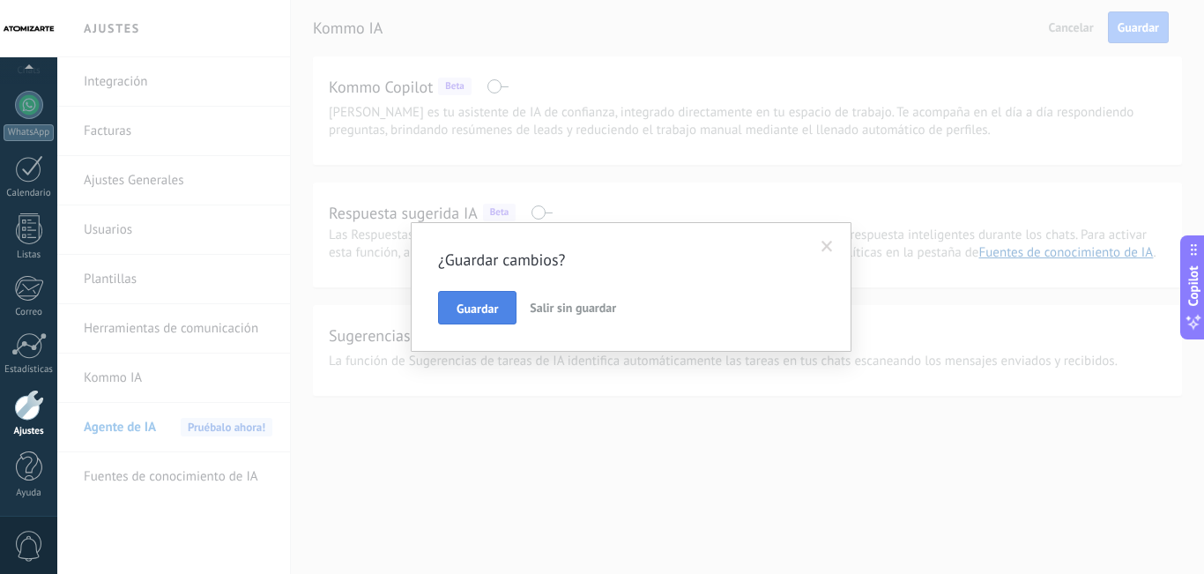
click at [497, 307] on span "Guardar" at bounding box center [477, 308] width 41 height 12
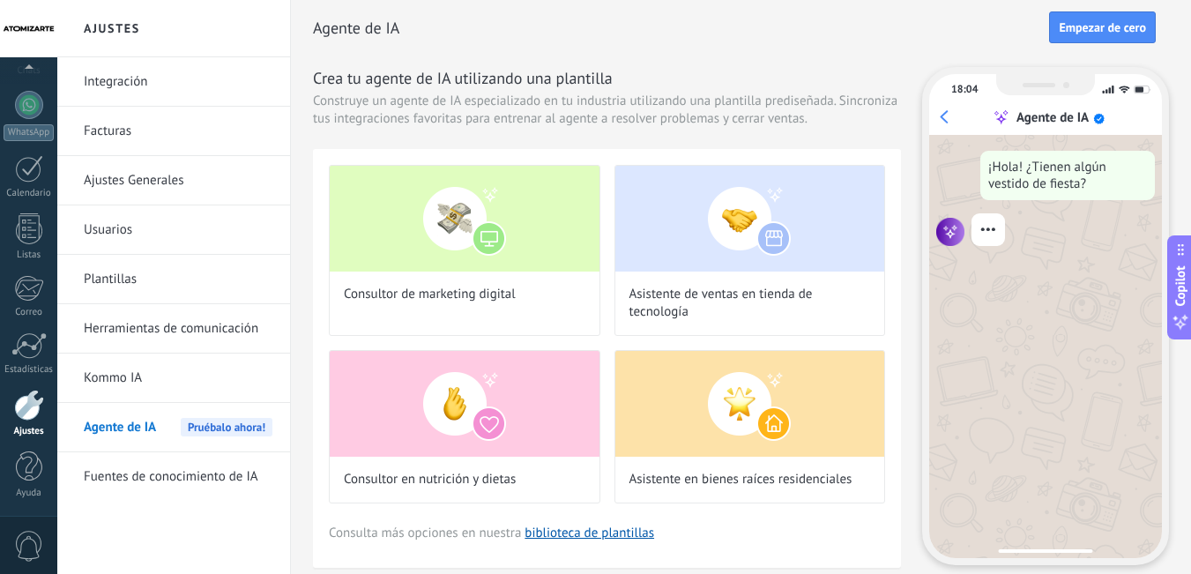
click at [175, 378] on link "Kommo IA" at bounding box center [178, 378] width 189 height 49
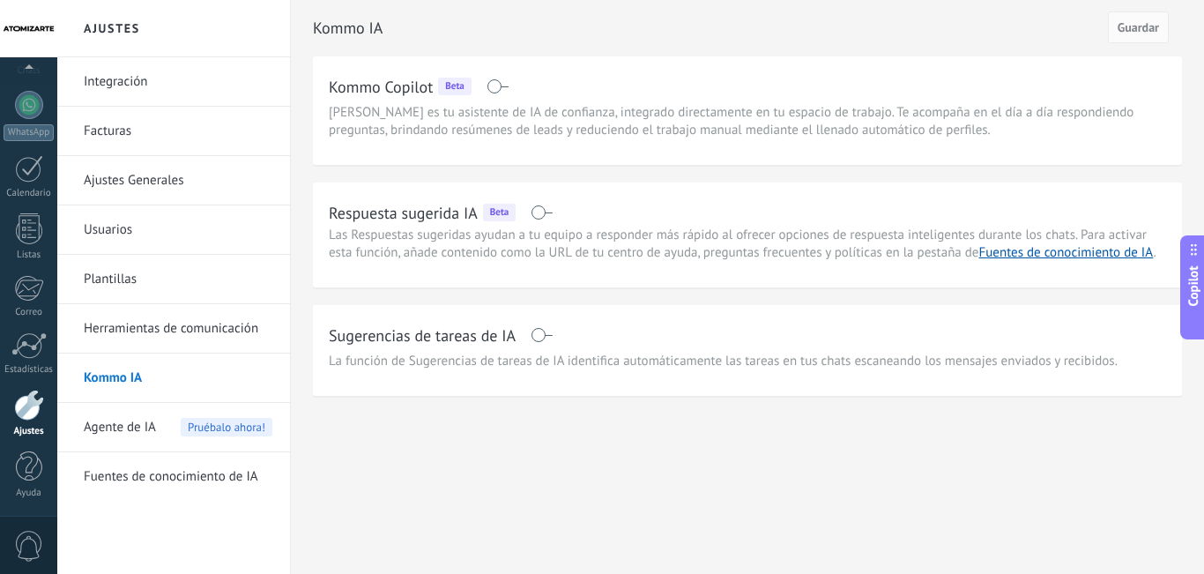
drag, startPoint x: 652, startPoint y: 251, endPoint x: 627, endPoint y: 243, distance: 26.8
click at [650, 249] on span "Las Respuestas sugeridas ayudan a tu equipo a responder más rápido al ofrecer o…" at bounding box center [743, 244] width 828 height 34
click at [446, 216] on h2 "Respuesta sugerida IA" at bounding box center [403, 213] width 149 height 22
click at [142, 422] on span "Agente de IA" at bounding box center [120, 427] width 72 height 49
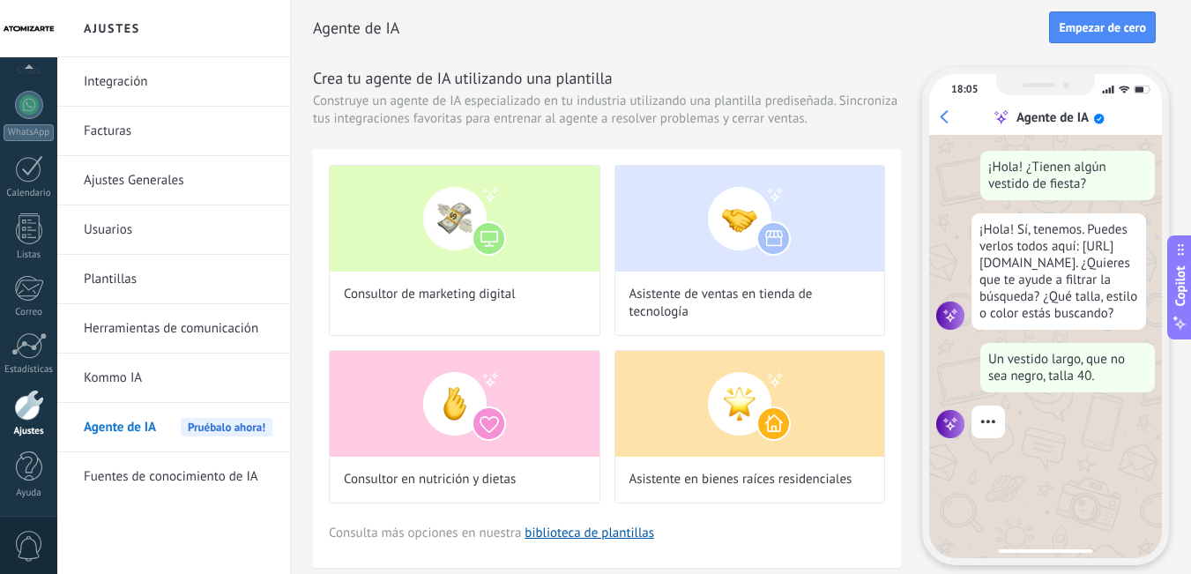
click at [32, 331] on div "Panel Leads Chats WhatsApp Clientes" at bounding box center [28, 215] width 57 height 603
click at [26, 344] on div at bounding box center [28, 345] width 35 height 26
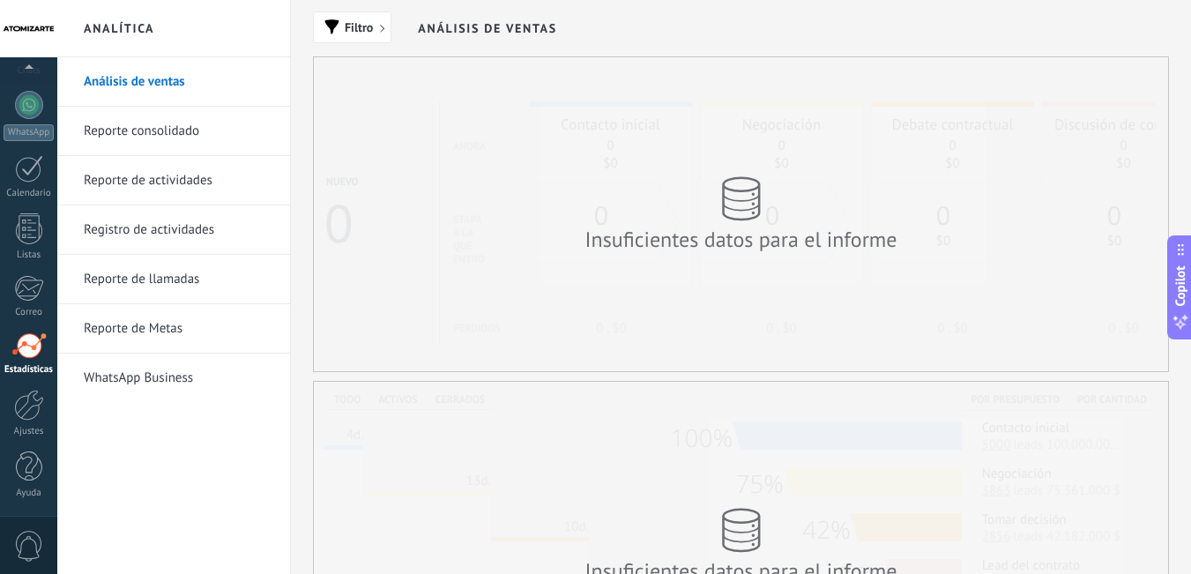
click at [176, 123] on link "Reporte consolidado" at bounding box center [178, 131] width 189 height 49
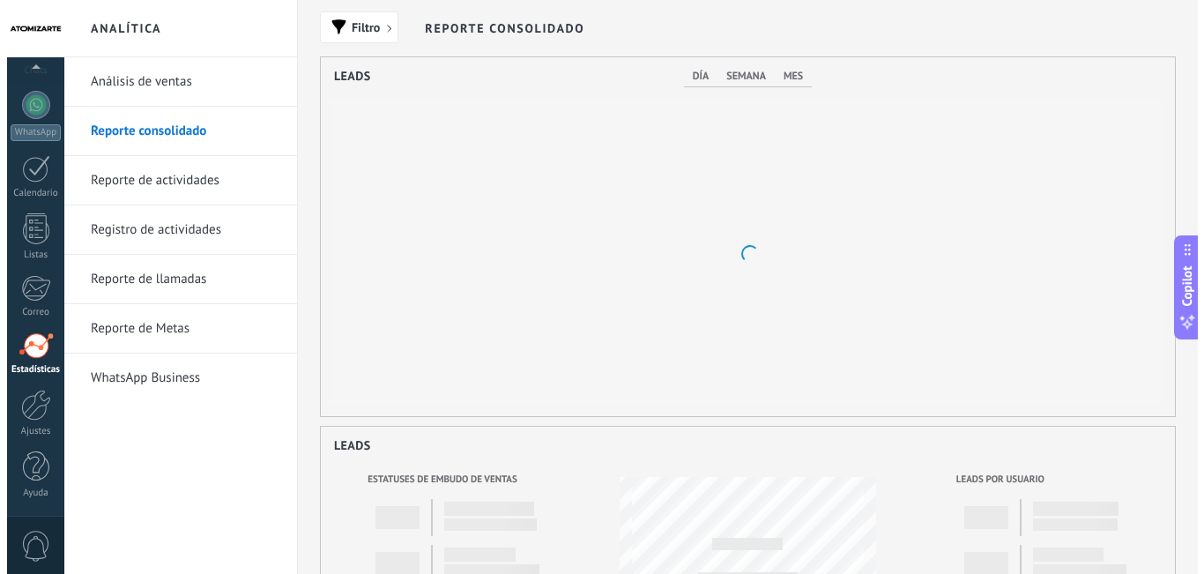
scroll to position [359, 854]
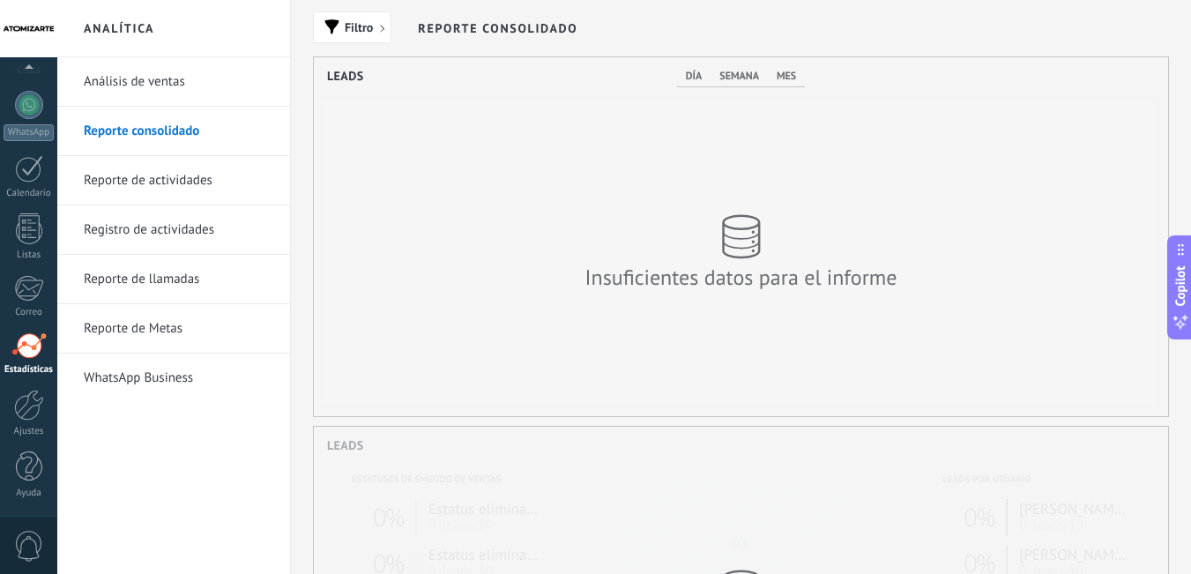
click at [205, 175] on link "Reporte de actividades" at bounding box center [178, 180] width 189 height 49
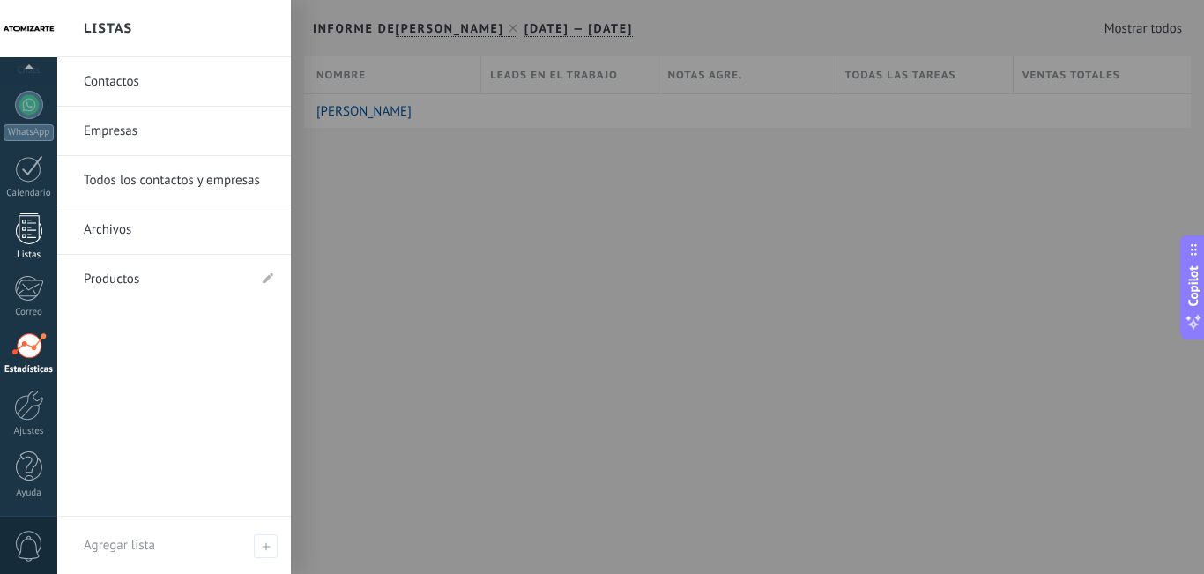
click at [28, 229] on div at bounding box center [29, 228] width 26 height 31
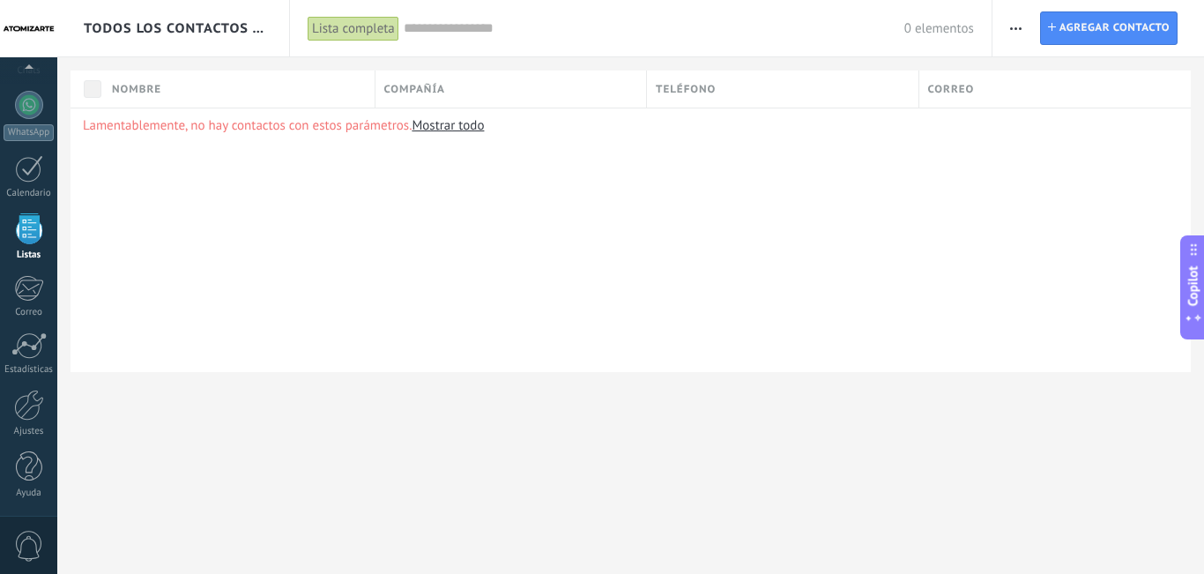
scroll to position [109, 0]
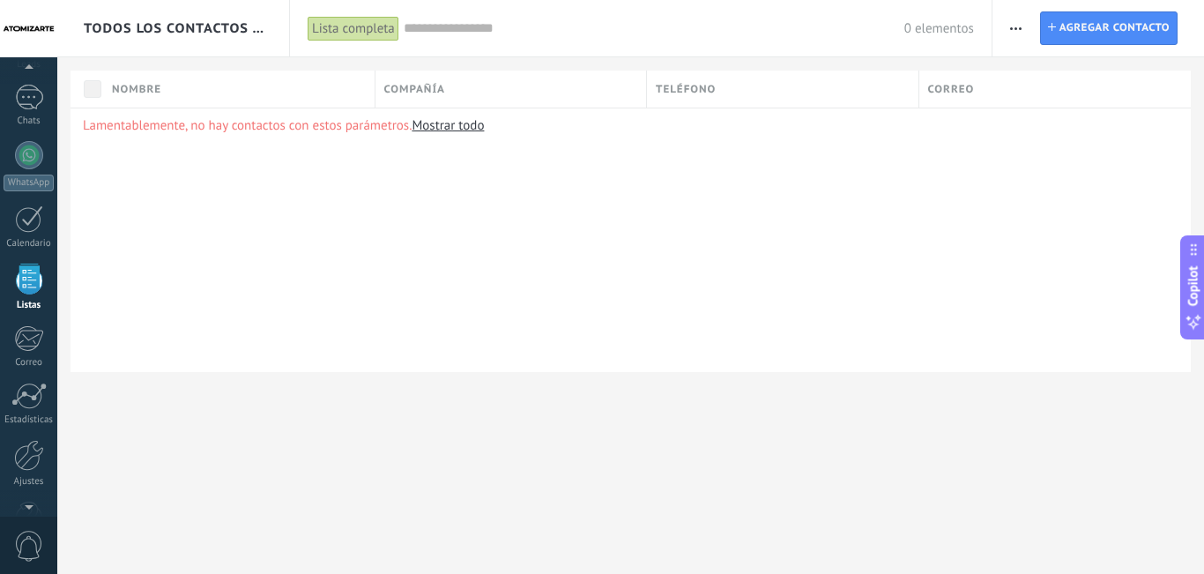
click at [348, 24] on div "Lista completa" at bounding box center [354, 29] width 92 height 26
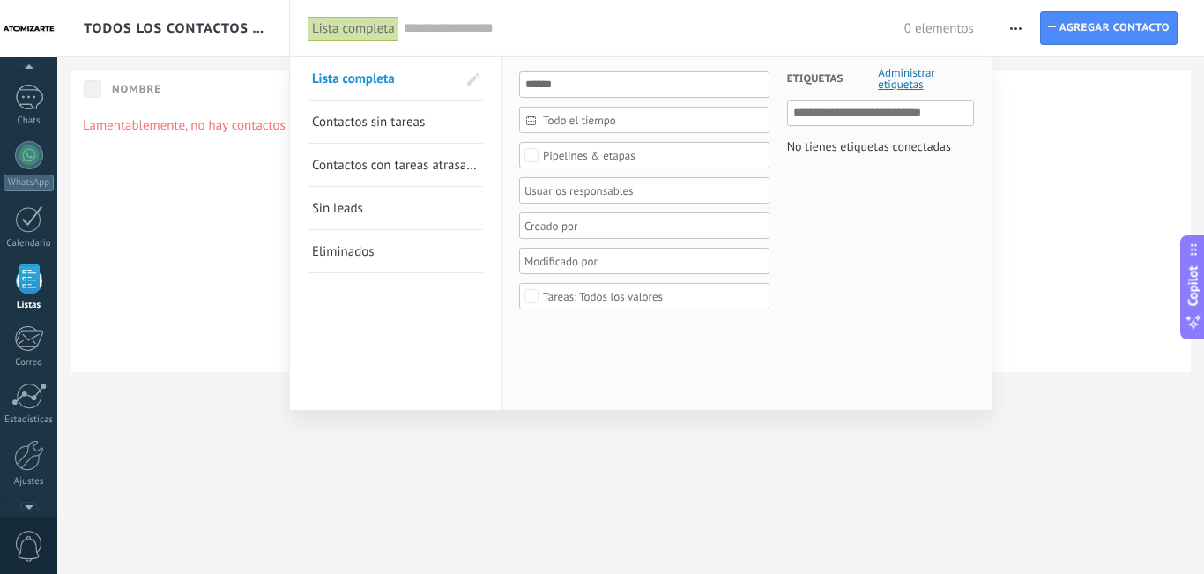
click at [362, 34] on div "Lista completa" at bounding box center [354, 29] width 92 height 26
click at [904, 89] on span "Administrar etiquetas" at bounding box center [926, 78] width 96 height 23
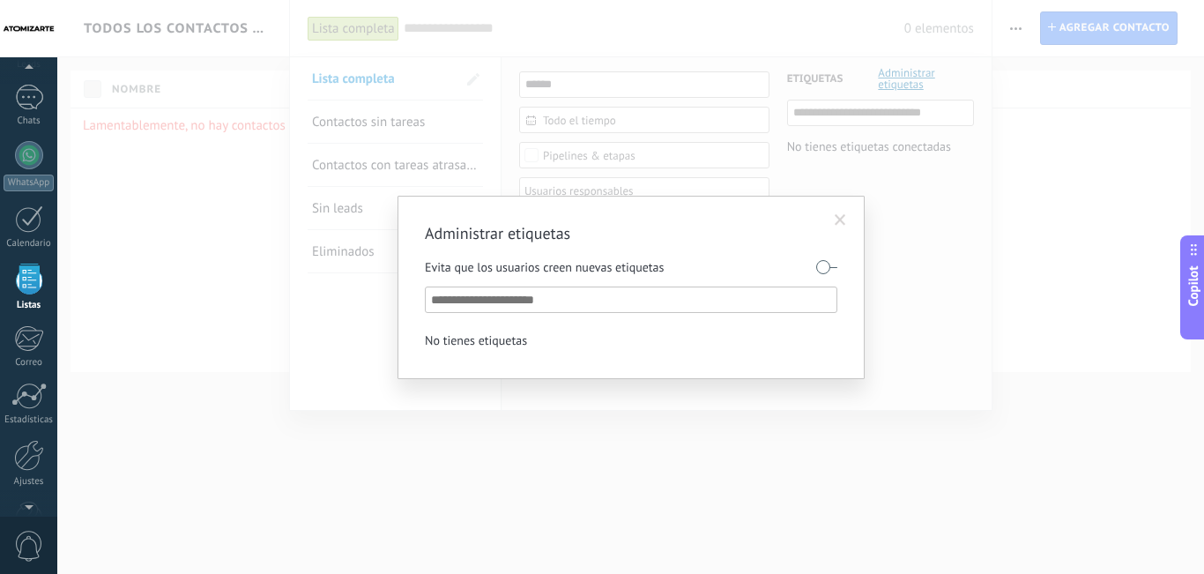
click at [842, 222] on span at bounding box center [840, 220] width 11 height 12
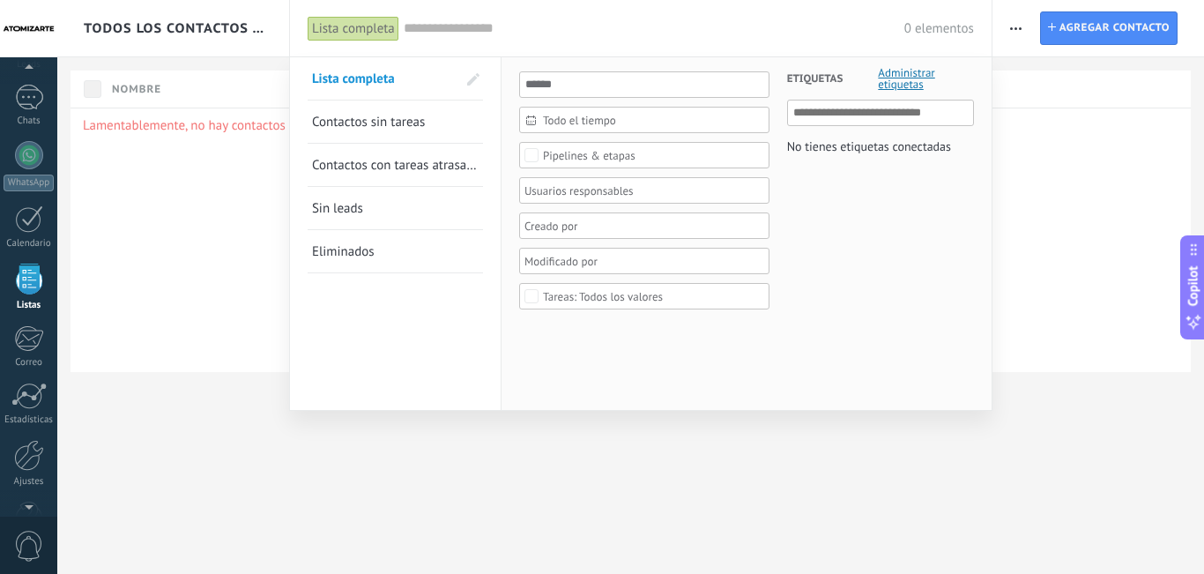
click at [258, 240] on div at bounding box center [602, 287] width 1204 height 574
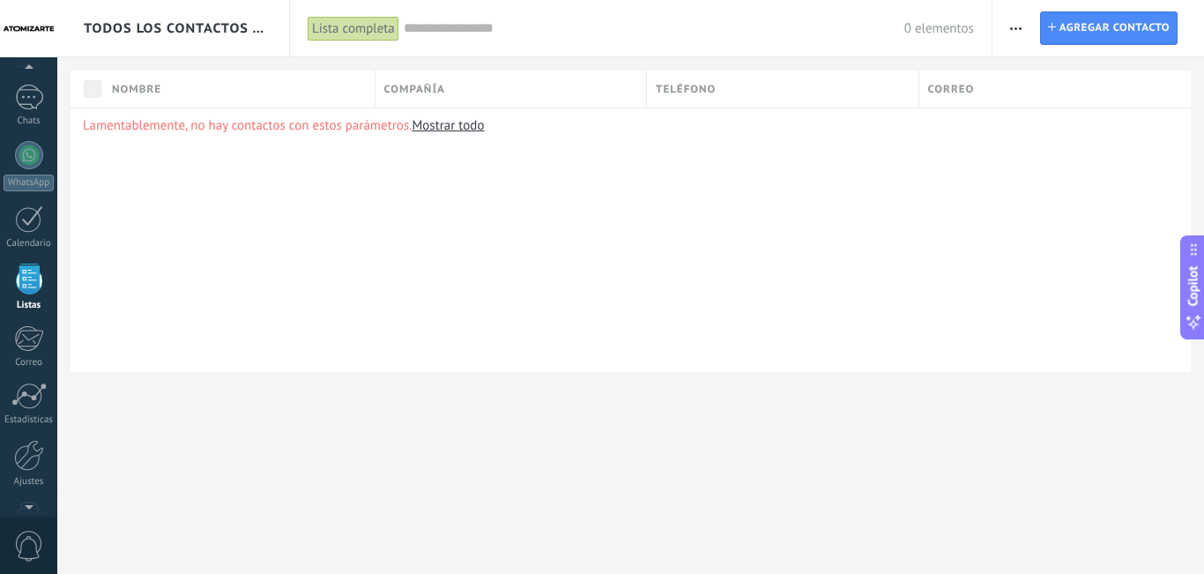
click at [453, 127] on link "Mostrar todo" at bounding box center [448, 125] width 72 height 17
click at [228, 186] on div "Lamentablemente, no hay contactos con estos parámetros. Mostrar todo" at bounding box center [631, 240] width 1121 height 264
click at [41, 160] on div at bounding box center [29, 155] width 28 height 28
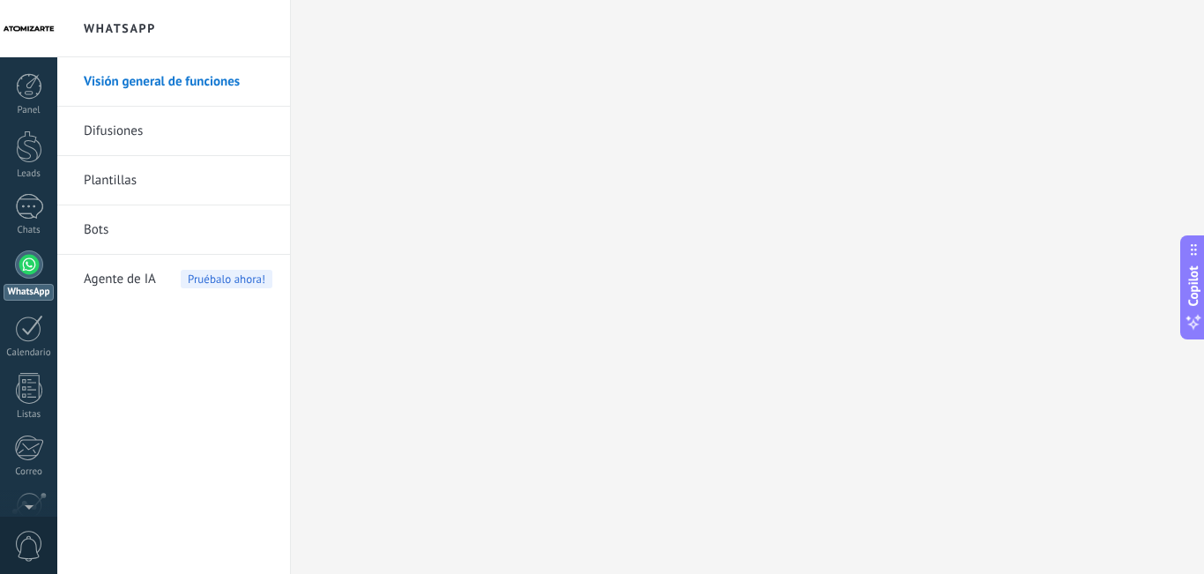
click at [176, 130] on link "Difusiones" at bounding box center [178, 131] width 189 height 49
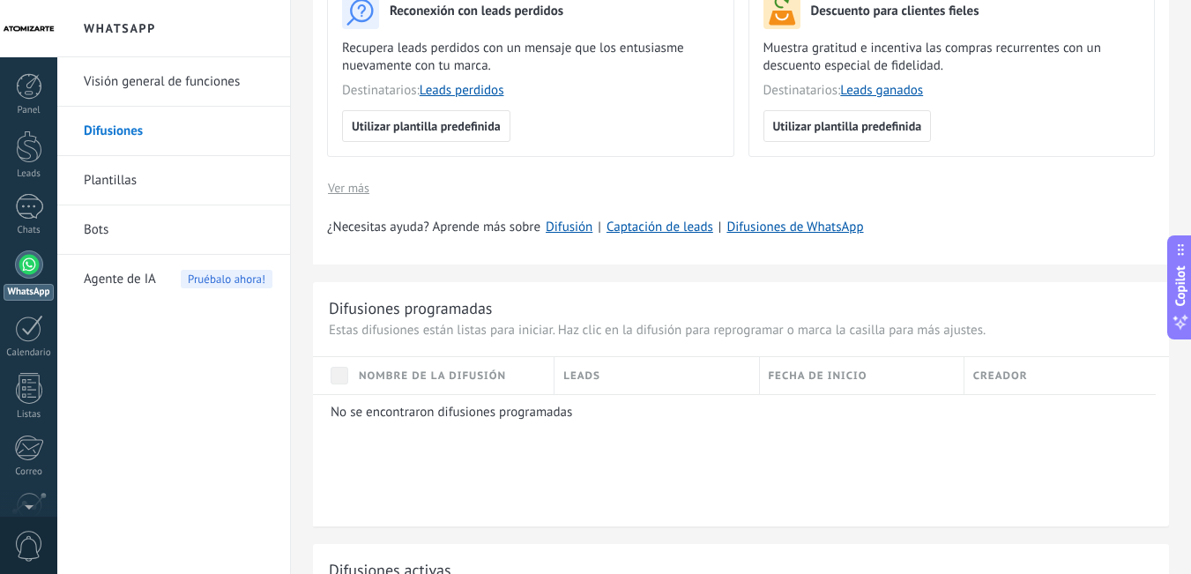
scroll to position [529, 0]
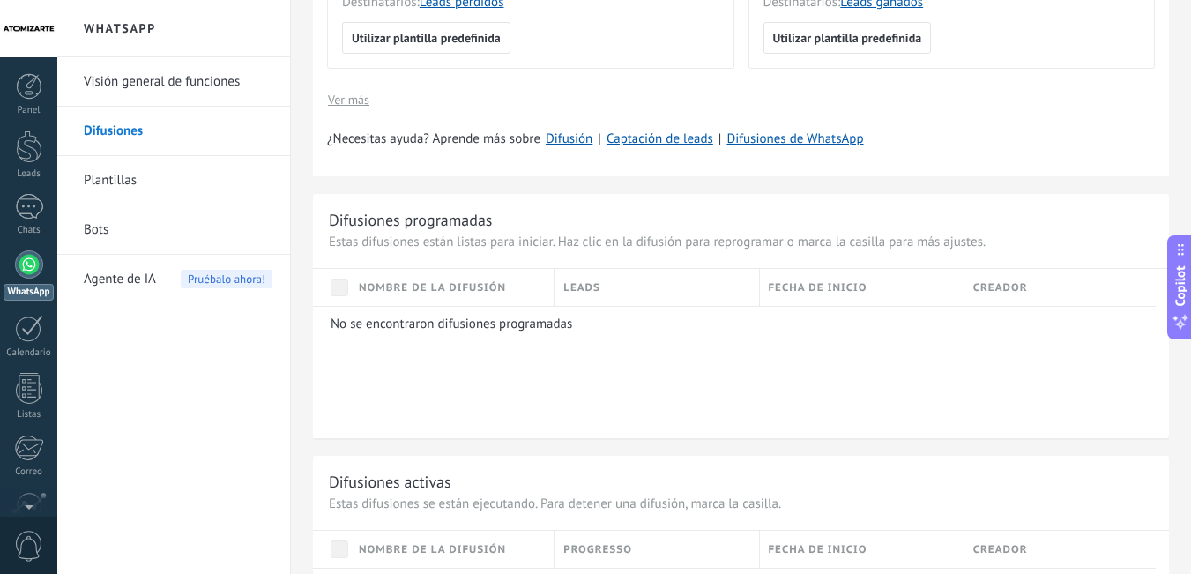
click at [114, 173] on link "Plantillas" at bounding box center [178, 180] width 189 height 49
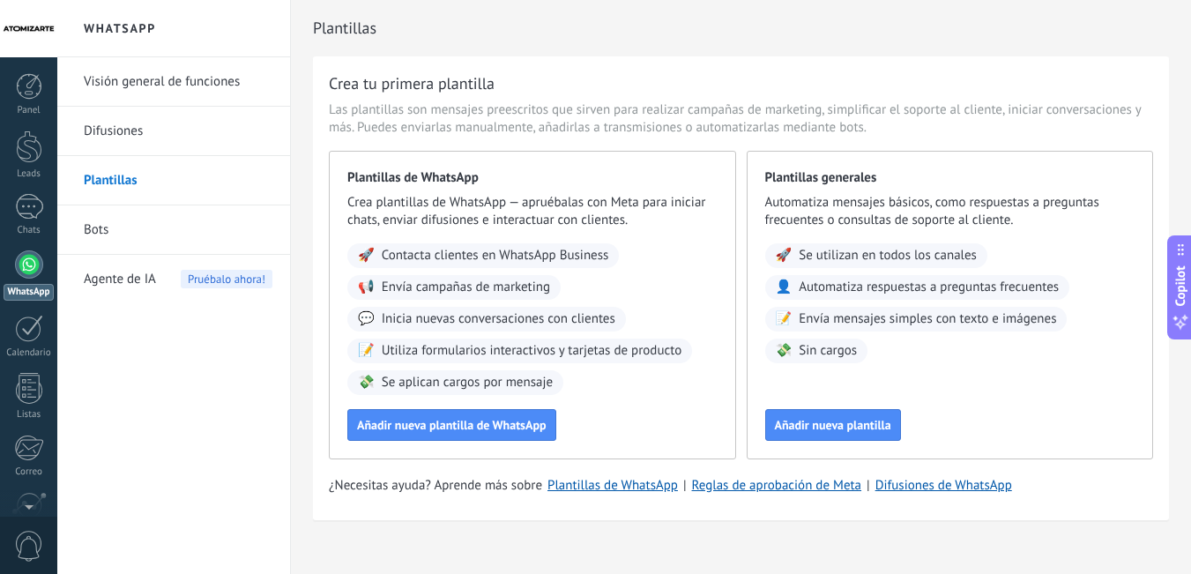
click at [115, 232] on link "Bots" at bounding box center [178, 229] width 189 height 49
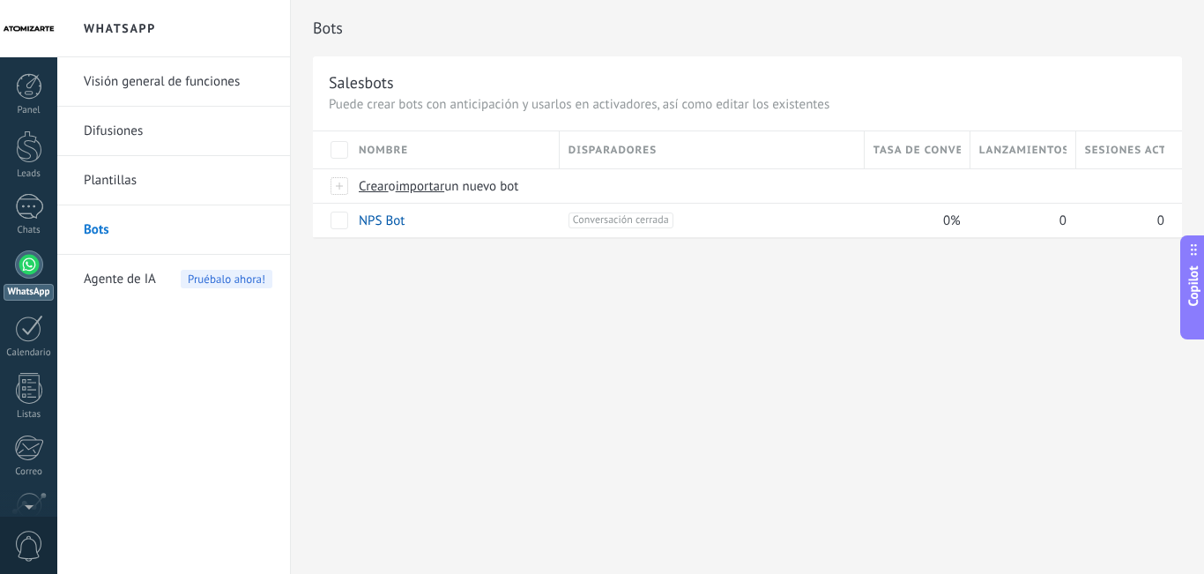
click at [119, 282] on span "Agente de IA" at bounding box center [120, 279] width 72 height 49
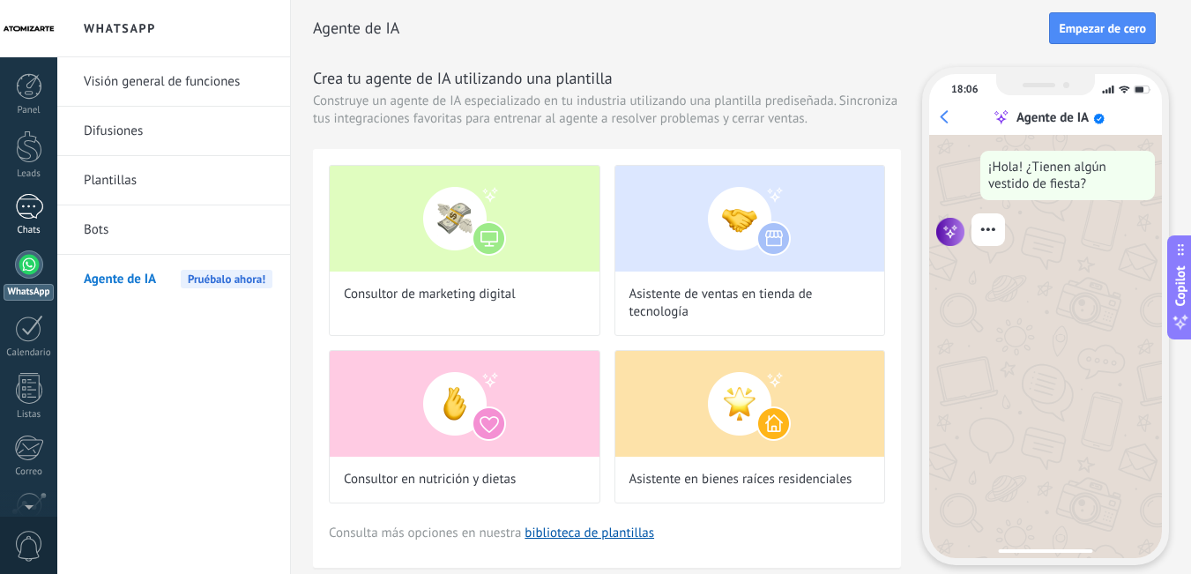
click at [16, 205] on div at bounding box center [29, 207] width 28 height 26
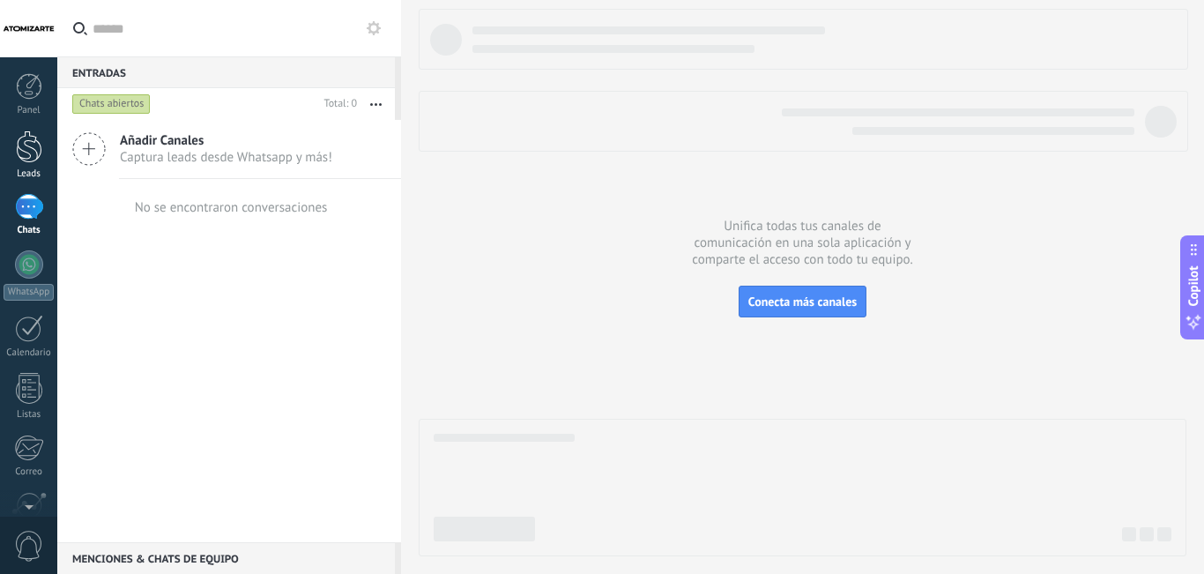
click at [35, 165] on link "Leads" at bounding box center [28, 154] width 57 height 49
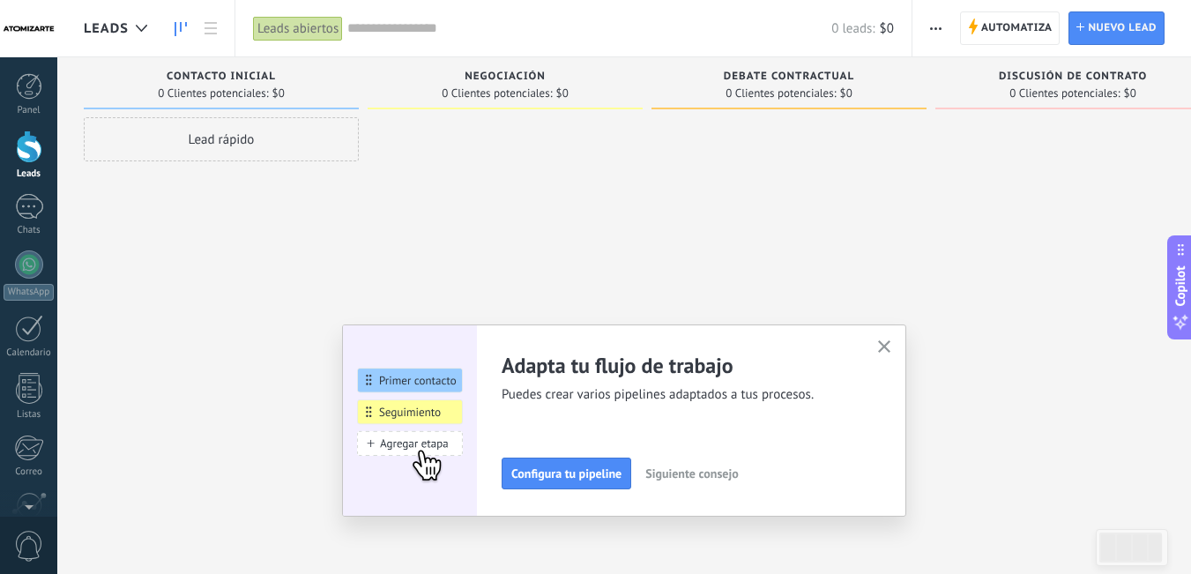
click at [277, 42] on div "Leads abiertos" at bounding box center [300, 28] width 94 height 56
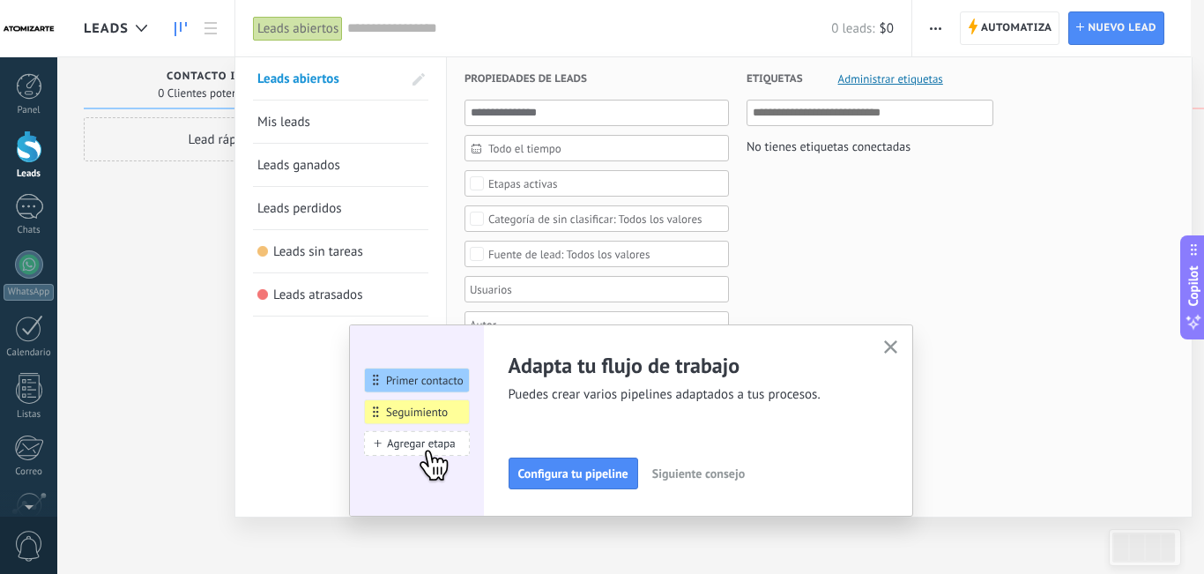
click at [175, 178] on div at bounding box center [602, 287] width 1204 height 574
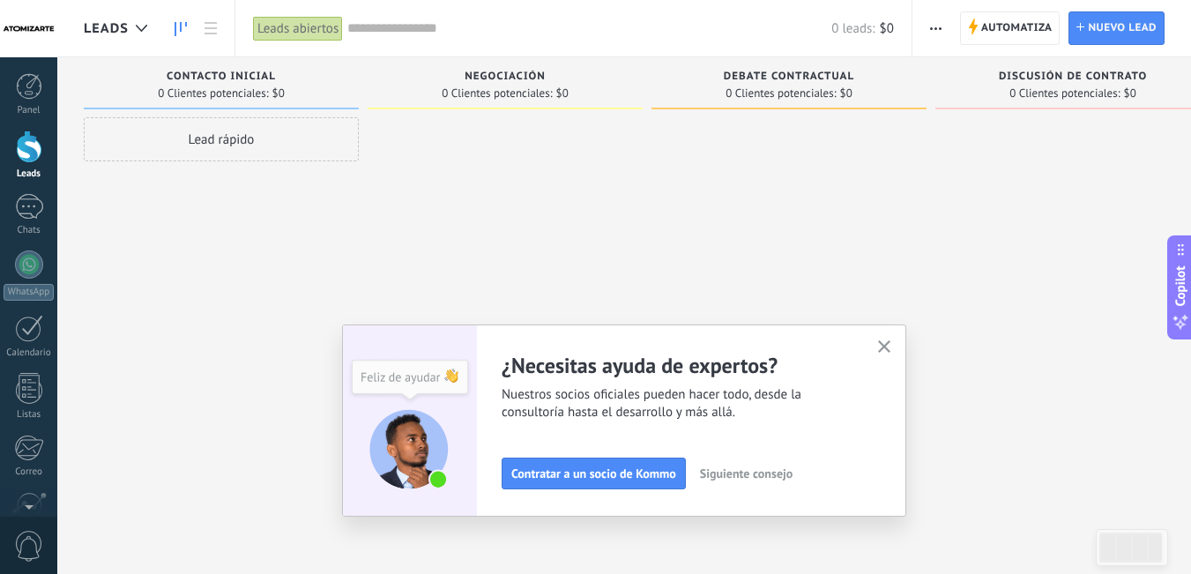
click at [320, 29] on div "Leads abiertos" at bounding box center [298, 29] width 90 height 26
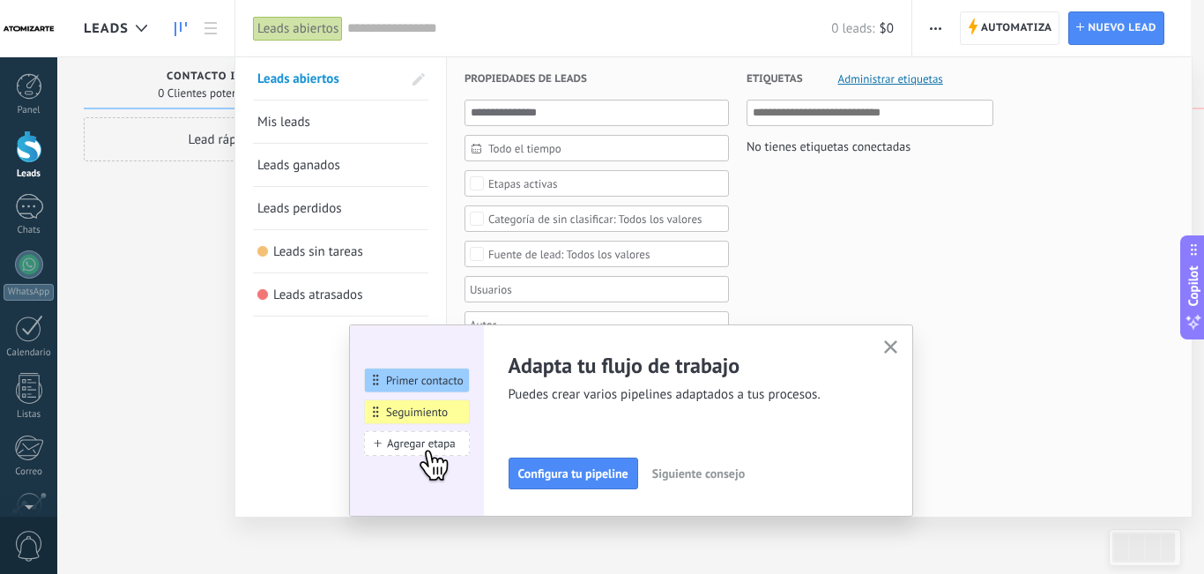
click at [331, 75] on span "Leads abiertos" at bounding box center [298, 79] width 82 height 17
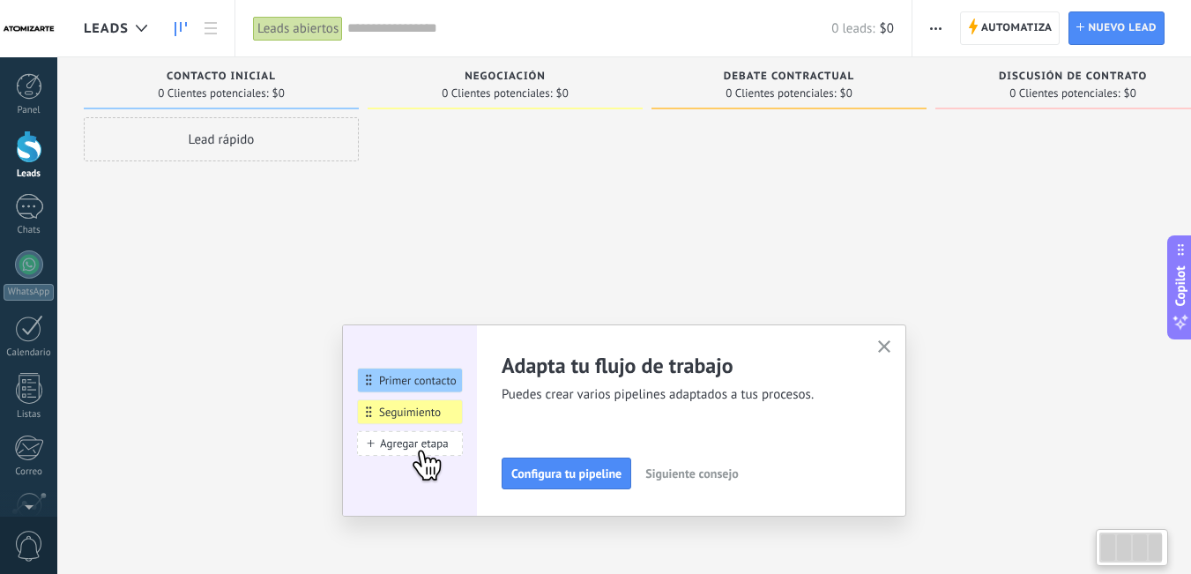
click at [317, 29] on div "Leads abiertos" at bounding box center [298, 29] width 90 height 26
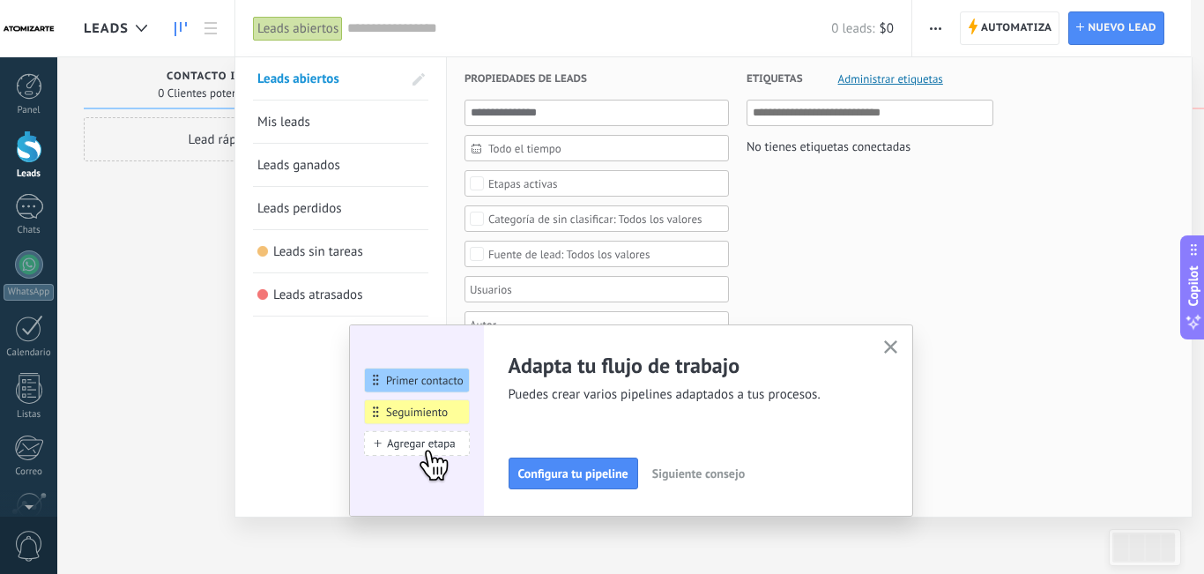
click at [331, 208] on span "Leads perdidos" at bounding box center [299, 208] width 85 height 17
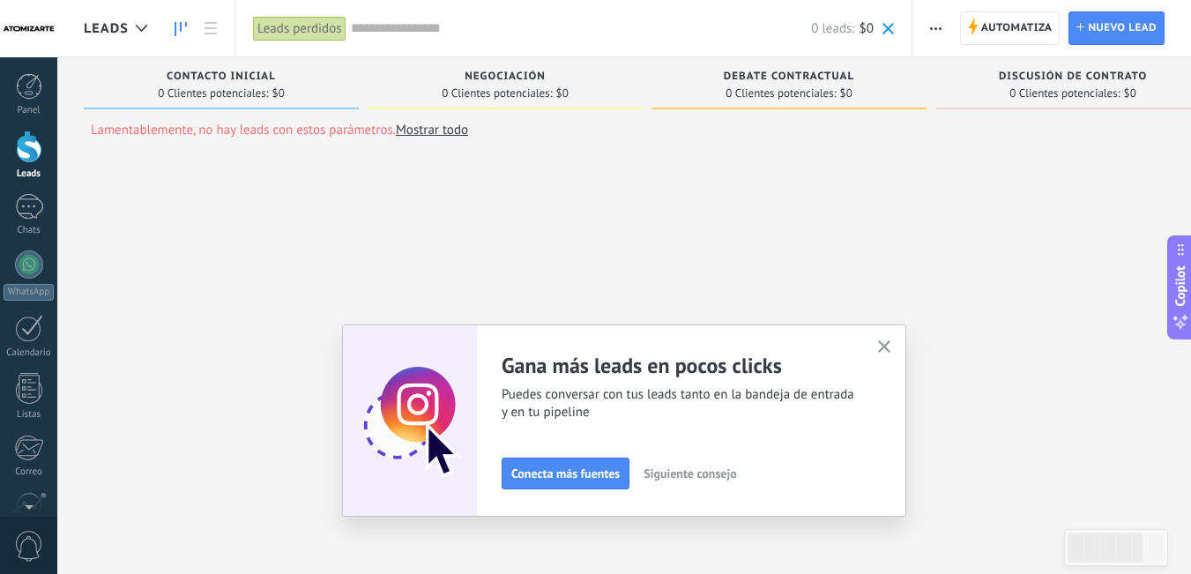
click at [929, 29] on button "button" at bounding box center [936, 28] width 26 height 34
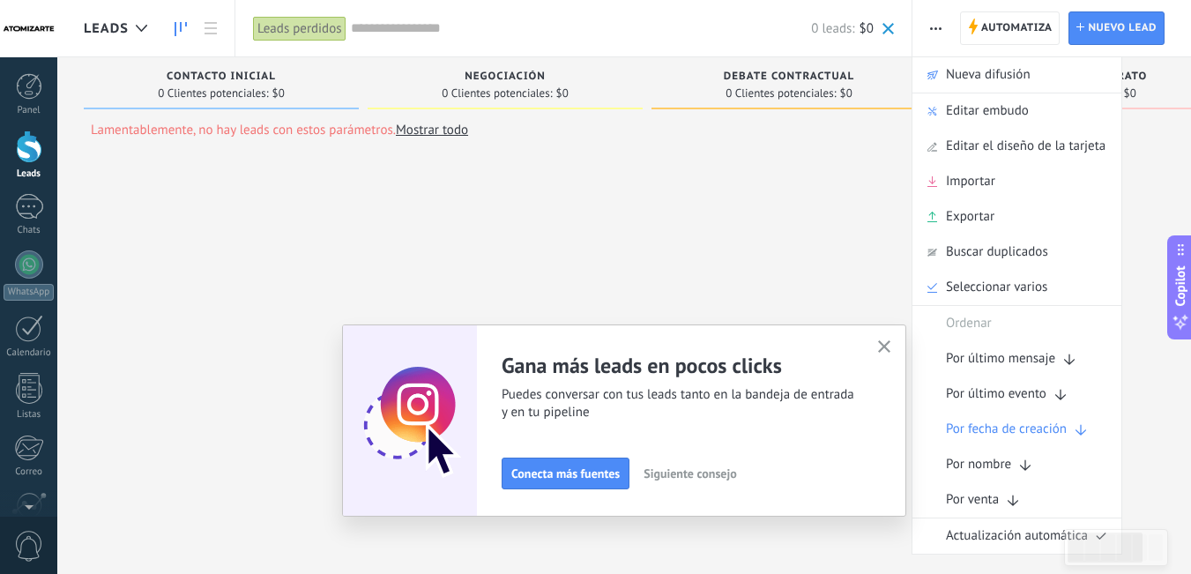
click at [788, 224] on div "Lamentablemente, no hay leads con estos parámetros. Mostrar todo Leads Entrante…" at bounding box center [802, 308] width 1437 height 503
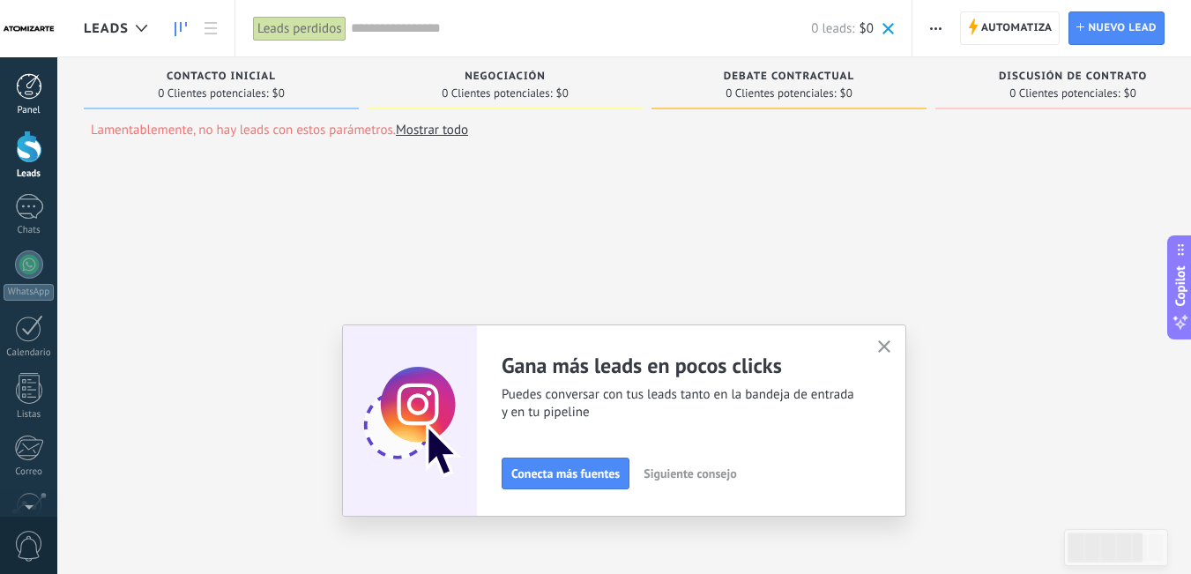
click at [32, 104] on link "Panel" at bounding box center [28, 94] width 57 height 43
